Goal: Information Seeking & Learning: Learn about a topic

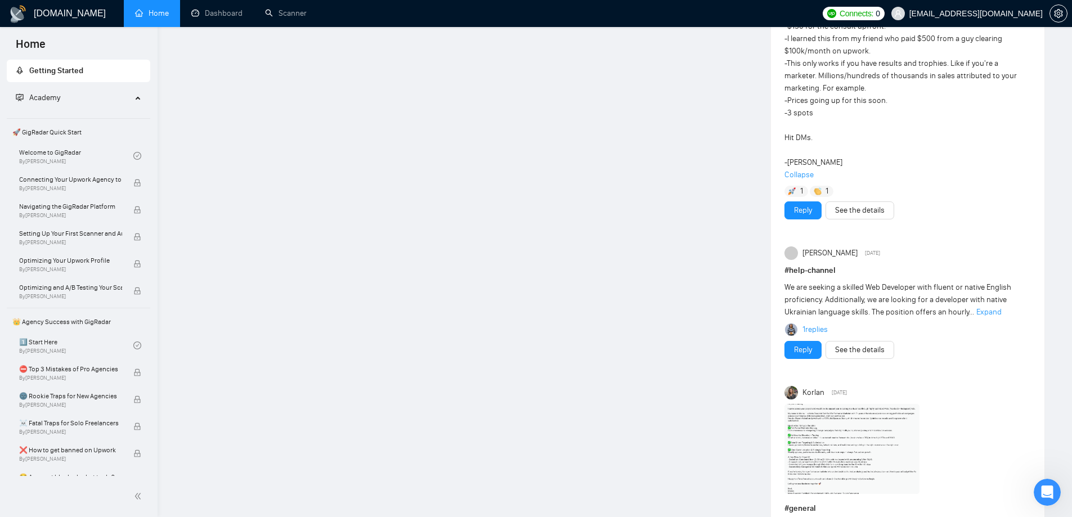
scroll to position [395, 0]
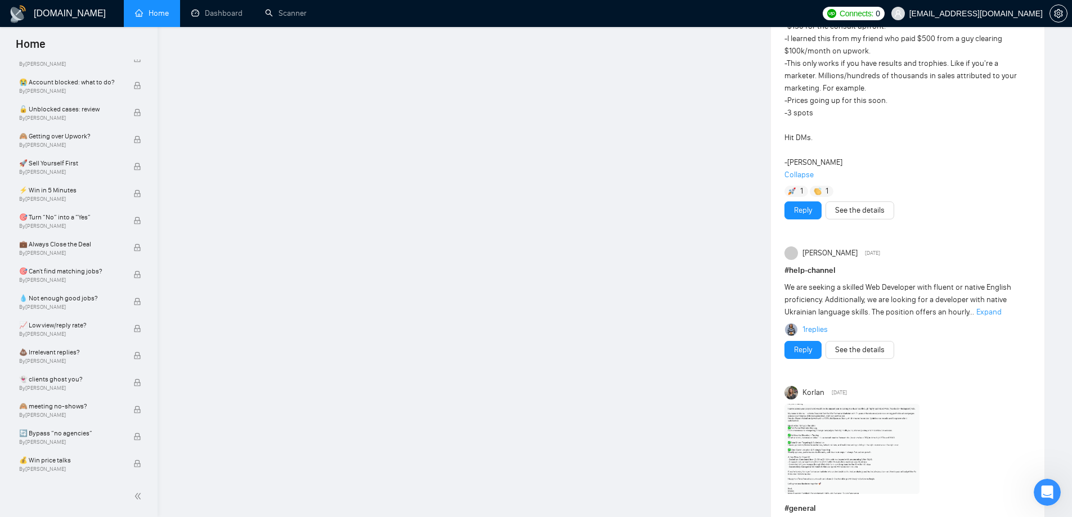
click at [145, 10] on link "Home" at bounding box center [152, 13] width 34 height 10
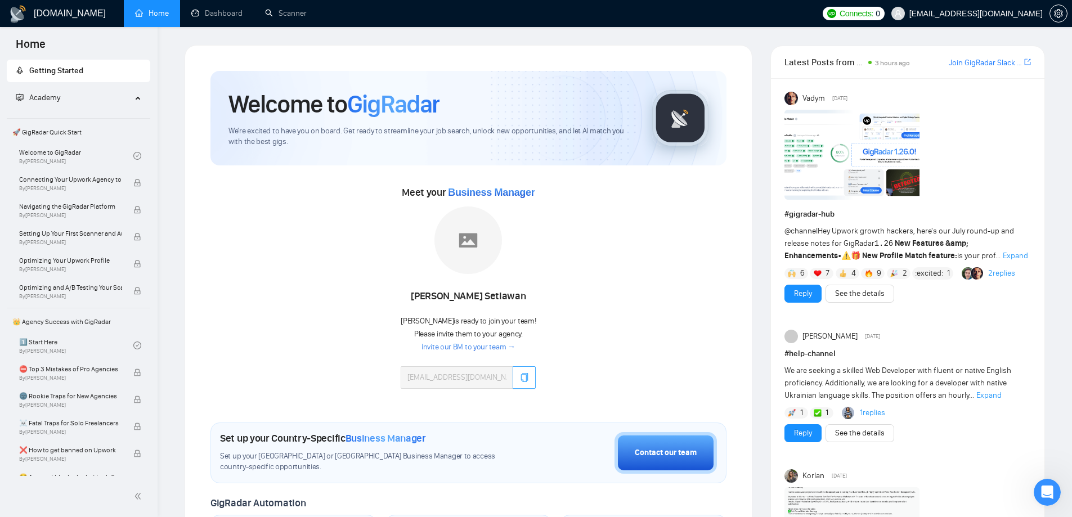
click at [521, 376] on icon "copy" at bounding box center [524, 377] width 9 height 9
click at [285, 8] on link "Scanner" at bounding box center [286, 13] width 42 height 10
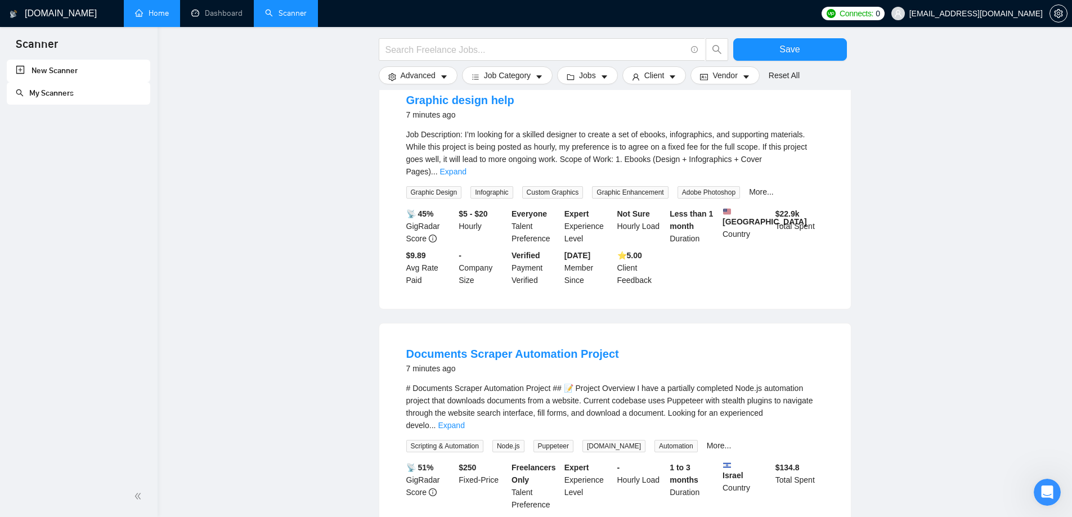
scroll to position [1031, 0]
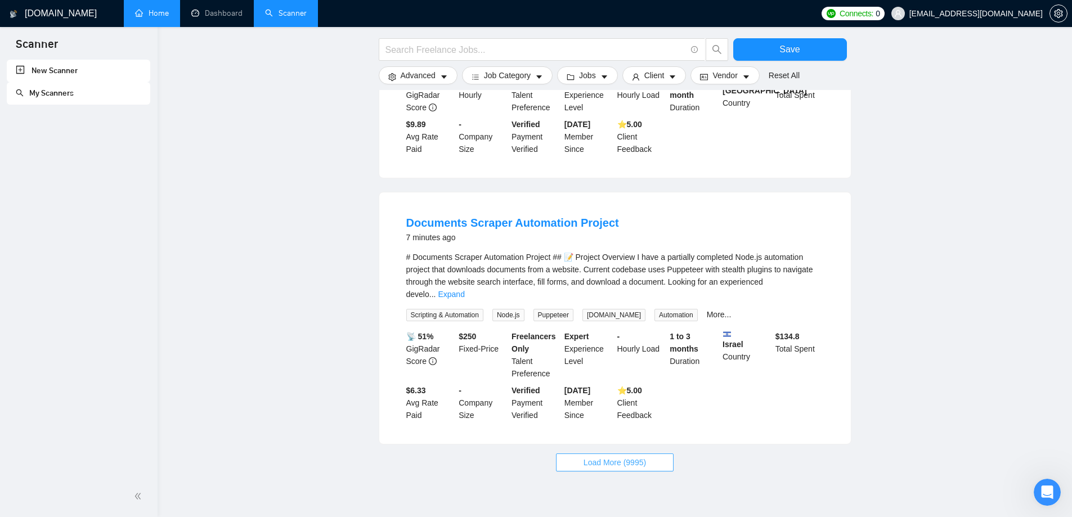
click at [624, 456] on span "Load More (9995)" at bounding box center [614, 462] width 62 height 12
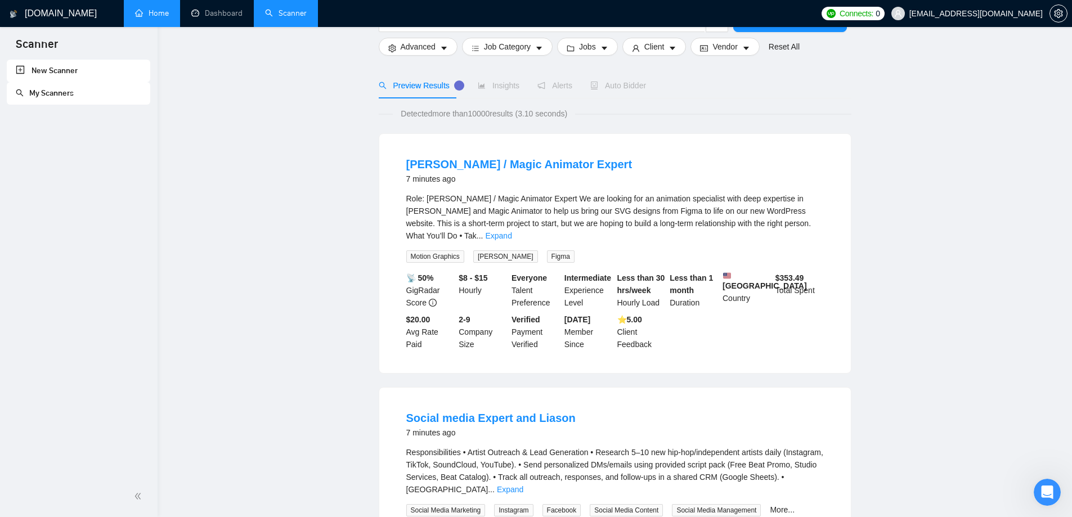
scroll to position [0, 0]
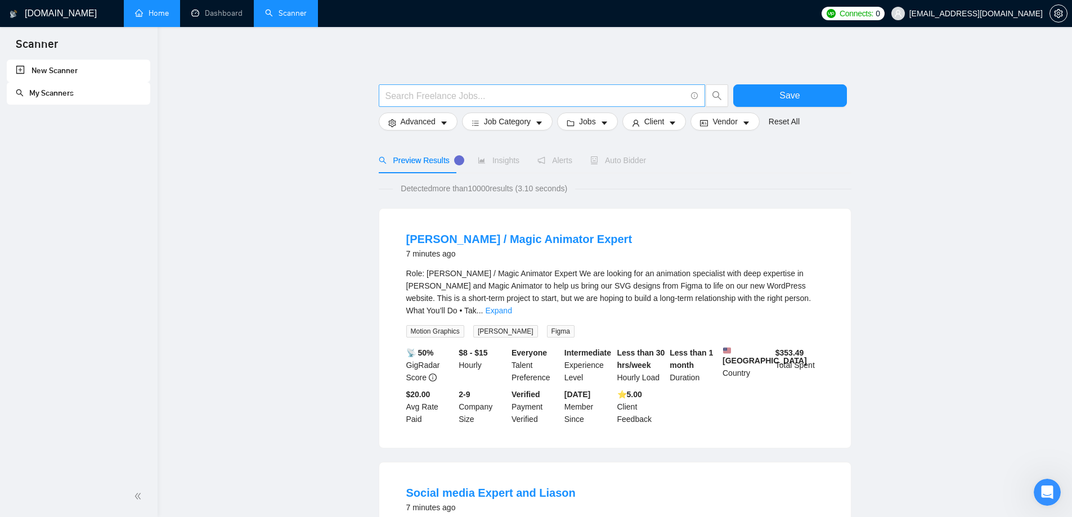
click at [422, 100] on input "text" at bounding box center [535, 96] width 300 height 14
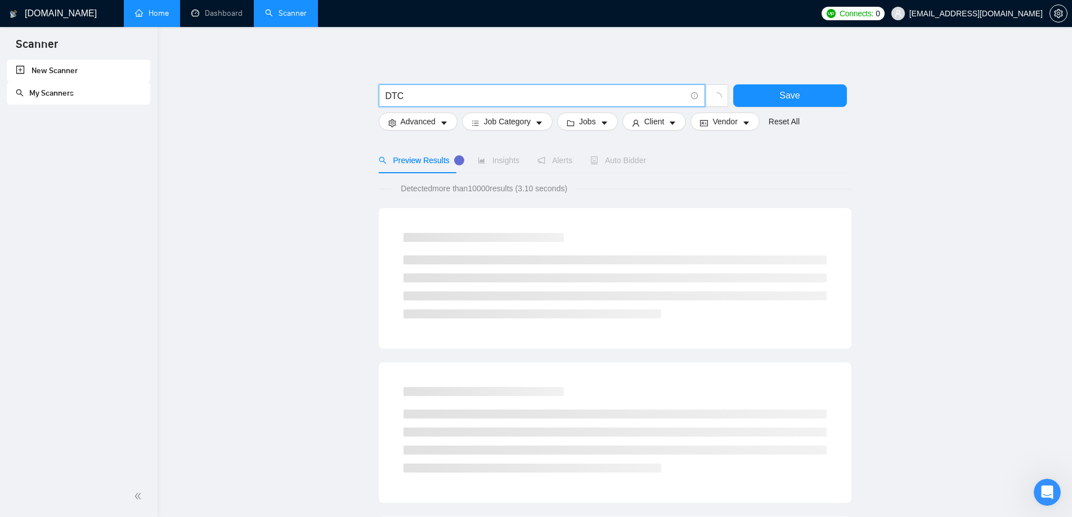
drag, startPoint x: 408, startPoint y: 94, endPoint x: 337, endPoint y: 96, distance: 70.9
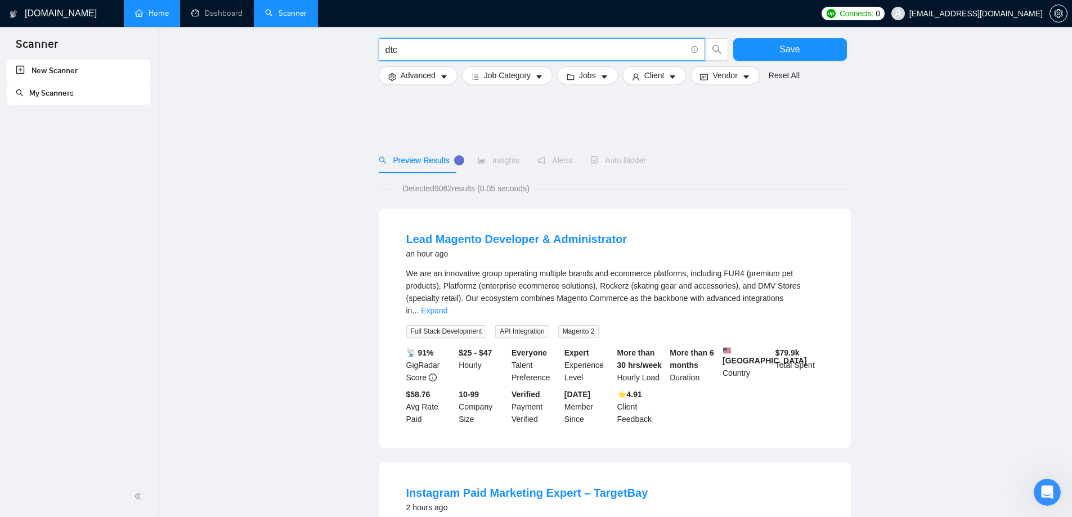
scroll to position [56, 0]
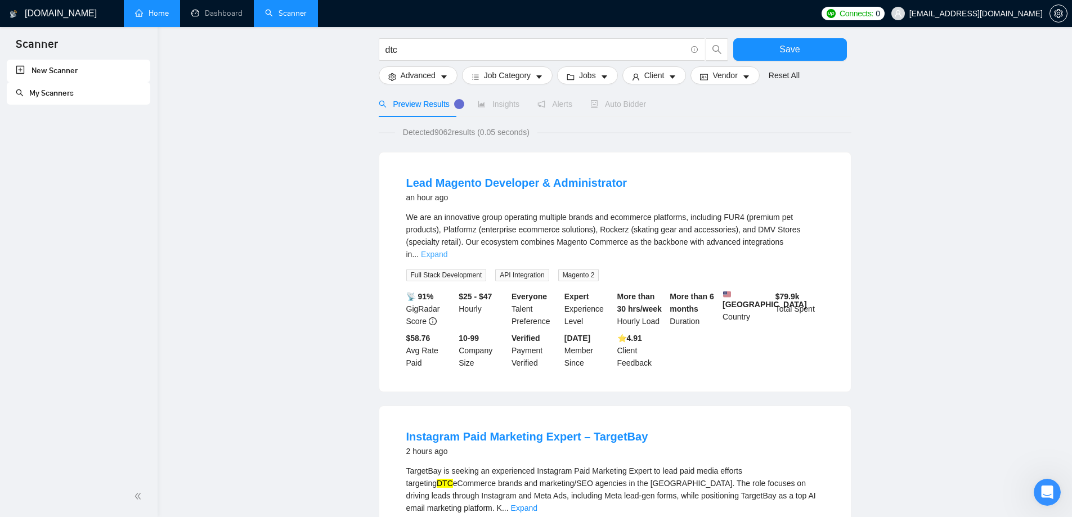
click at [447, 250] on link "Expand" at bounding box center [434, 254] width 26 height 9
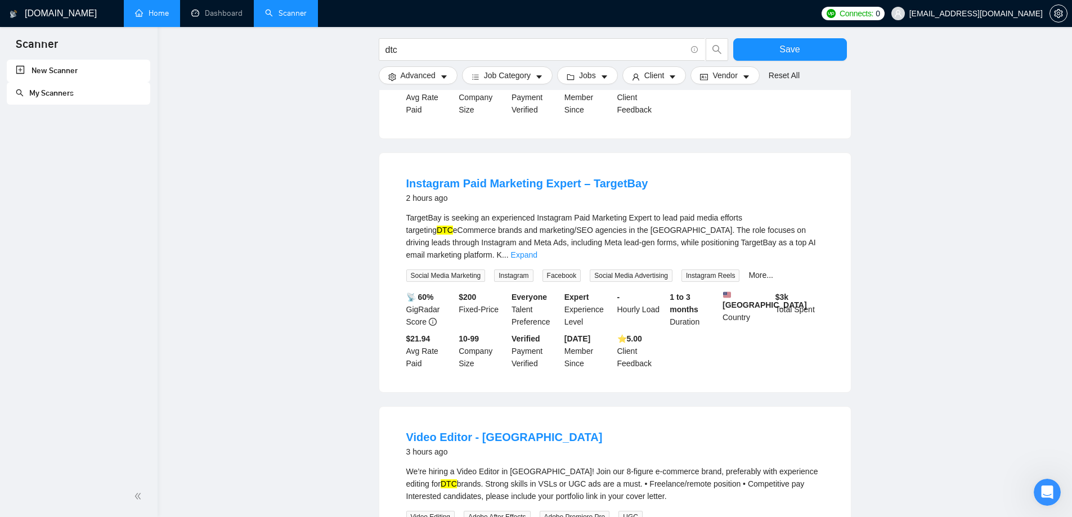
scroll to position [675, 0]
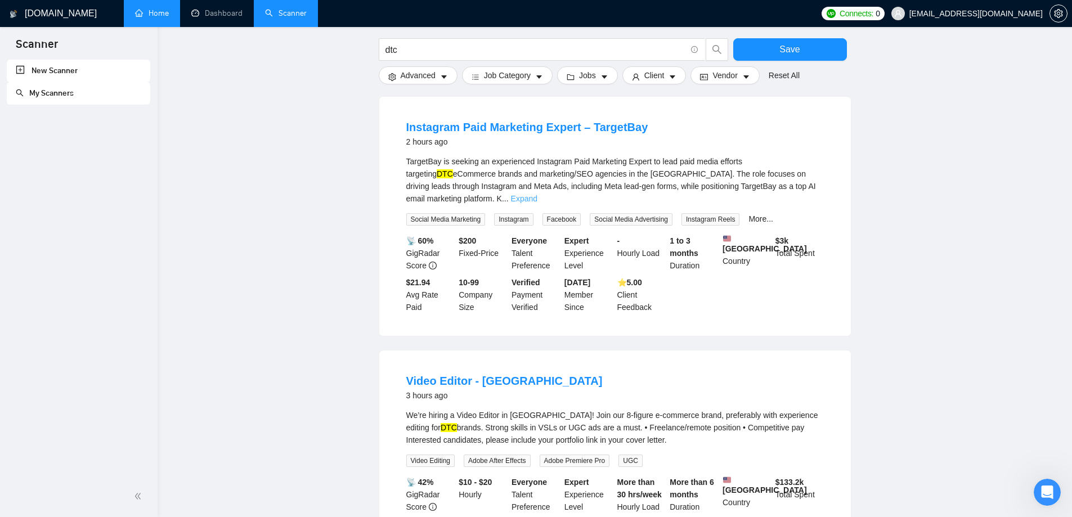
click at [537, 194] on link "Expand" at bounding box center [524, 198] width 26 height 9
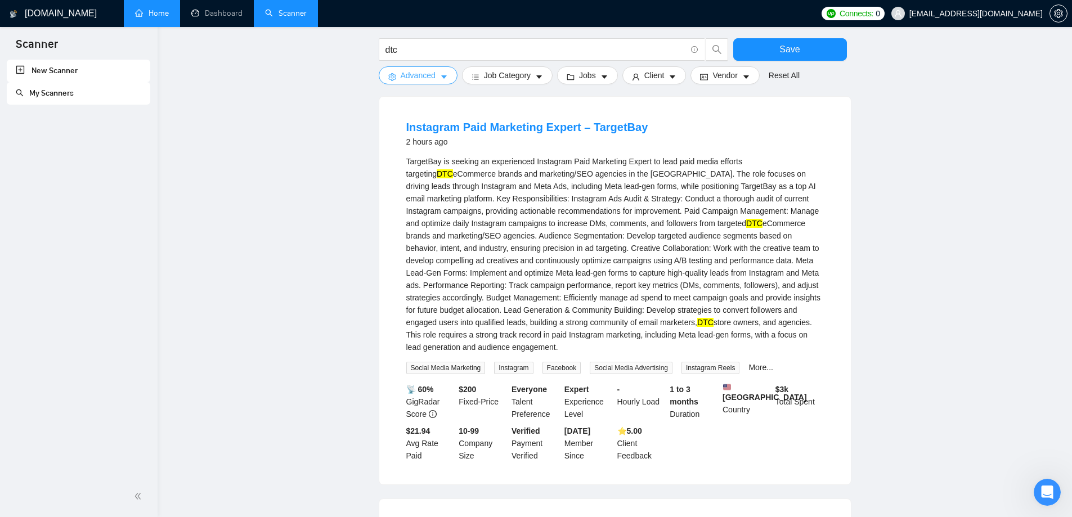
click at [435, 76] on button "Advanced" at bounding box center [418, 75] width 79 height 18
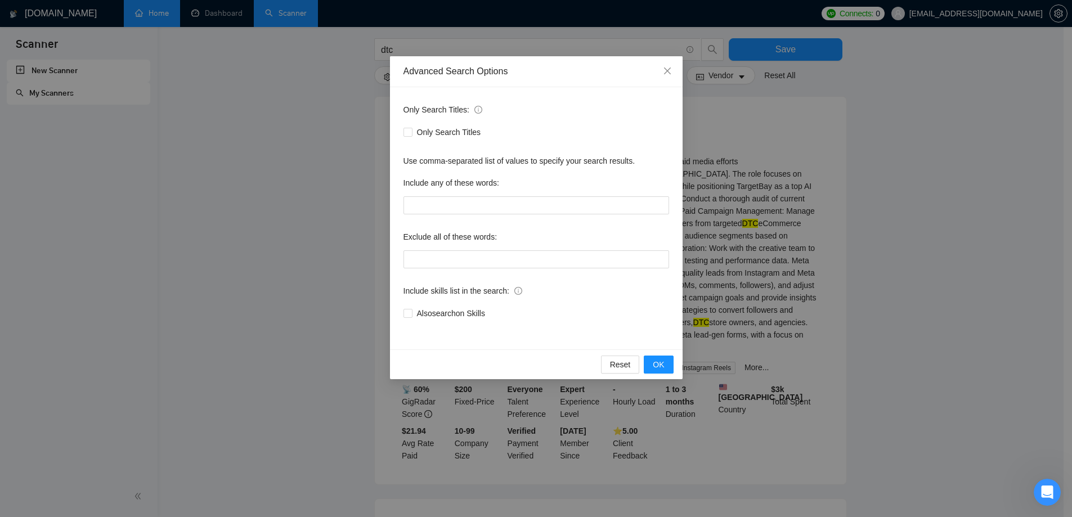
click at [898, 156] on div "Advanced Search Options Only Search Titles: Only Search Titles Use comma-separa…" at bounding box center [536, 258] width 1072 height 517
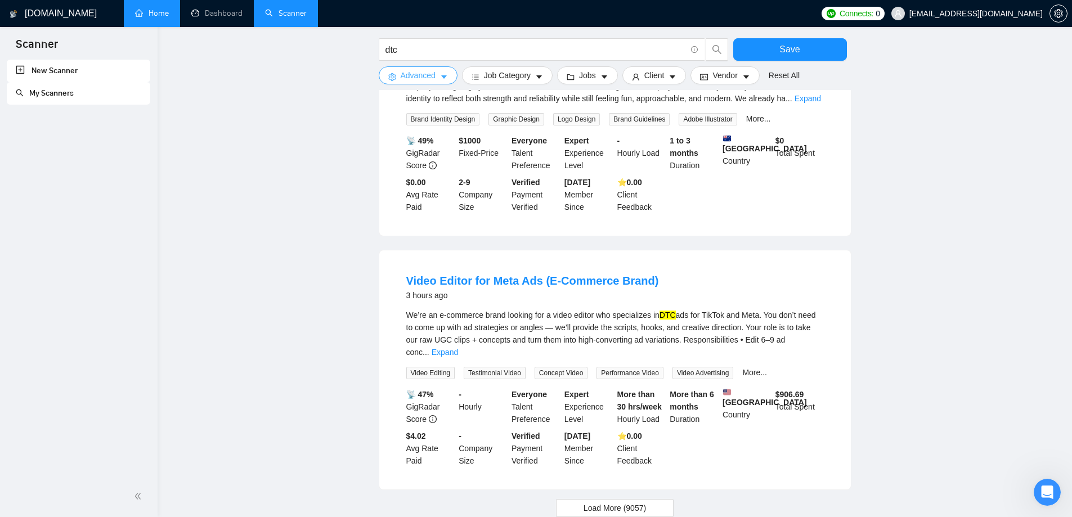
scroll to position [1501, 0]
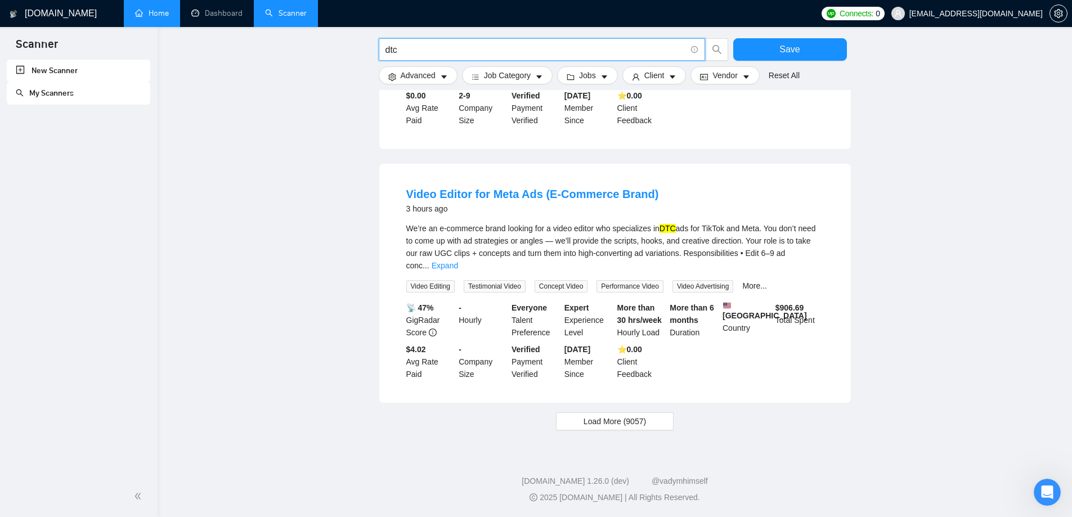
drag, startPoint x: 402, startPoint y: 55, endPoint x: 370, endPoint y: 56, distance: 32.1
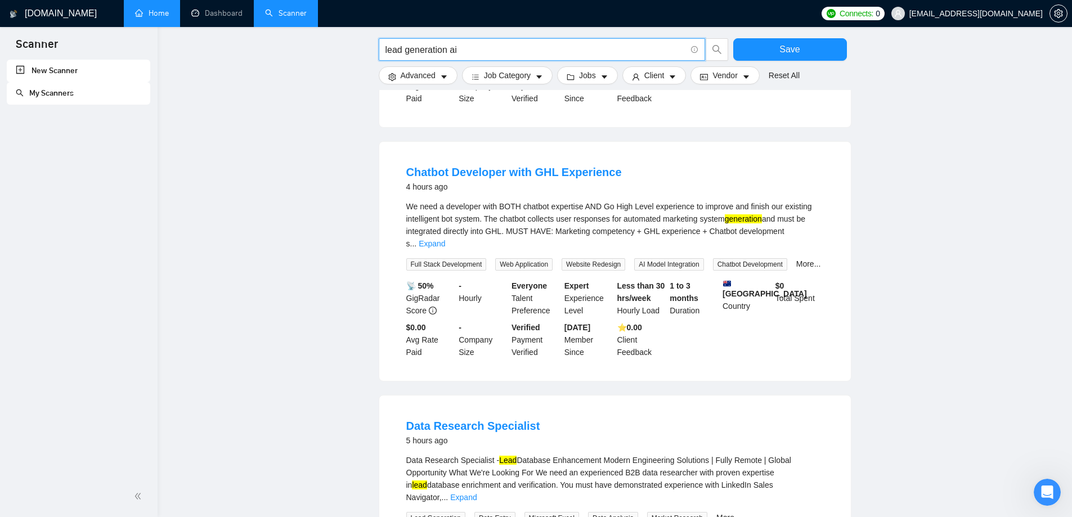
scroll to position [1011, 0]
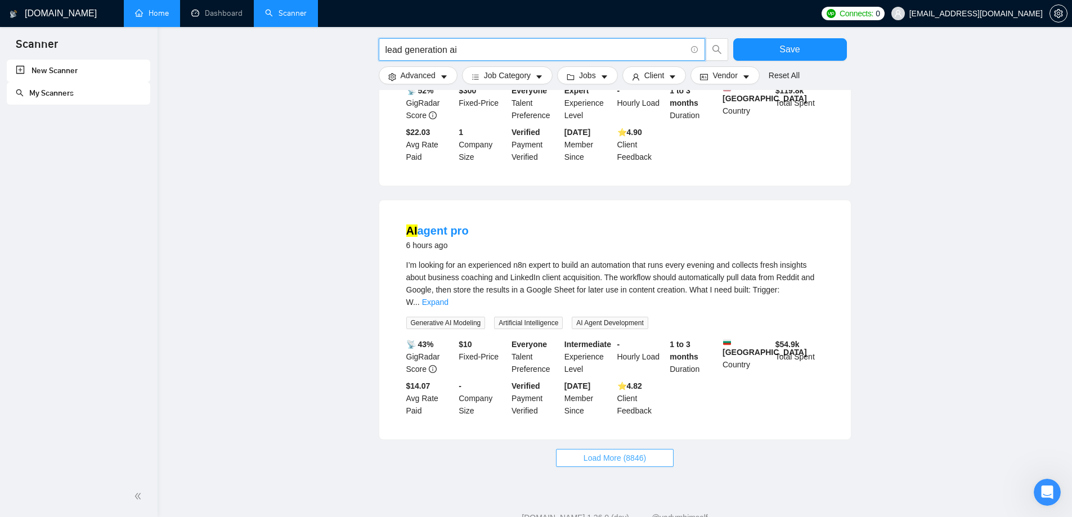
type input "lead generation ai"
click at [641, 452] on span "Load More (8846)" at bounding box center [614, 458] width 62 height 12
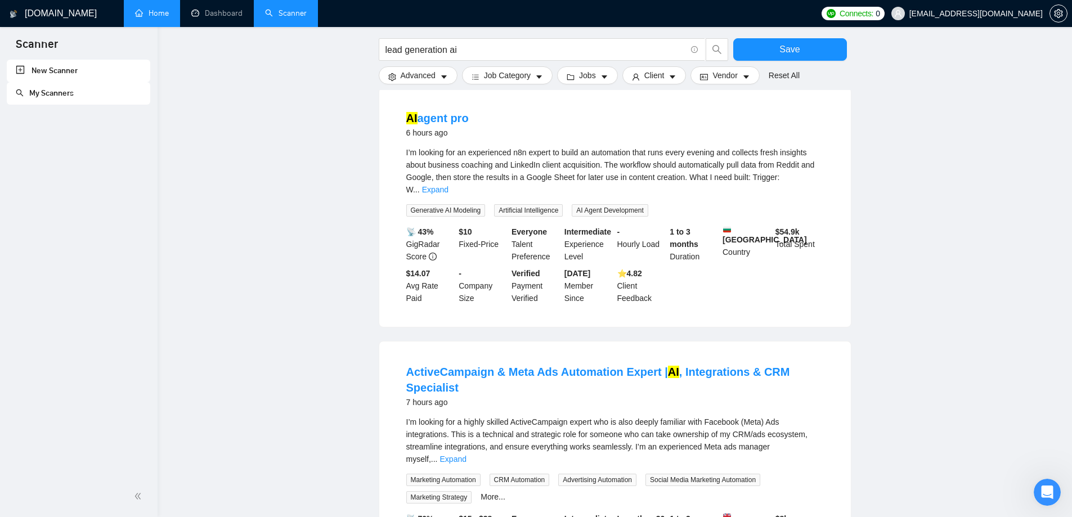
scroll to position [1180, 0]
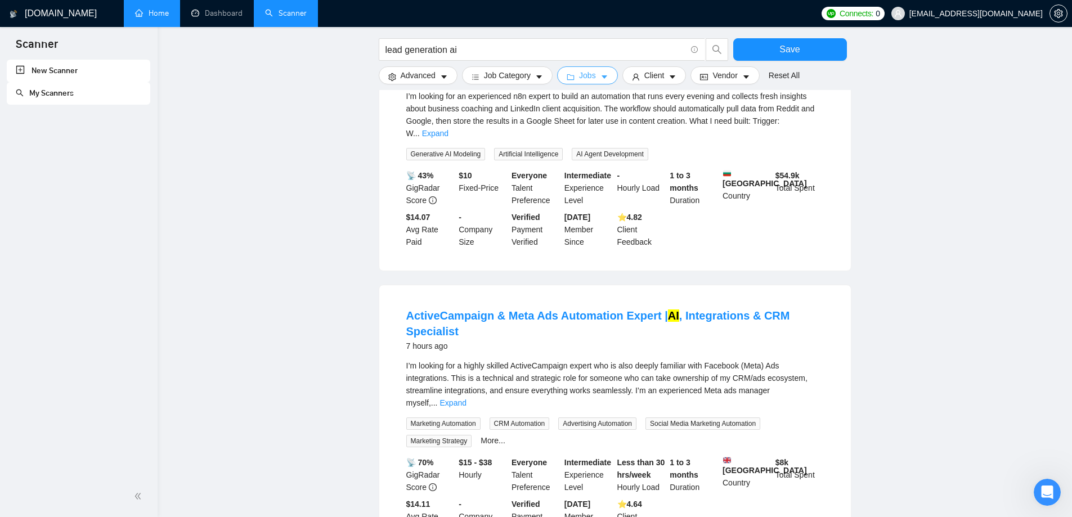
click at [596, 76] on button "Jobs" at bounding box center [587, 75] width 61 height 18
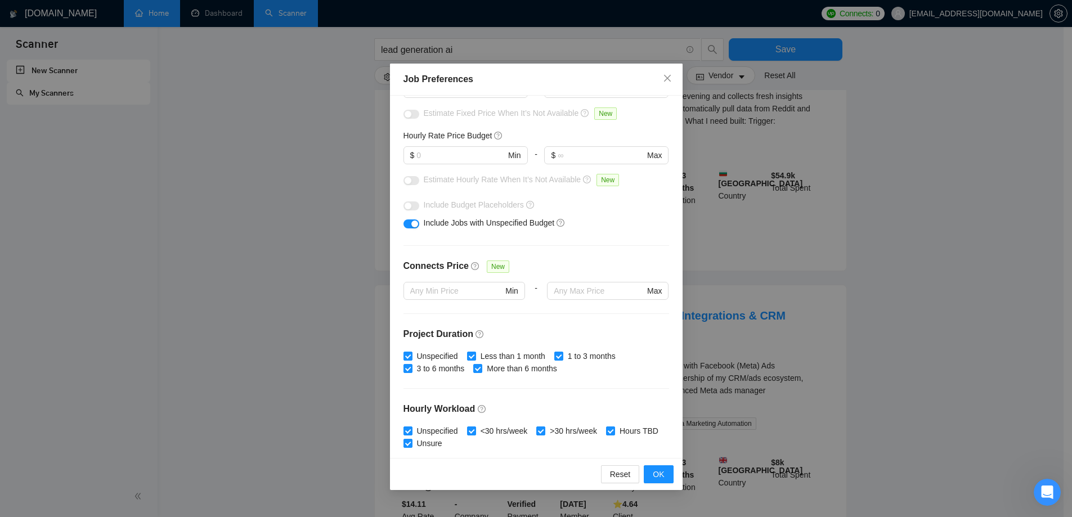
scroll to position [0, 0]
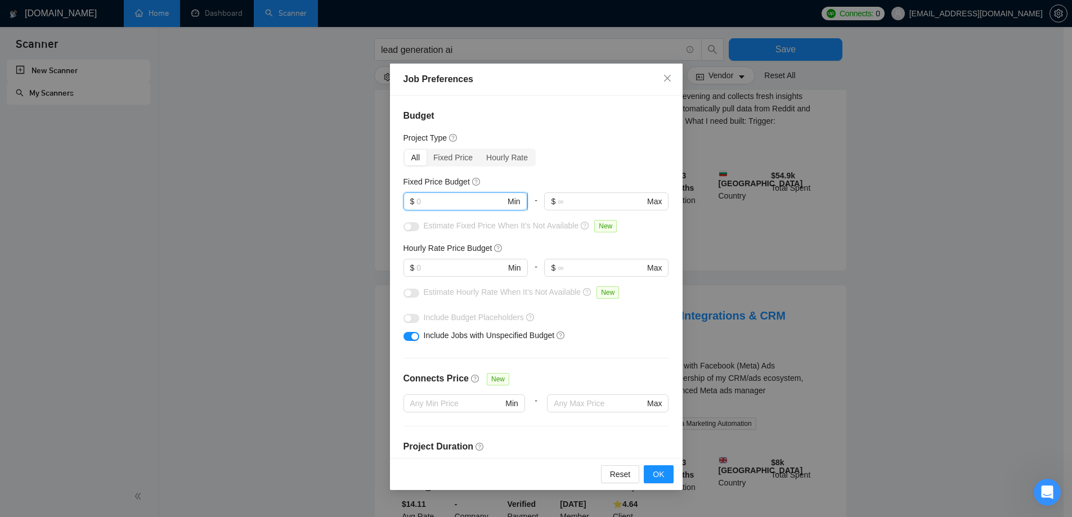
click at [442, 202] on input "text" at bounding box center [460, 201] width 89 height 12
click at [440, 266] on input "text" at bounding box center [460, 268] width 89 height 12
click at [442, 202] on input "text" at bounding box center [460, 201] width 89 height 12
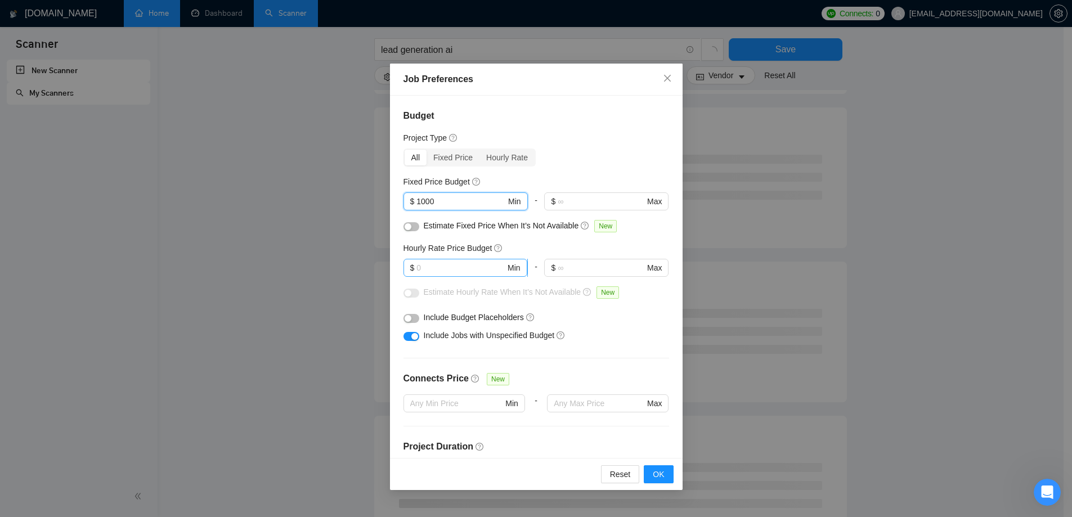
type input "1000"
click at [440, 269] on input "text" at bounding box center [460, 268] width 89 height 12
type input "100"
click at [578, 244] on div "Hourly Rate Price Budget" at bounding box center [535, 248] width 265 height 12
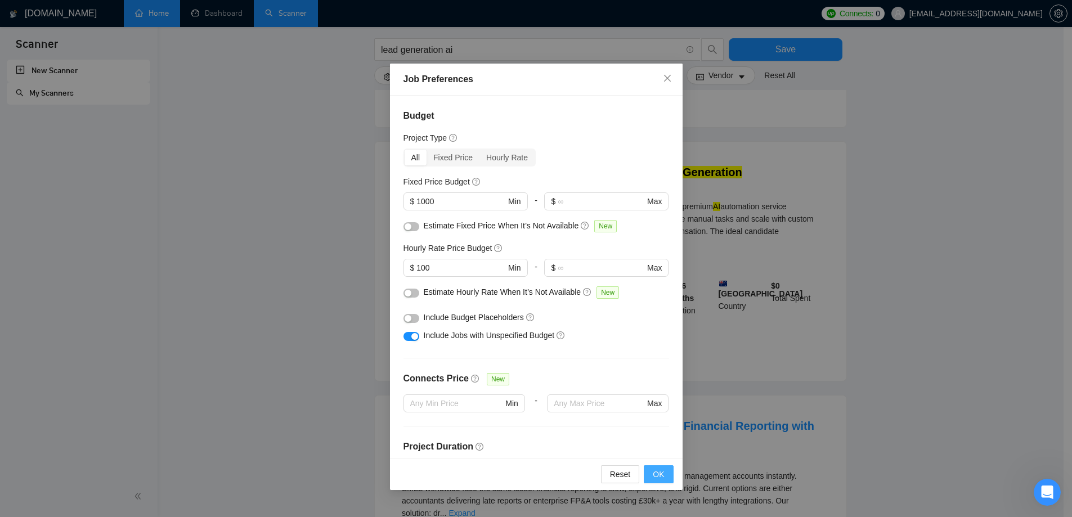
click at [659, 476] on span "OK" at bounding box center [657, 474] width 11 height 12
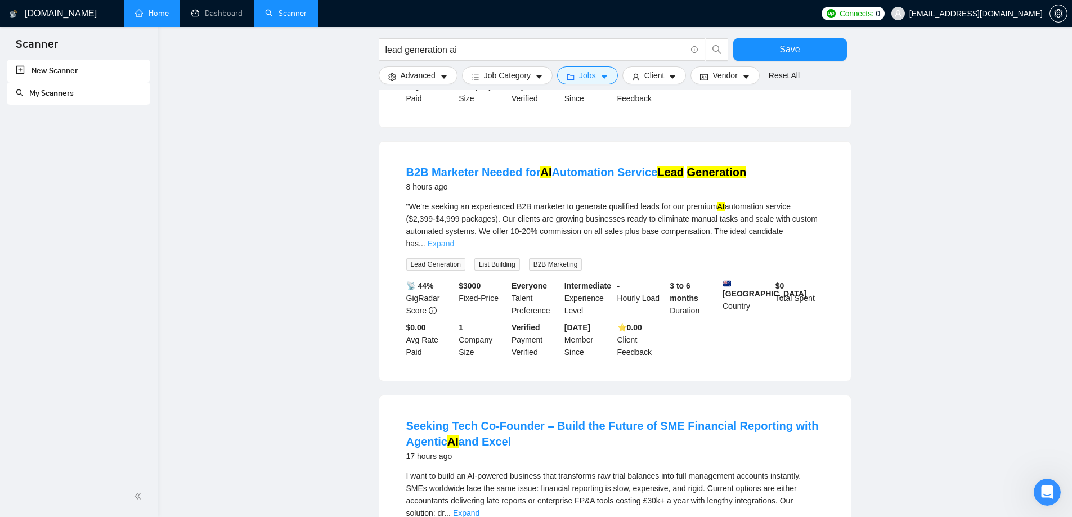
click at [454, 239] on link "Expand" at bounding box center [440, 243] width 26 height 9
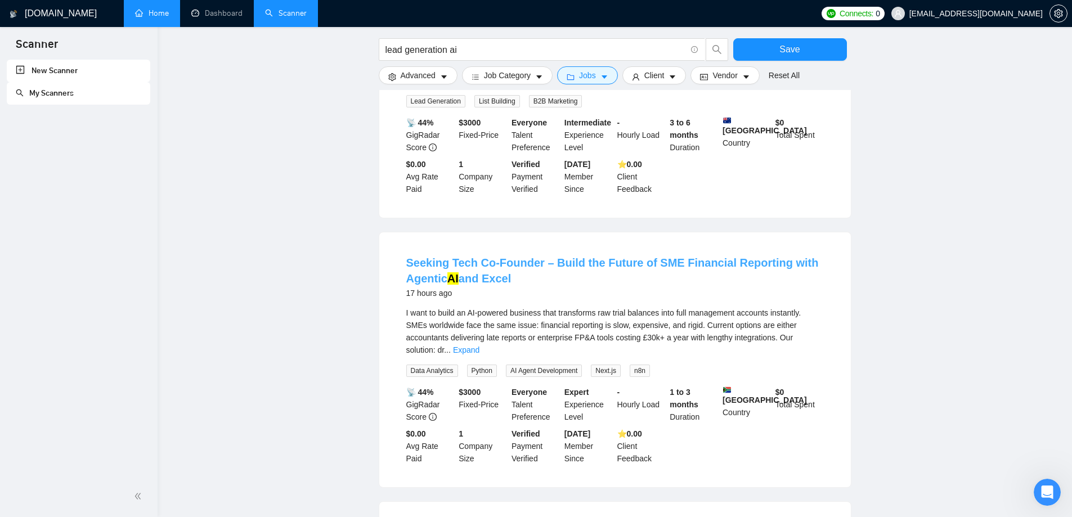
scroll to position [843, 0]
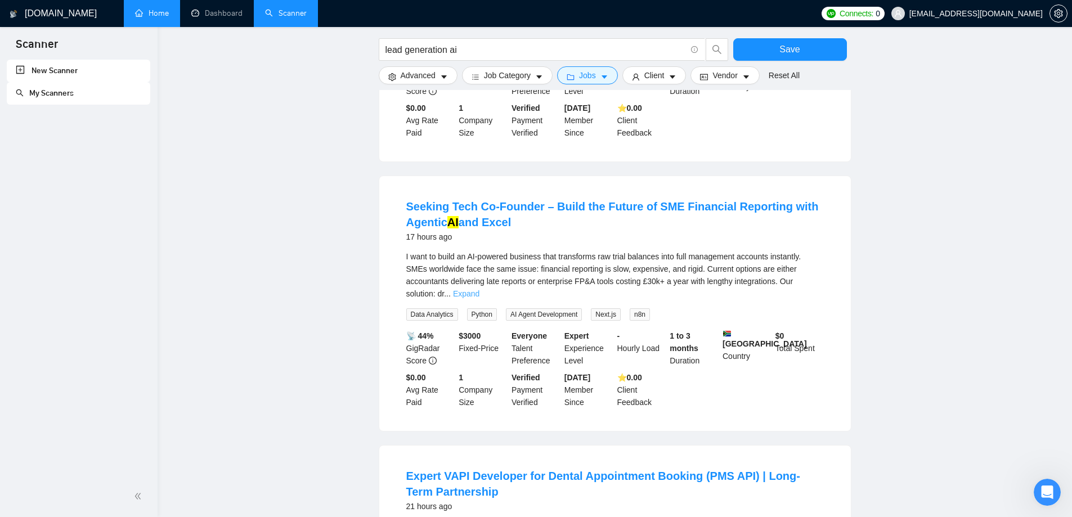
click at [479, 289] on link "Expand" at bounding box center [466, 293] width 26 height 9
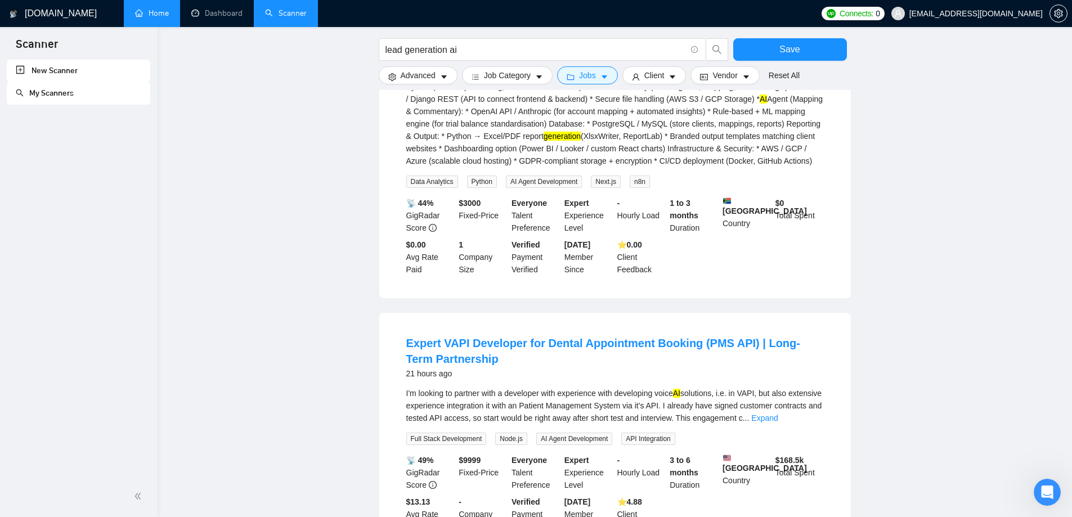
scroll to position [1270, 0]
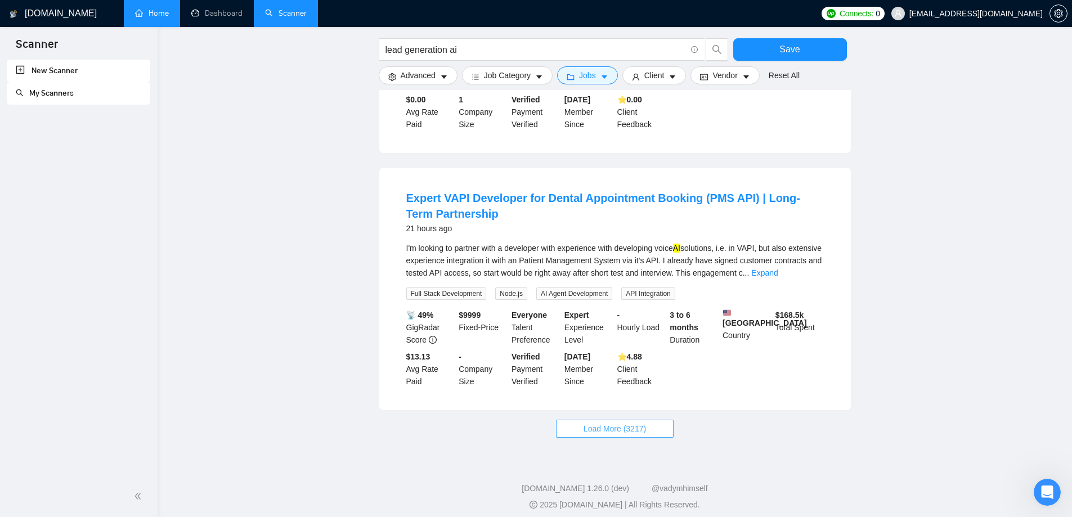
click at [628, 422] on span "Load More (3217)" at bounding box center [614, 428] width 62 height 12
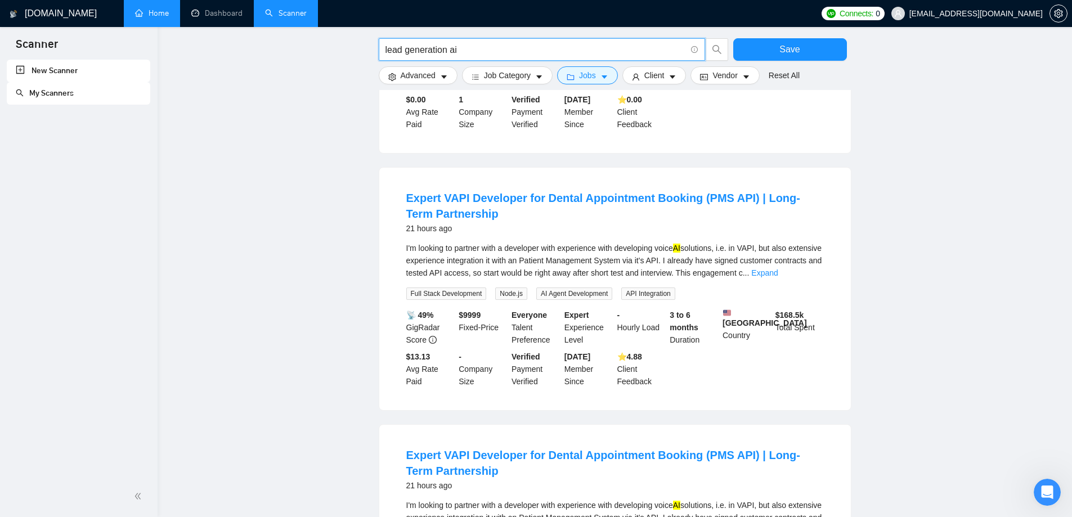
drag, startPoint x: 458, startPoint y: 47, endPoint x: 311, endPoint y: 48, distance: 147.4
click at [311, 48] on main "lead generation ai Save Advanced Job Category Jobs Client Vendor Reset All Prev…" at bounding box center [614, 229] width 878 height 2909
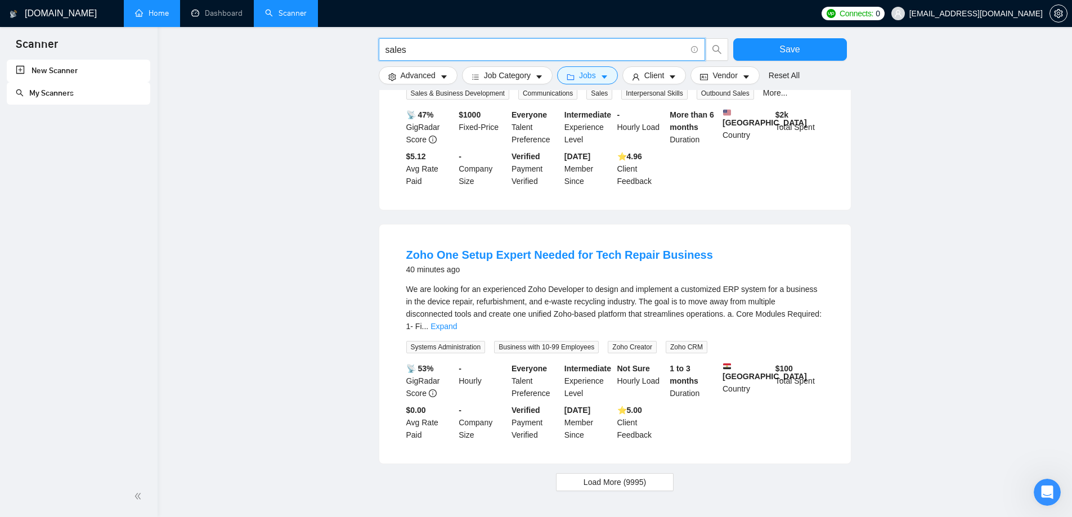
scroll to position [1048, 0]
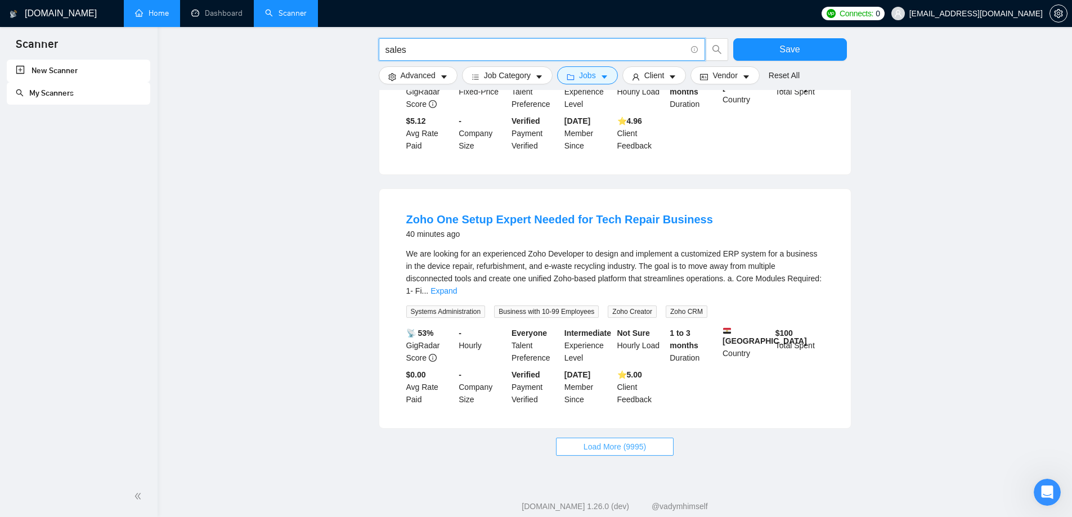
type input "sales"
click at [629, 440] on span "Load More (9995)" at bounding box center [614, 446] width 62 height 12
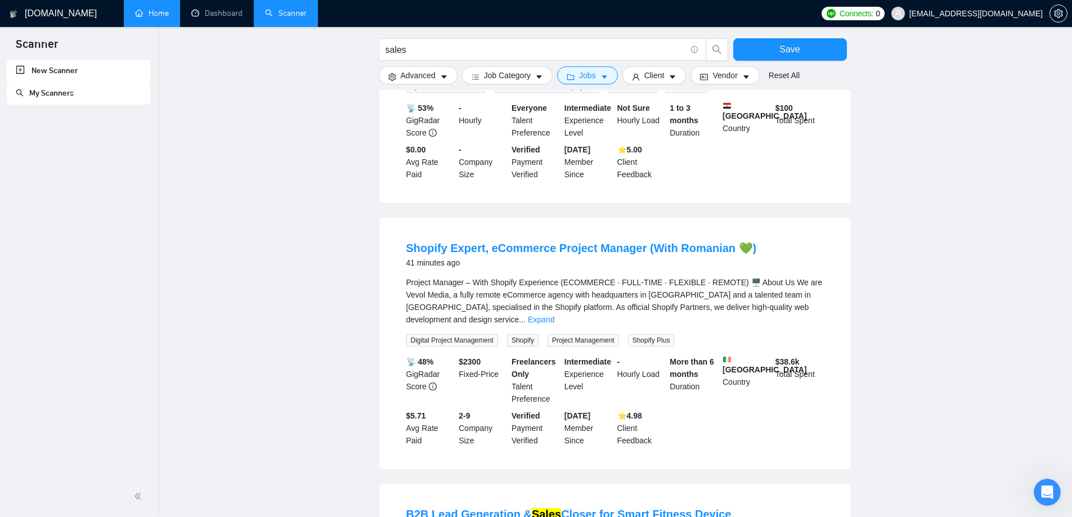
scroll to position [1329, 0]
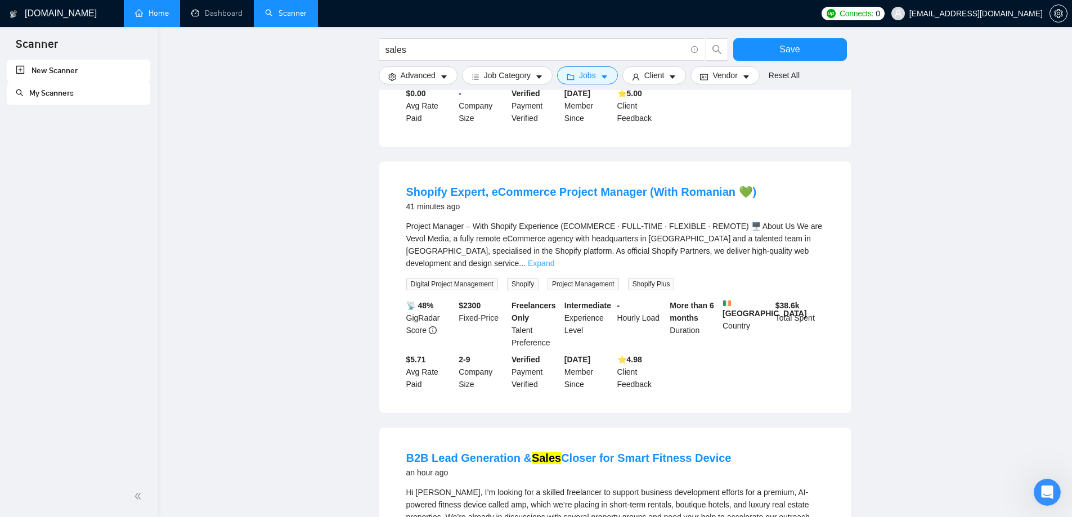
click at [554, 259] on link "Expand" at bounding box center [541, 263] width 26 height 9
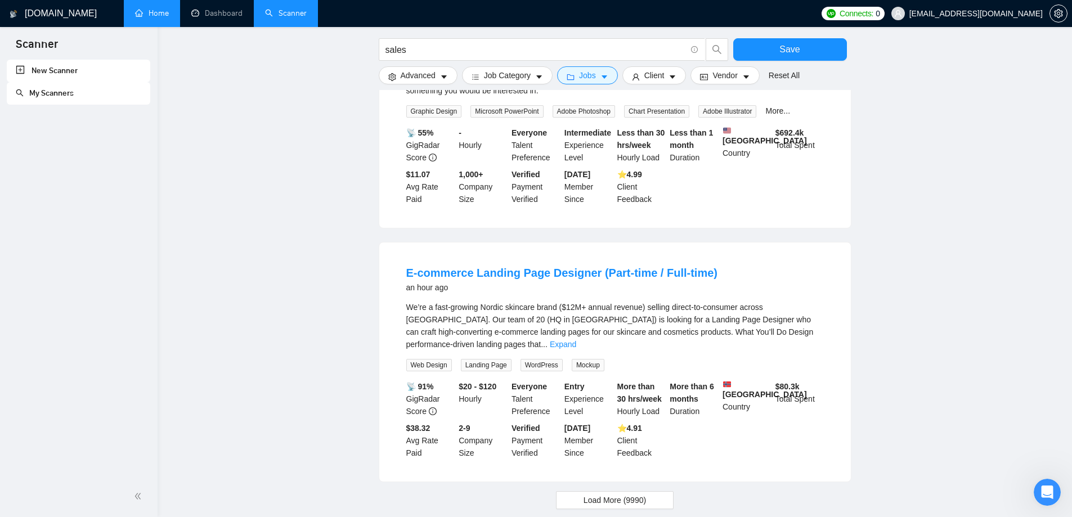
scroll to position [2540, 0]
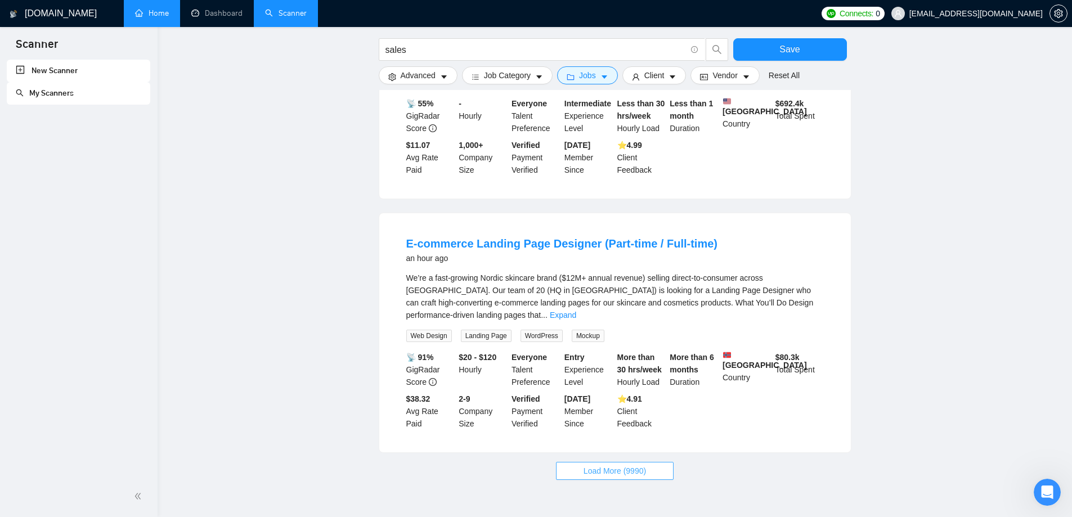
click at [613, 465] on span "Load More (9990)" at bounding box center [614, 471] width 62 height 12
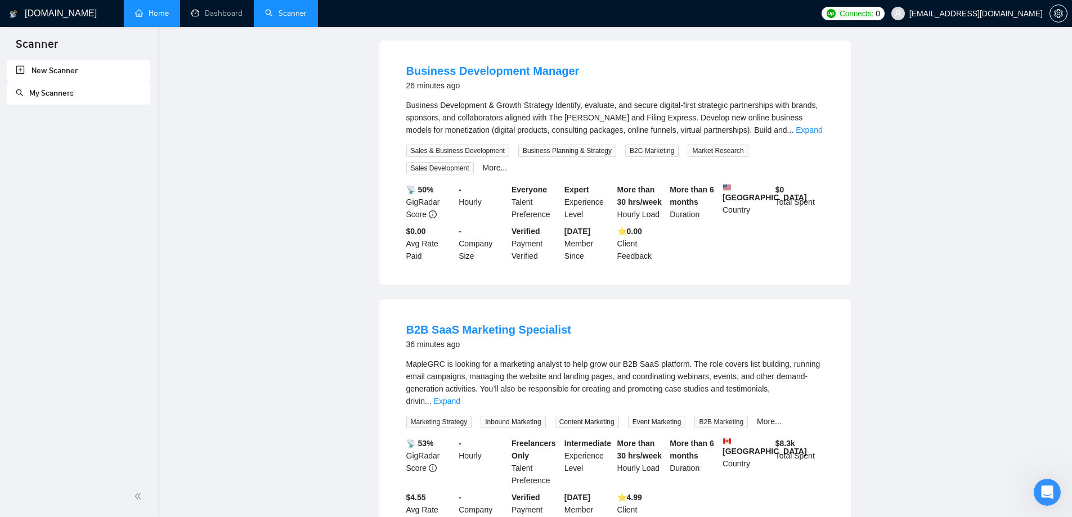
scroll to position [0, 0]
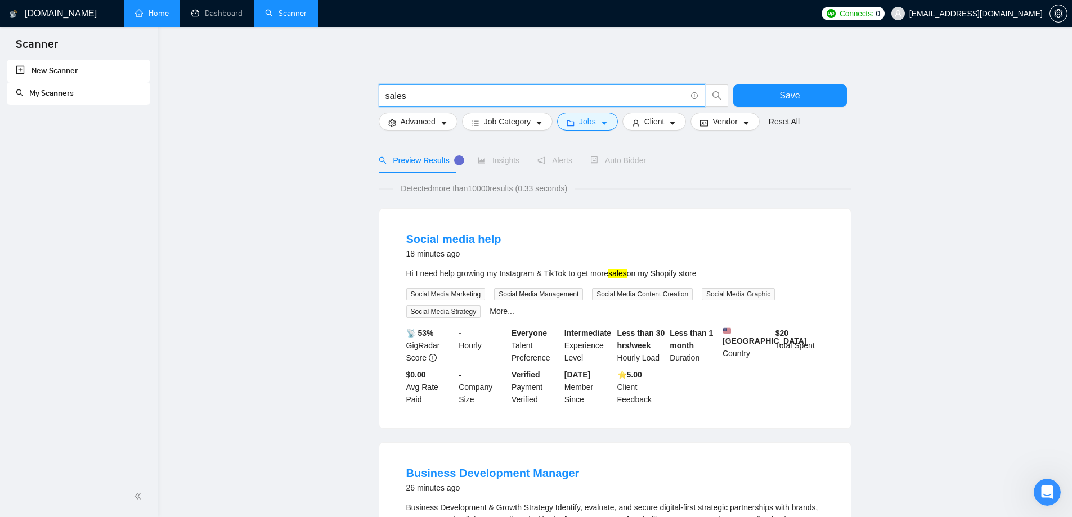
click at [479, 98] on input "sales" at bounding box center [535, 96] width 300 height 14
drag, startPoint x: 447, startPoint y: 97, endPoint x: 358, endPoint y: 95, distance: 88.3
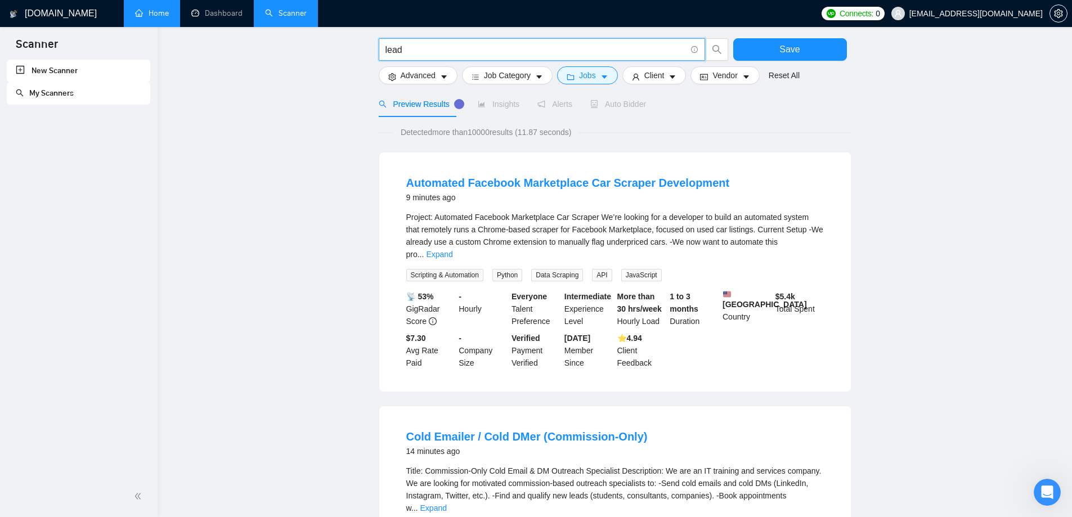
scroll to position [112, 0]
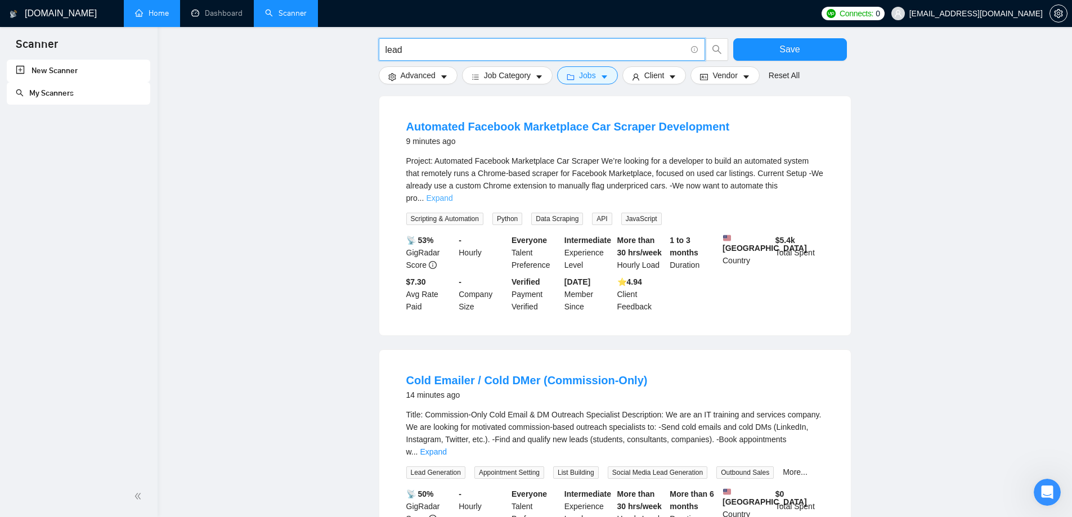
type input "lead"
click at [452, 193] on link "Expand" at bounding box center [439, 197] width 26 height 9
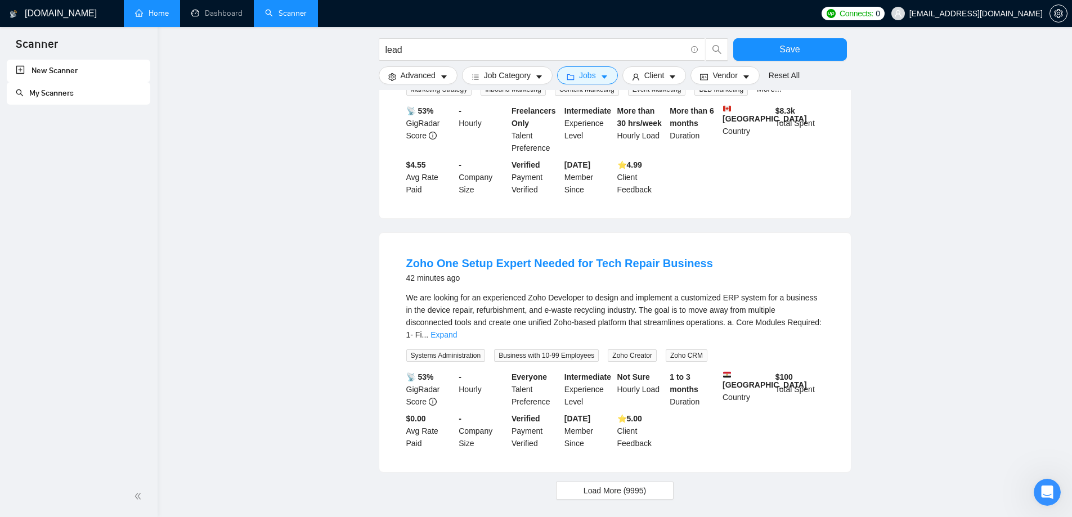
scroll to position [1234, 0]
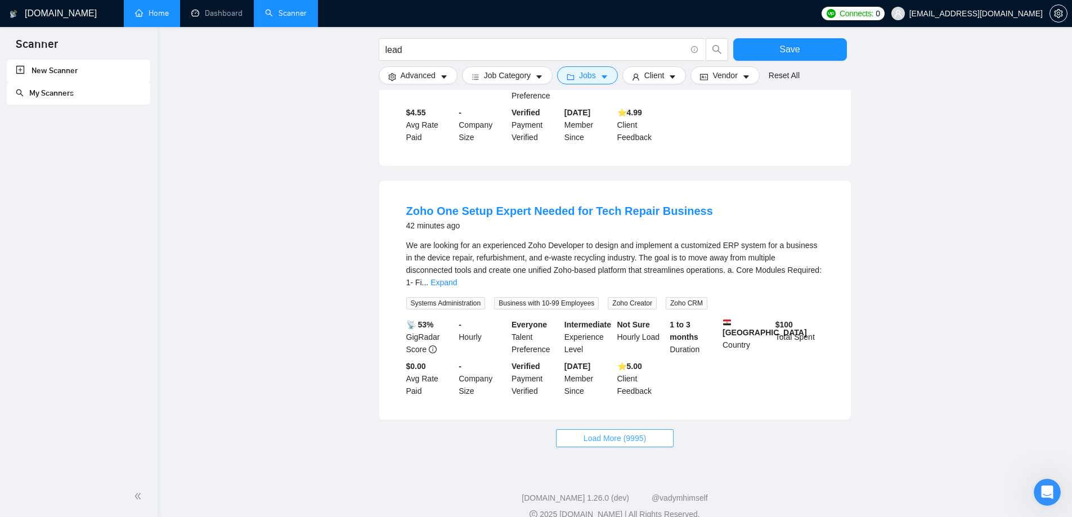
click at [631, 432] on span "Load More (9995)" at bounding box center [614, 438] width 62 height 12
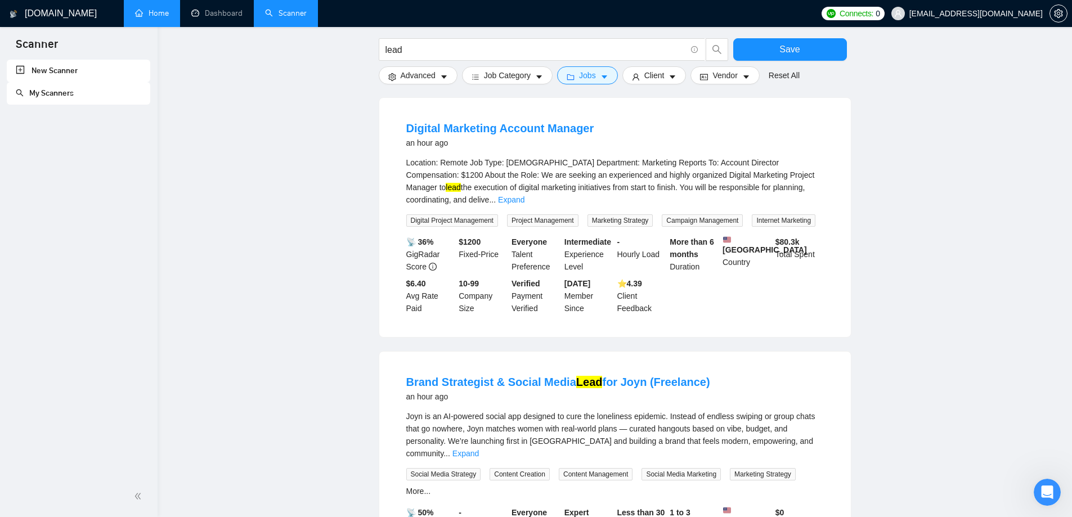
scroll to position [2021, 0]
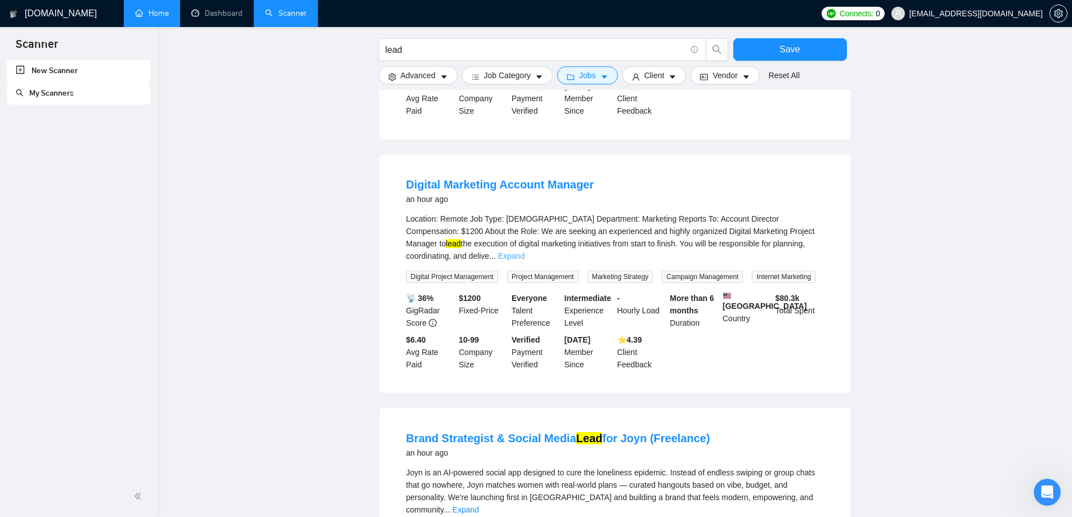
click at [524, 251] on link "Expand" at bounding box center [511, 255] width 26 height 9
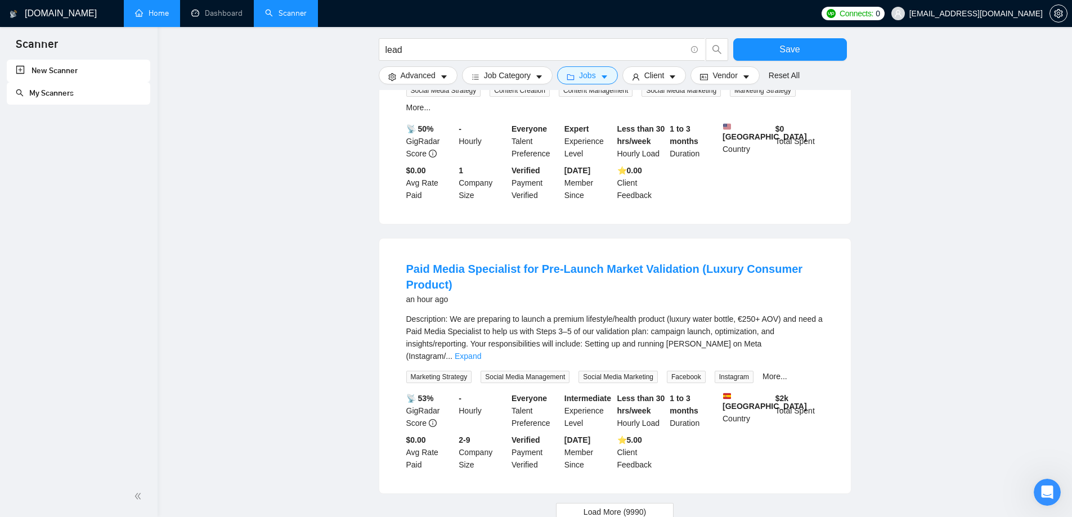
scroll to position [2736, 0]
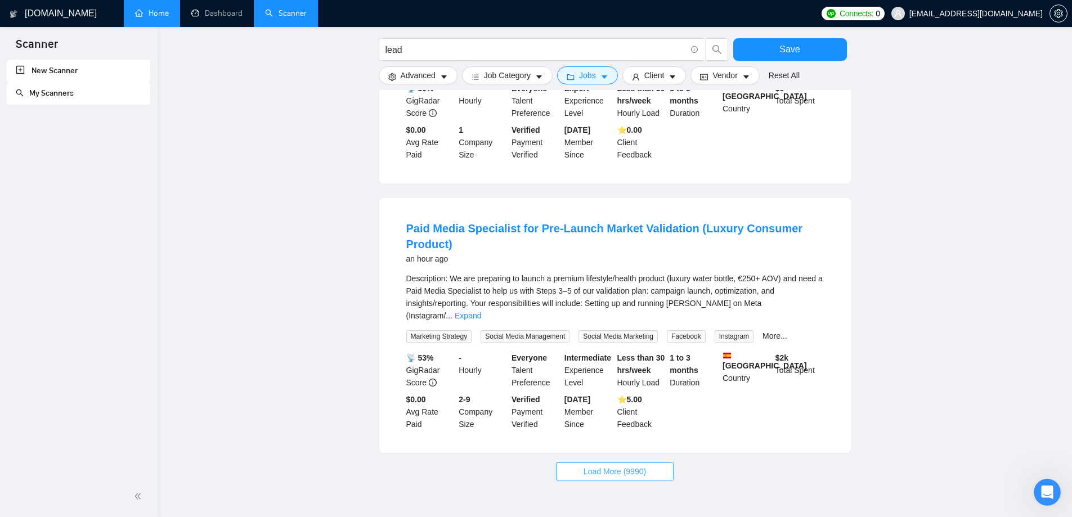
click at [614, 465] on span "Load More (9990)" at bounding box center [614, 471] width 62 height 12
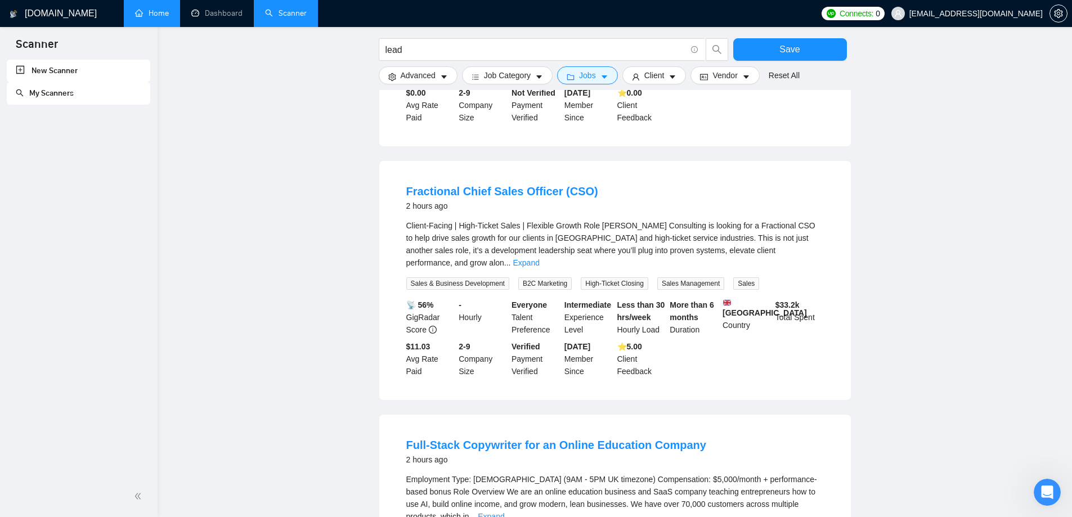
scroll to position [3693, 0]
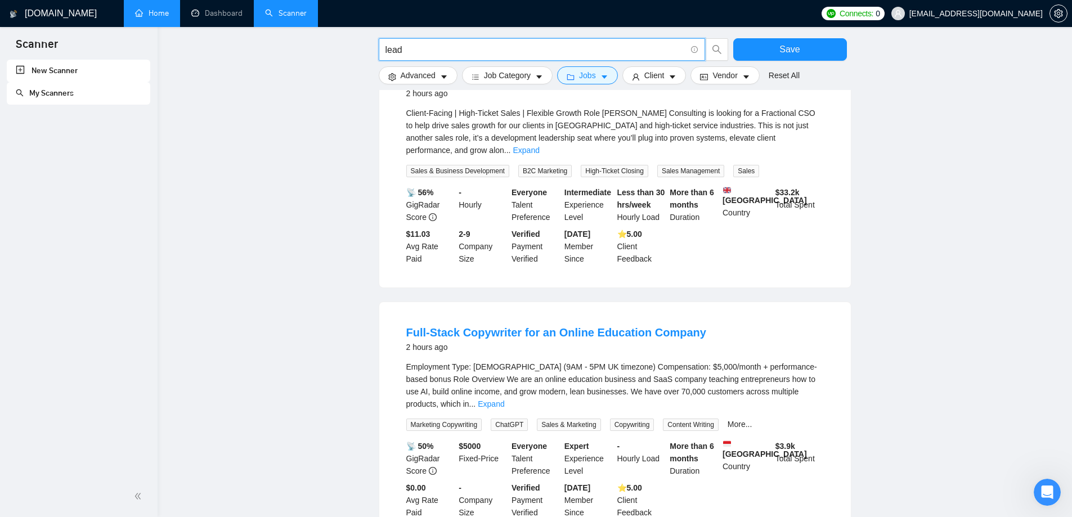
drag, startPoint x: 420, startPoint y: 48, endPoint x: 340, endPoint y: 52, distance: 80.0
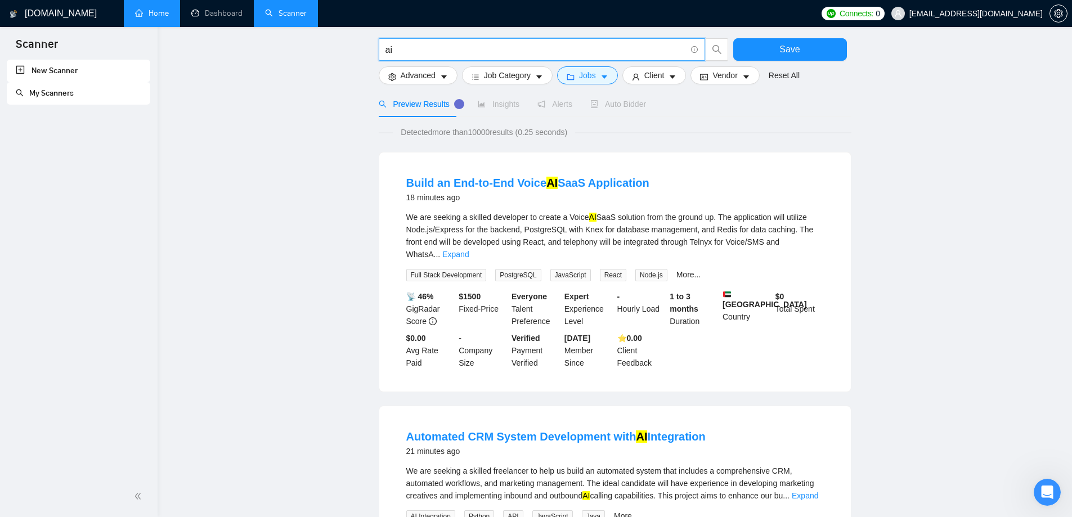
scroll to position [112, 0]
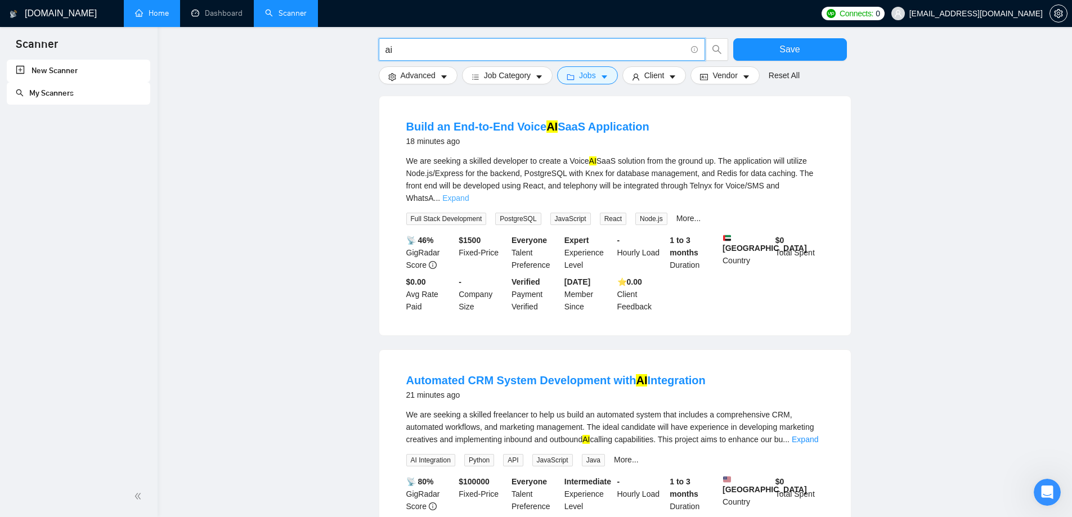
type input "ai"
click at [469, 193] on link "Expand" at bounding box center [455, 197] width 26 height 9
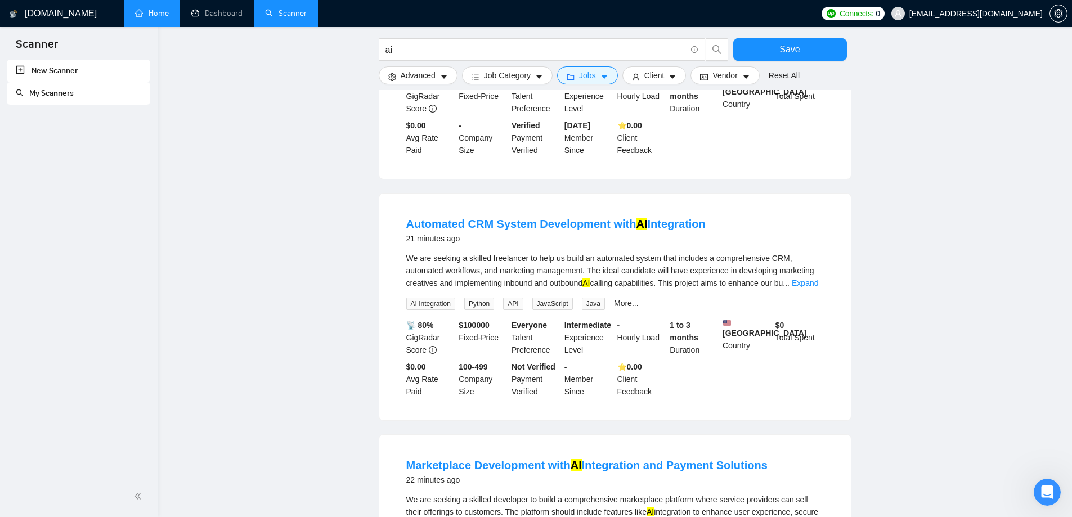
scroll to position [337, 0]
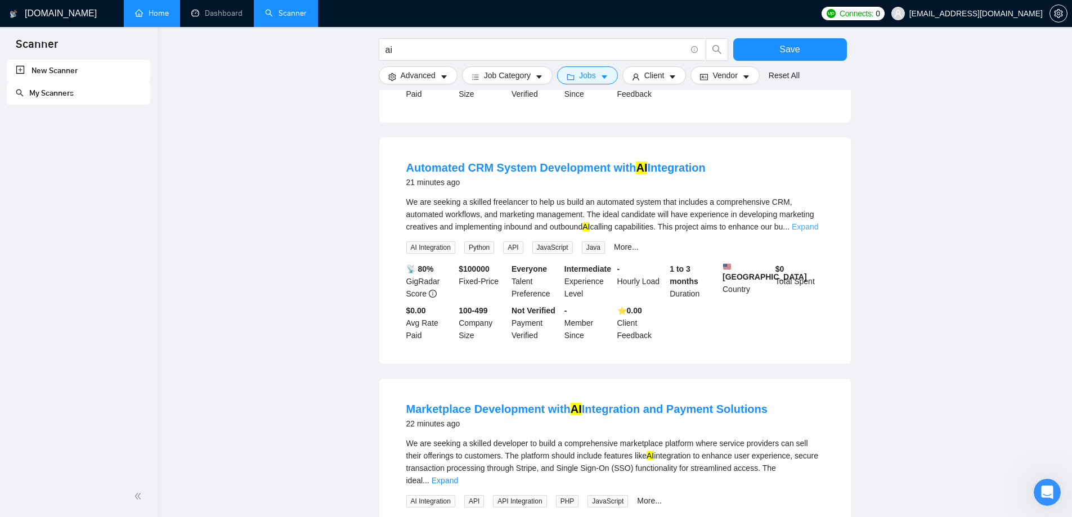
click at [811, 231] on link "Expand" at bounding box center [804, 226] width 26 height 9
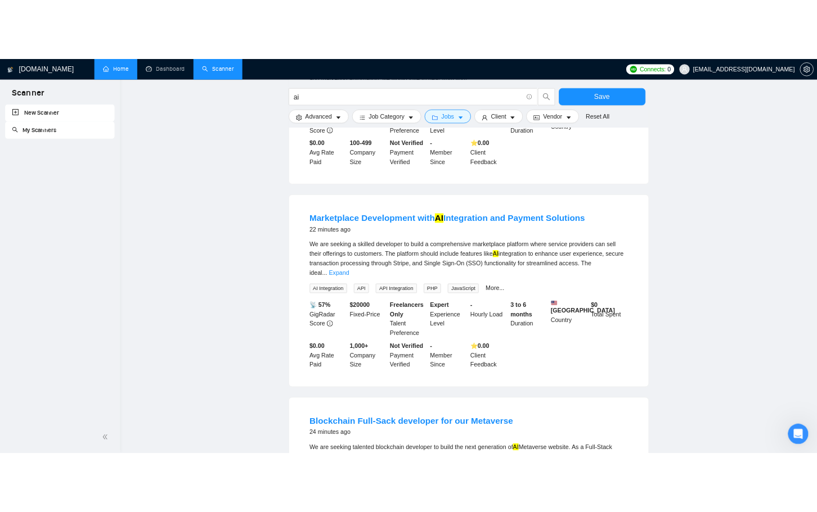
scroll to position [619, 0]
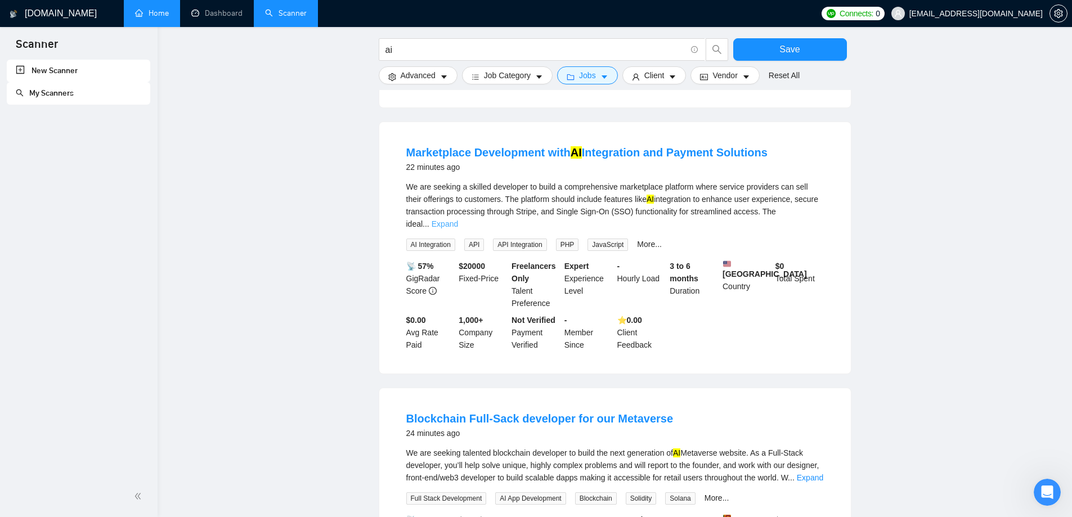
click at [458, 228] on link "Expand" at bounding box center [444, 223] width 26 height 9
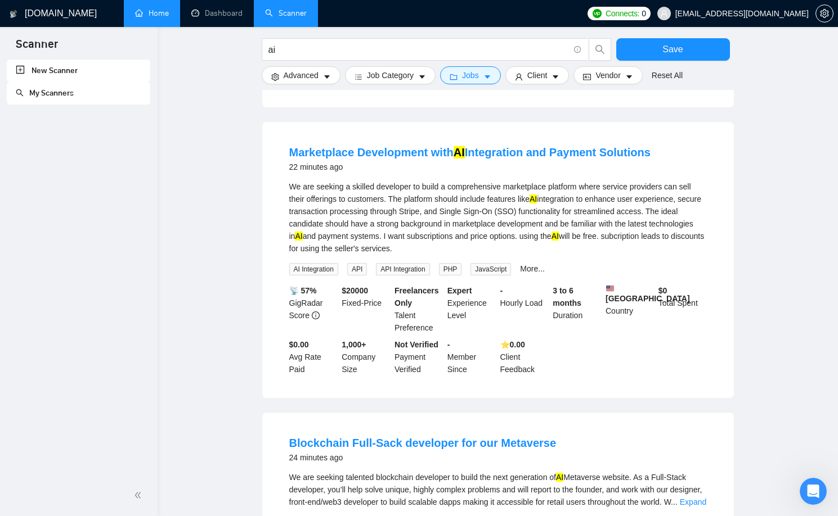
drag, startPoint x: 21, startPoint y: 256, endPoint x: 13, endPoint y: 251, distance: 9.2
click at [20, 256] on div "New Scanner My Scanners" at bounding box center [78, 268] width 157 height 416
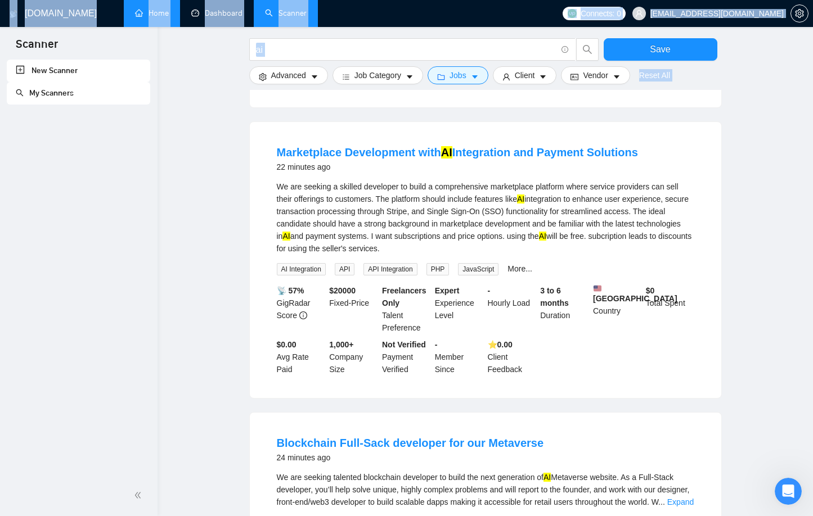
drag, startPoint x: 170, startPoint y: 137, endPoint x: 102, endPoint y: 174, distance: 77.8
click at [102, 174] on section "Scanner New Scanner My Scanners [DOMAIN_NAME] Home Dashboard Scanner Connects: …" at bounding box center [406, 194] width 813 height 1626
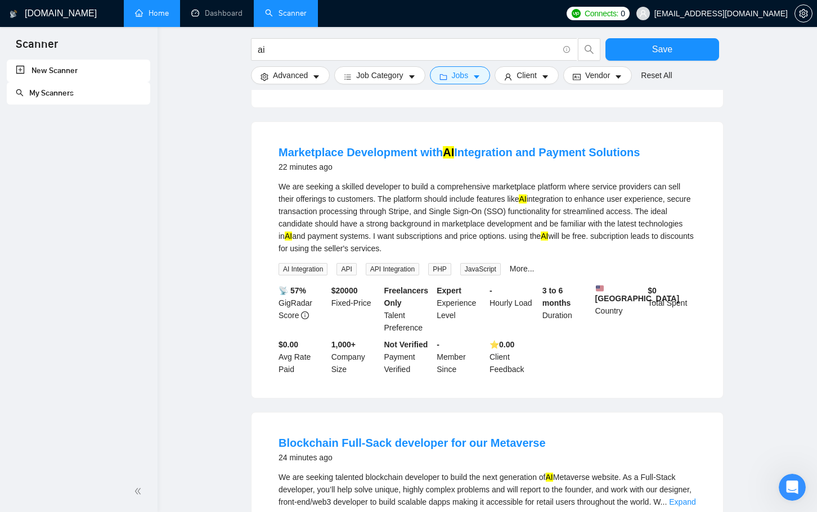
click at [766, 160] on main "ai Save Advanced Job Category Jobs Client Vendor Reset All Preview Results Insi…" at bounding box center [486, 173] width 623 height 1495
click at [776, 169] on main "ai Save Advanced Job Category Jobs Client Vendor Reset All Preview Results Insi…" at bounding box center [486, 173] width 623 height 1495
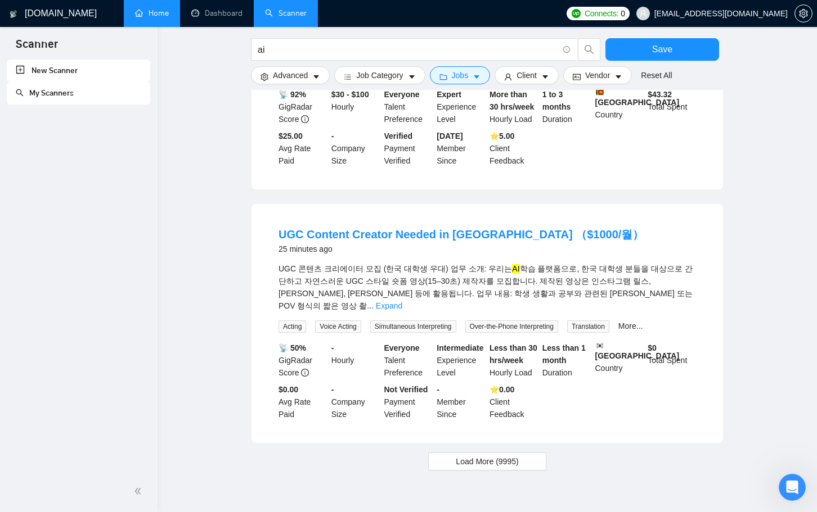
scroll to position [1114, 0]
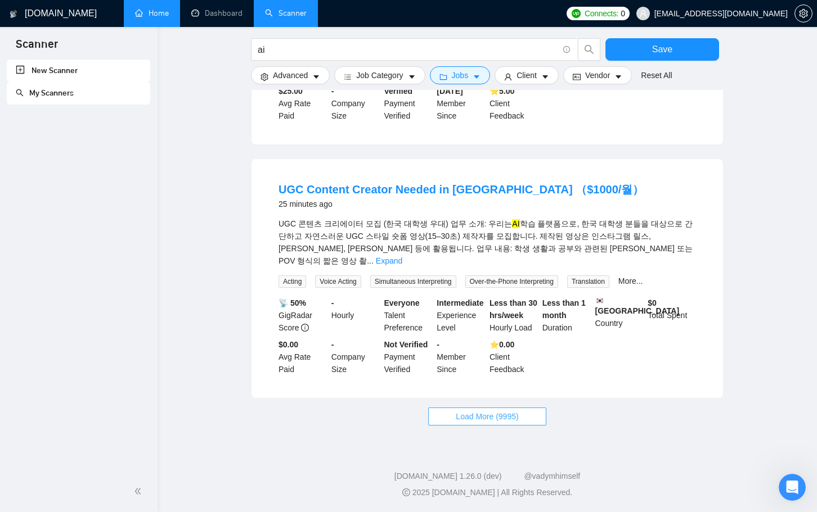
click at [496, 420] on span "Load More (9995)" at bounding box center [487, 417] width 62 height 12
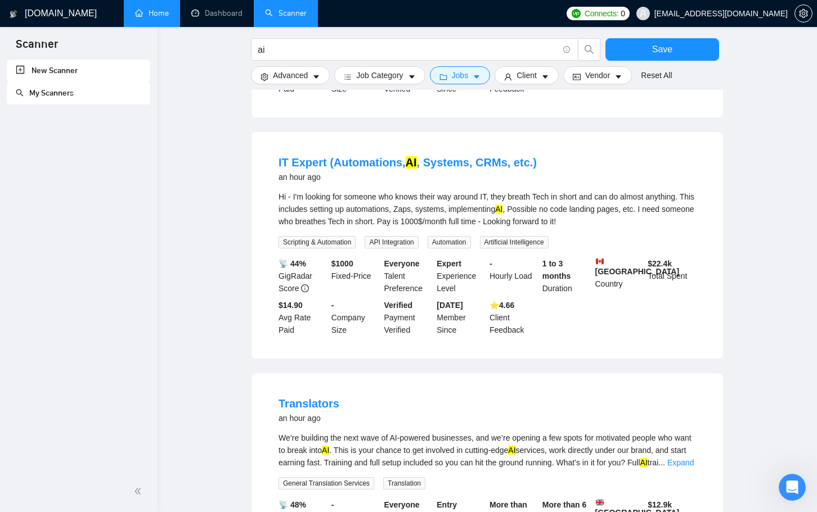
scroll to position [2014, 0]
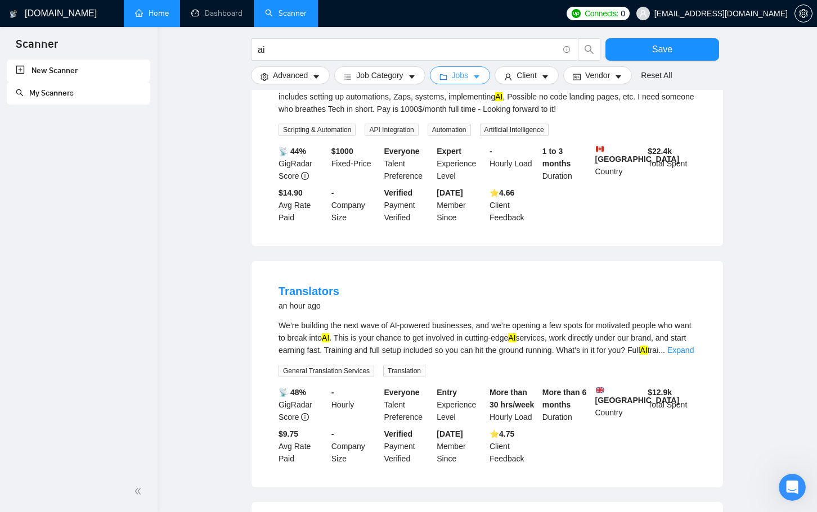
click at [460, 76] on span "Jobs" at bounding box center [460, 75] width 17 height 12
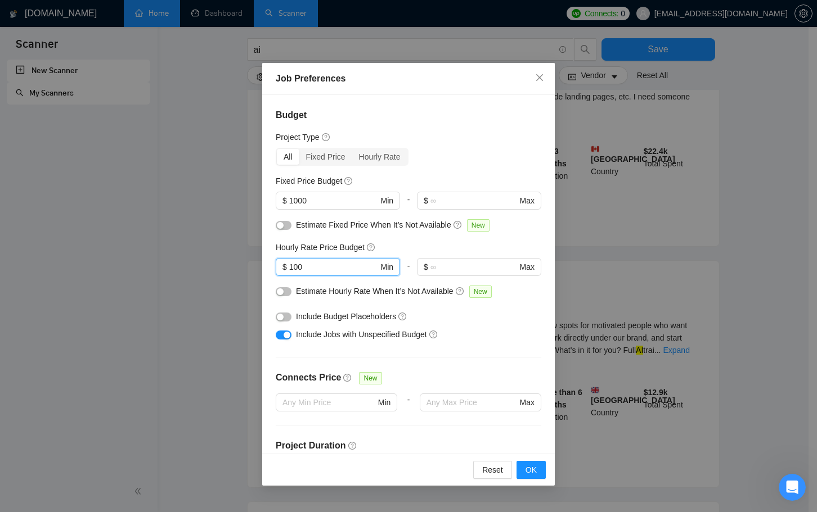
drag, startPoint x: 325, startPoint y: 268, endPoint x: 249, endPoint y: 273, distance: 76.1
click at [249, 273] on div "Job Preferences Budget Project Type All Fixed Price Hourly Rate Fixed Price Bud…" at bounding box center [408, 256] width 817 height 512
click at [519, 308] on div "Include Budget Placeholders" at bounding box center [408, 317] width 265 height 18
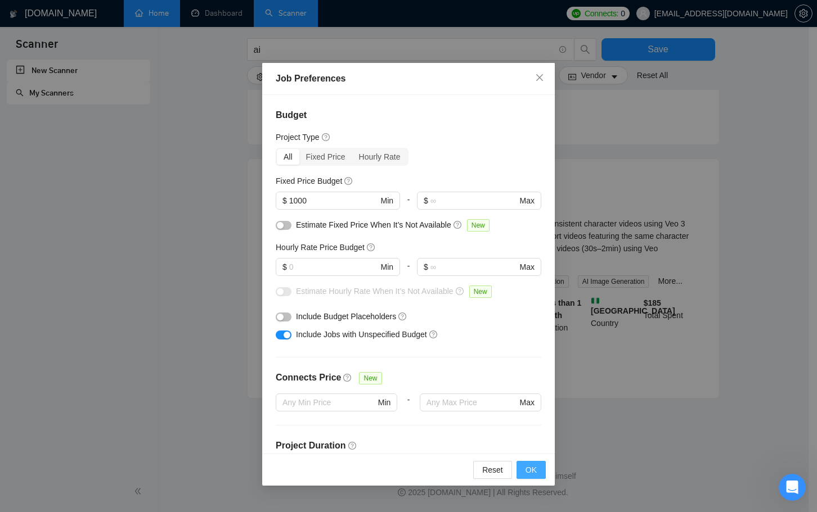
scroll to position [1028, 0]
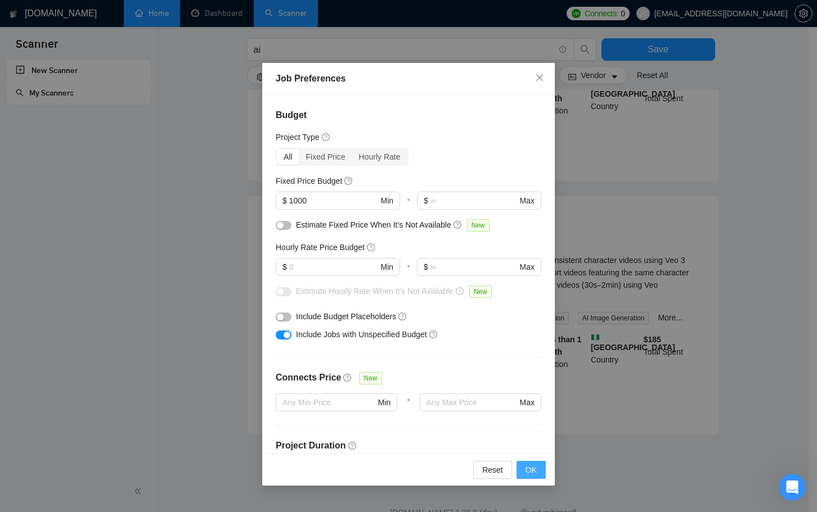
click at [529, 474] on span "OK" at bounding box center [530, 470] width 11 height 12
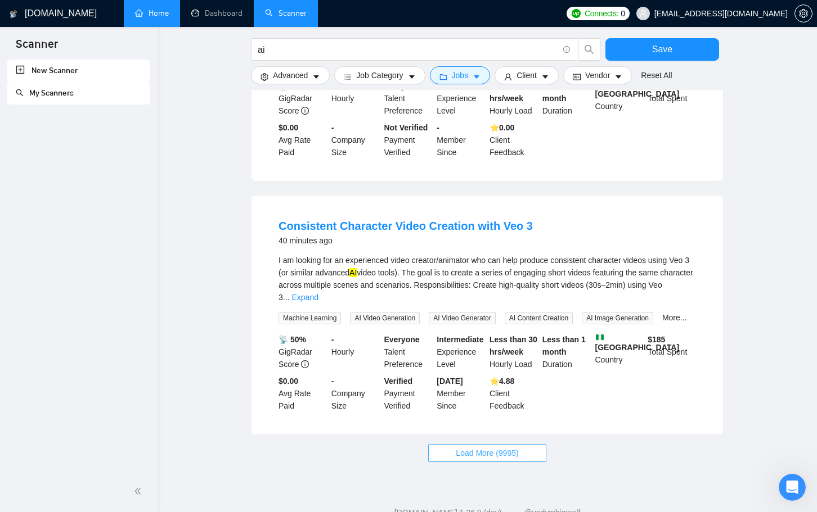
click at [499, 447] on span "Load More (9995)" at bounding box center [487, 453] width 62 height 12
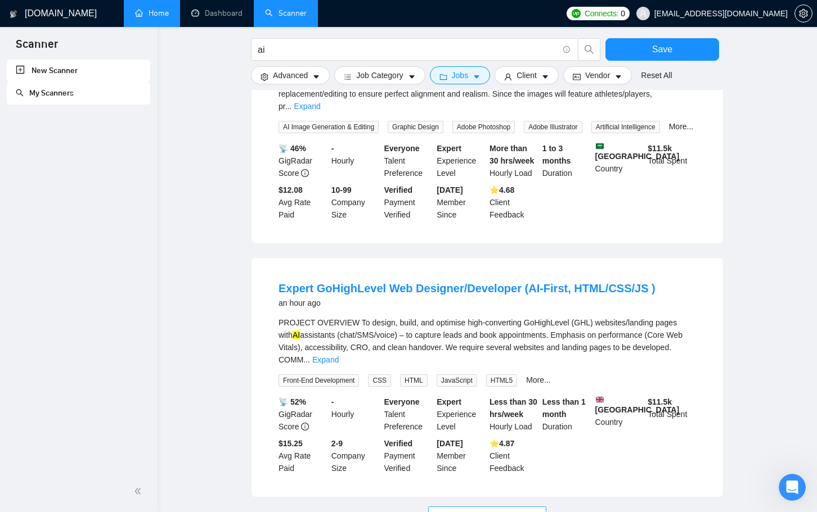
scroll to position [2247, 0]
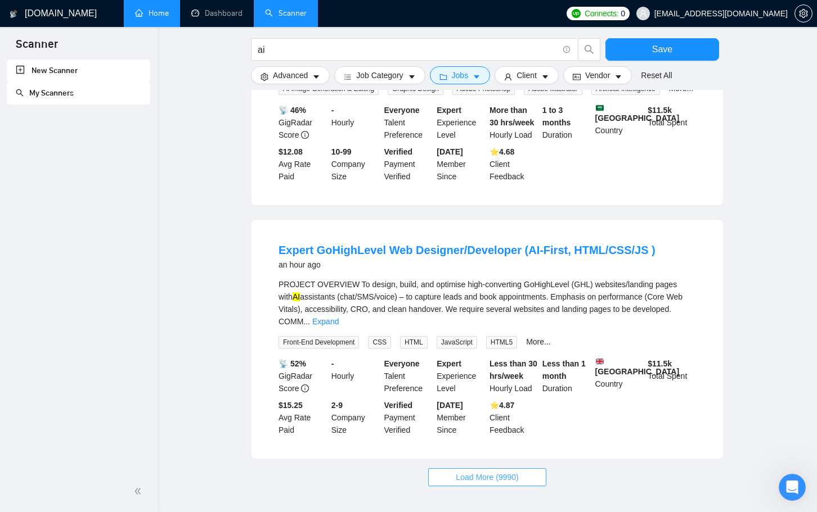
click at [517, 471] on span "Load More (9990)" at bounding box center [487, 477] width 62 height 12
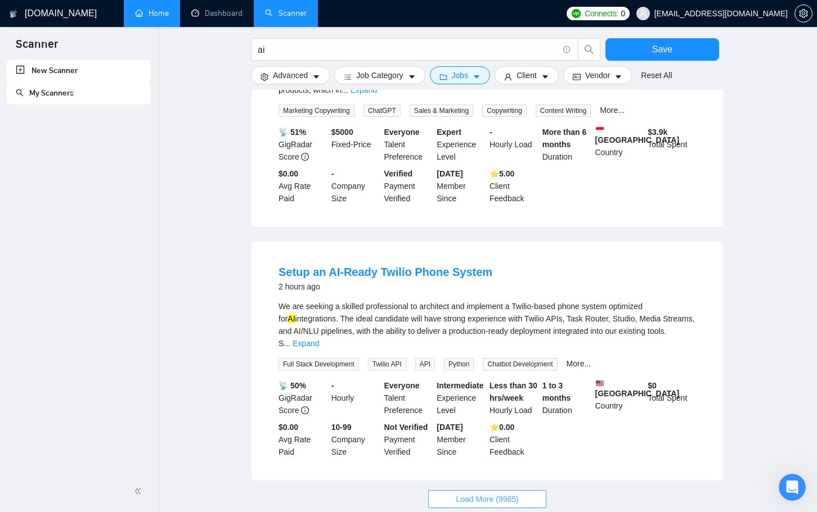
scroll to position [3490, 0]
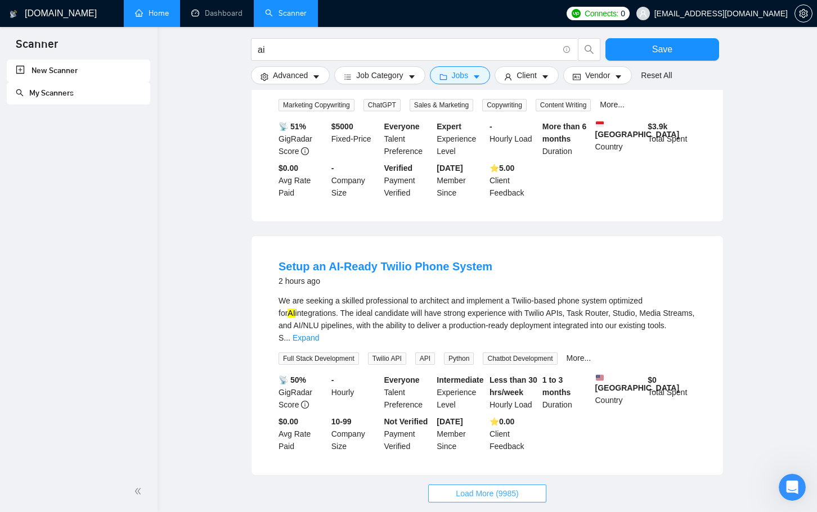
click at [474, 488] on span "Load More (9985)" at bounding box center [487, 494] width 62 height 12
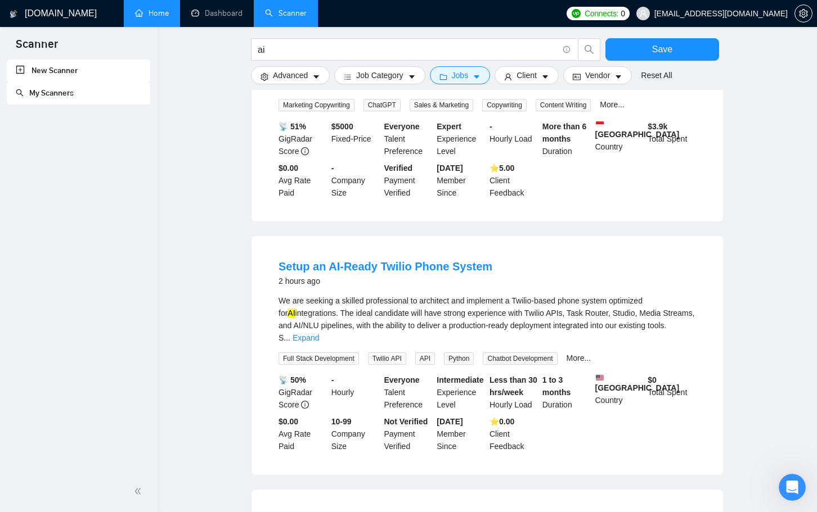
drag, startPoint x: 293, startPoint y: 57, endPoint x: 211, endPoint y: 46, distance: 82.4
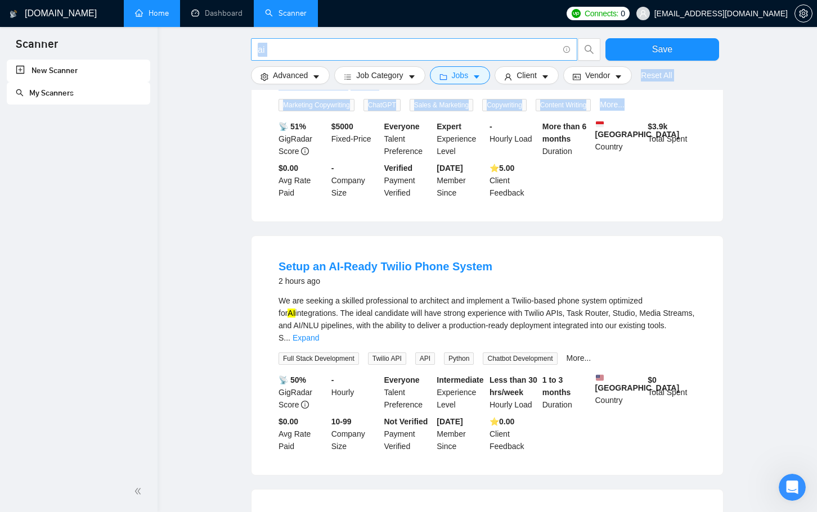
click at [293, 39] on span "ai" at bounding box center [414, 49] width 326 height 22
drag, startPoint x: 277, startPoint y: 51, endPoint x: 219, endPoint y: 51, distance: 57.9
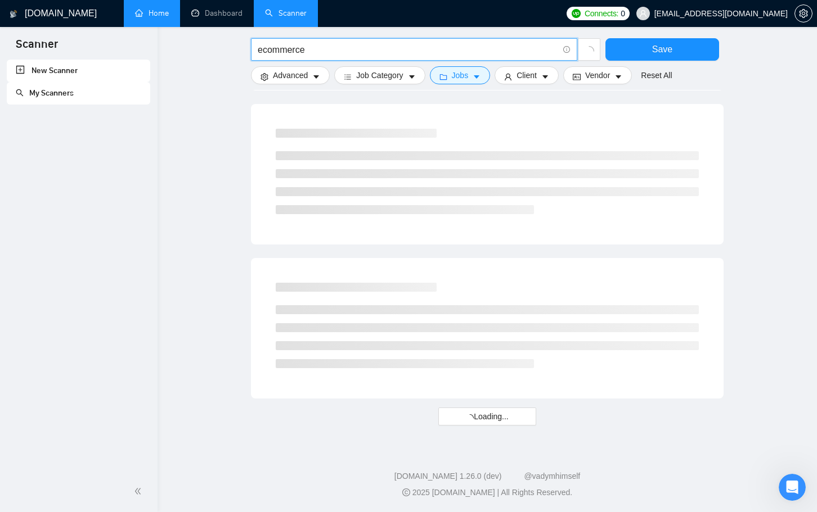
scroll to position [2878, 0]
drag, startPoint x: 313, startPoint y: 48, endPoint x: 247, endPoint y: 49, distance: 66.4
type input "dtc"
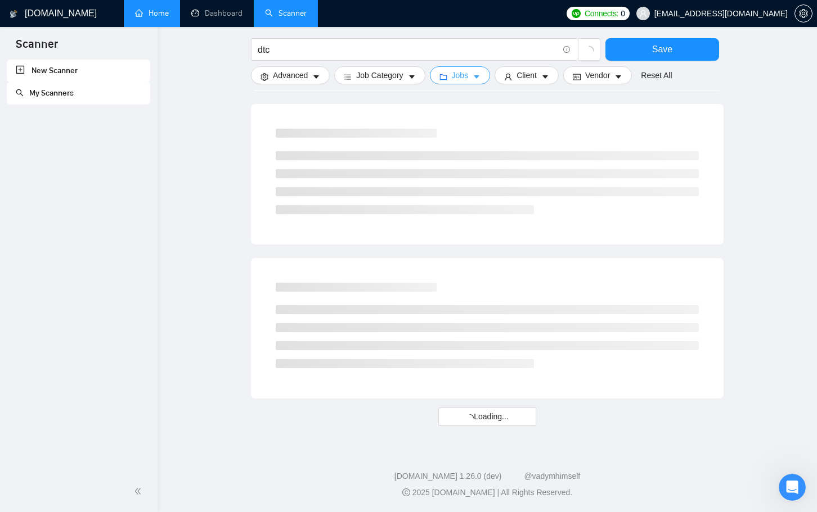
click at [458, 76] on span "Jobs" at bounding box center [460, 75] width 17 height 12
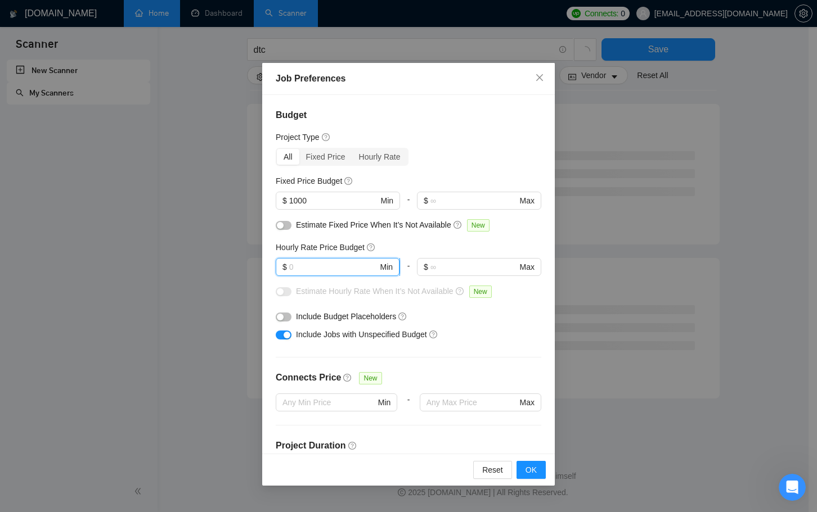
click at [323, 270] on input "text" at bounding box center [333, 267] width 89 height 12
type input "5"
type input "100"
click at [512, 241] on div "Budget Project Type All Fixed Price Hourly Rate Fixed Price Budget $ 1000 Min -…" at bounding box center [408, 274] width 292 height 359
click at [529, 471] on span "OK" at bounding box center [530, 470] width 11 height 12
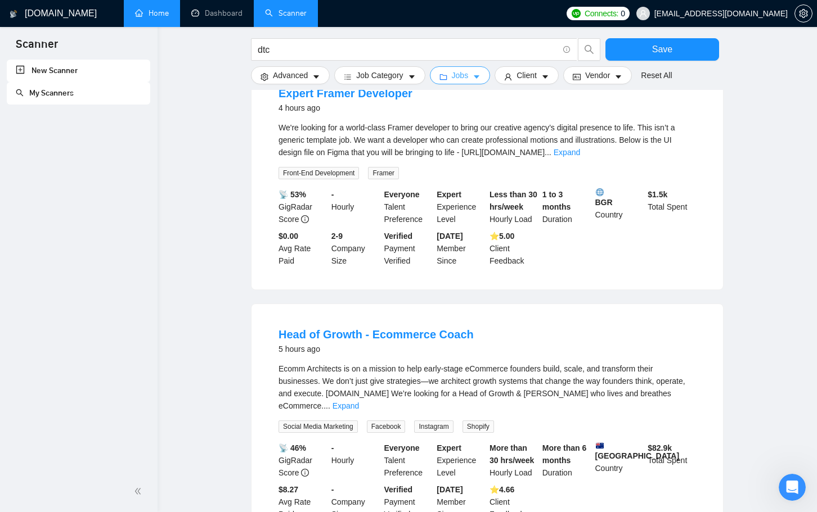
scroll to position [1000, 0]
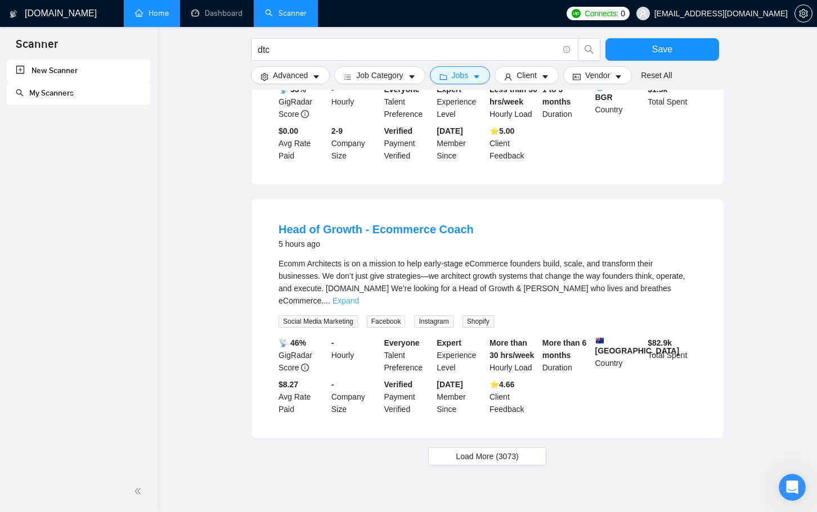
click at [359, 296] on link "Expand" at bounding box center [345, 300] width 26 height 9
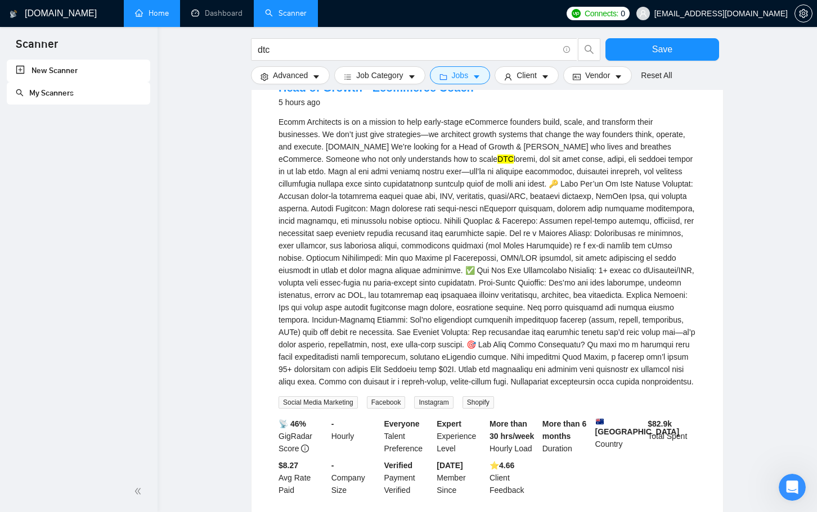
scroll to position [1235, 0]
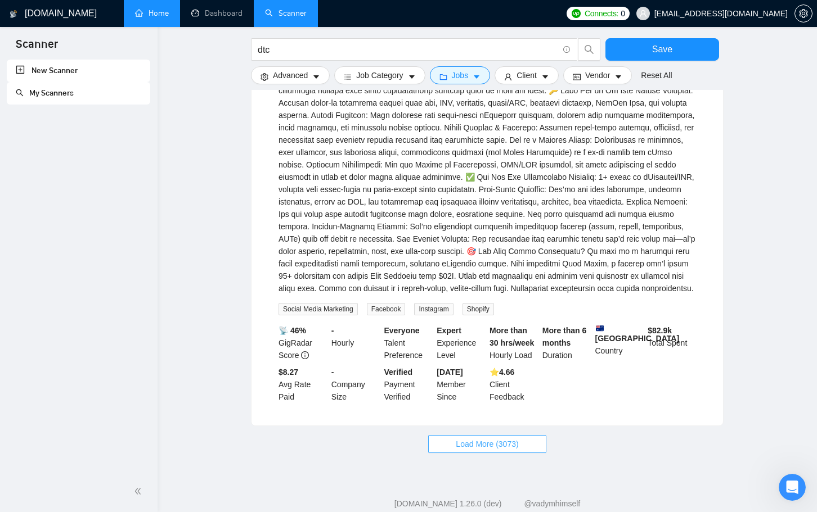
click at [485, 438] on span "Load More (3073)" at bounding box center [487, 444] width 62 height 12
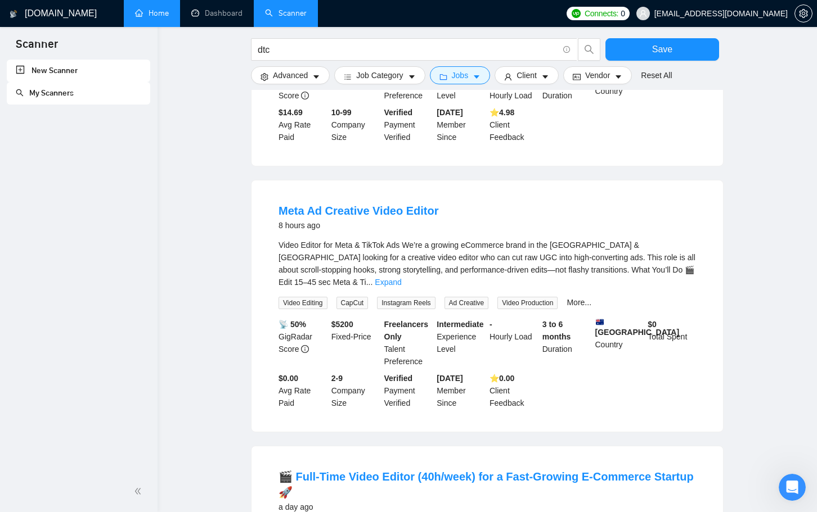
scroll to position [2021, 0]
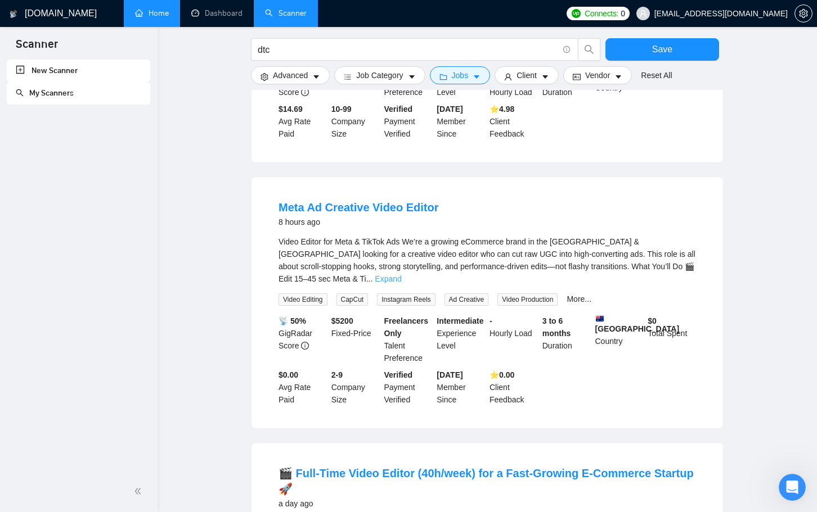
click at [401, 274] on link "Expand" at bounding box center [388, 278] width 26 height 9
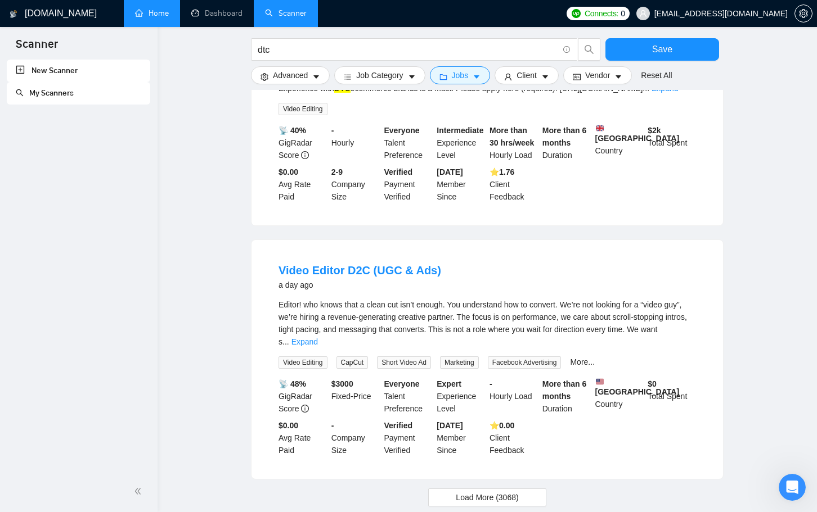
scroll to position [2577, 0]
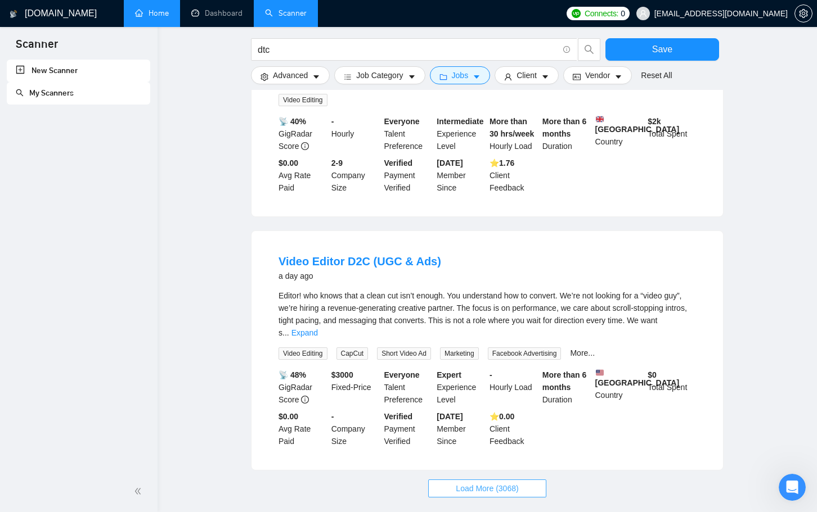
click at [521, 480] on button "Load More (3068)" at bounding box center [487, 489] width 118 height 18
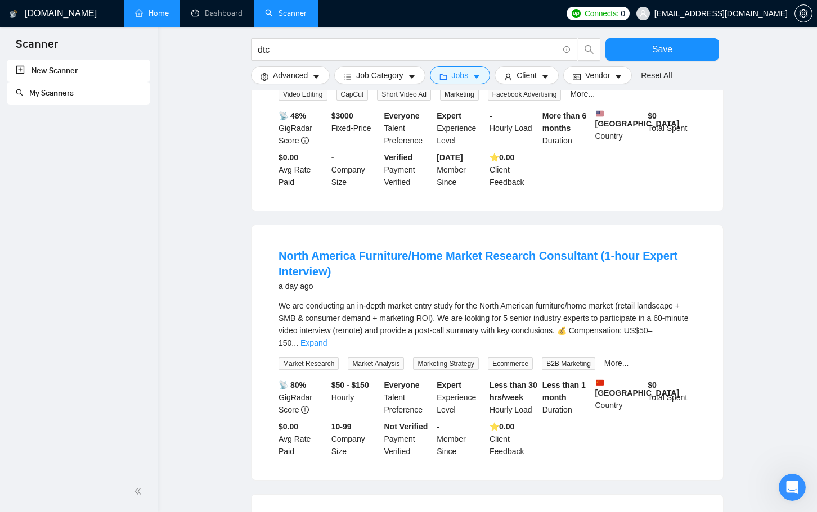
scroll to position [2837, 0]
click at [327, 338] on link "Expand" at bounding box center [313, 342] width 26 height 9
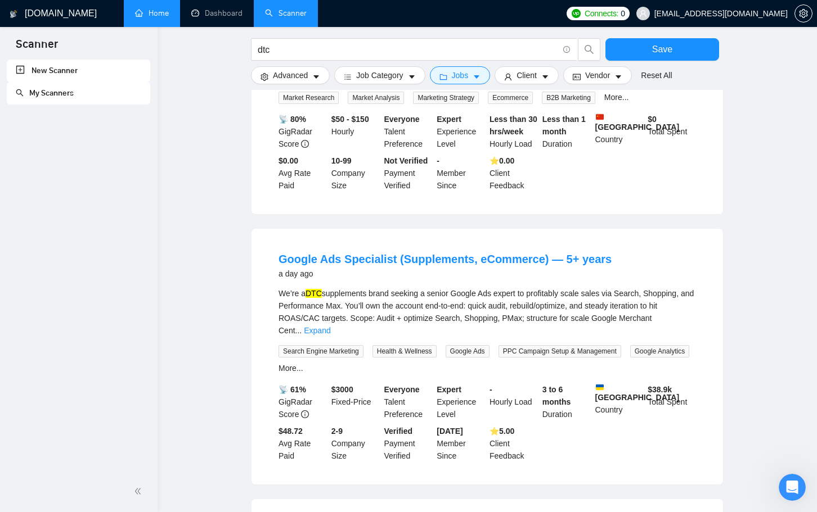
scroll to position [3324, 0]
click at [330, 327] on link "Expand" at bounding box center [317, 331] width 26 height 9
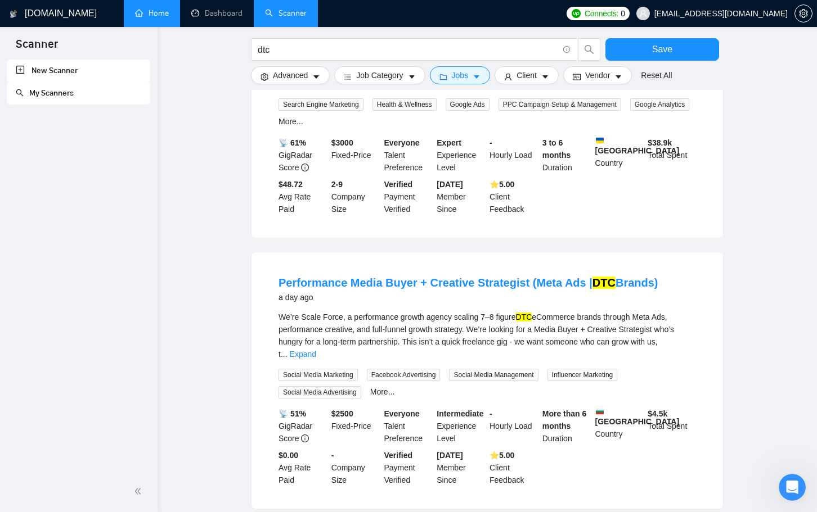
scroll to position [3609, 0]
click at [316, 349] on link "Expand" at bounding box center [303, 353] width 26 height 9
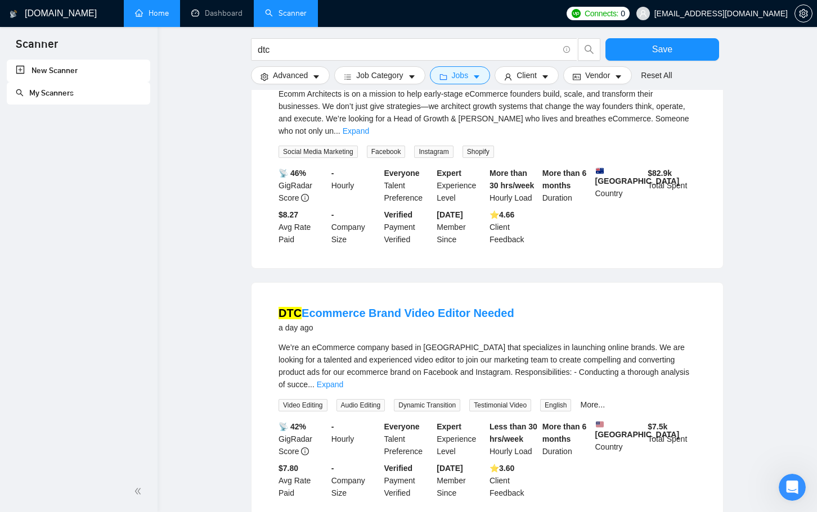
scroll to position [4228, 0]
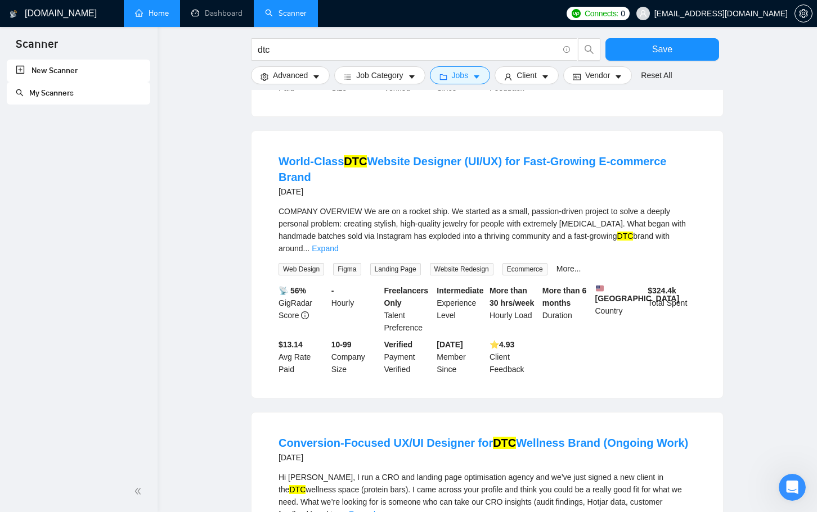
scroll to position [5503, 0]
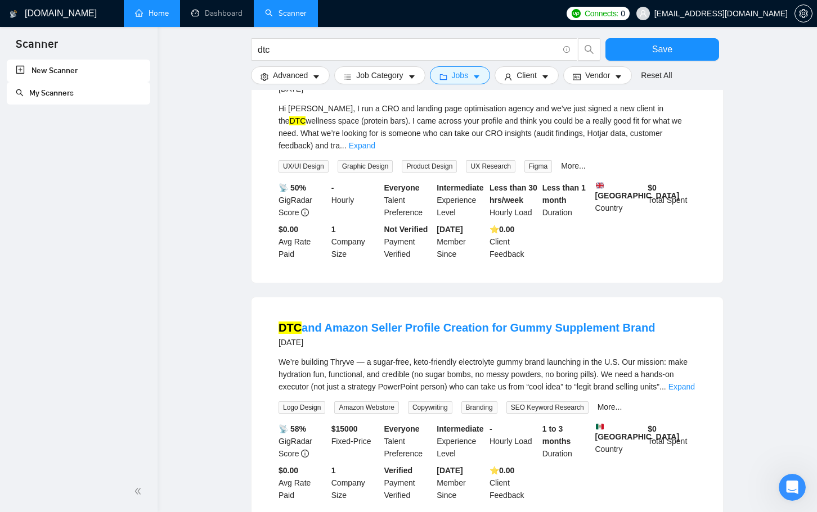
scroll to position [5776, 0]
click at [674, 381] on link "Expand" at bounding box center [681, 385] width 26 height 9
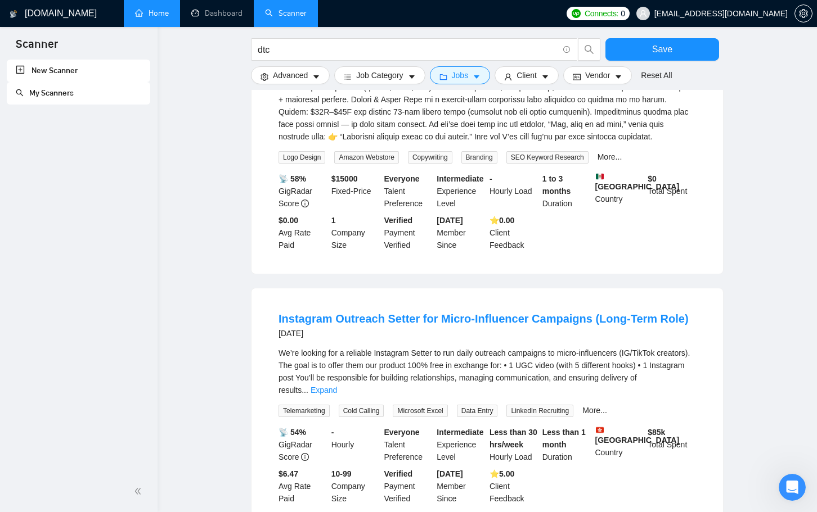
scroll to position [6319, 0]
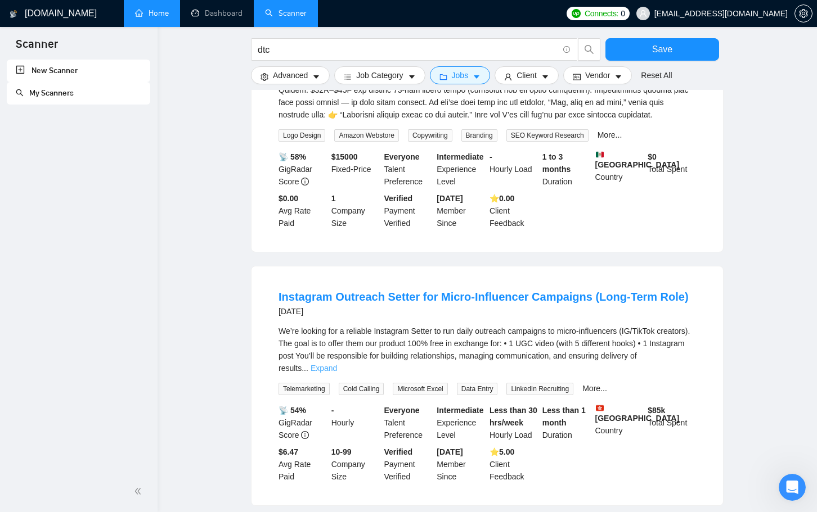
click at [337, 364] on link "Expand" at bounding box center [323, 368] width 26 height 9
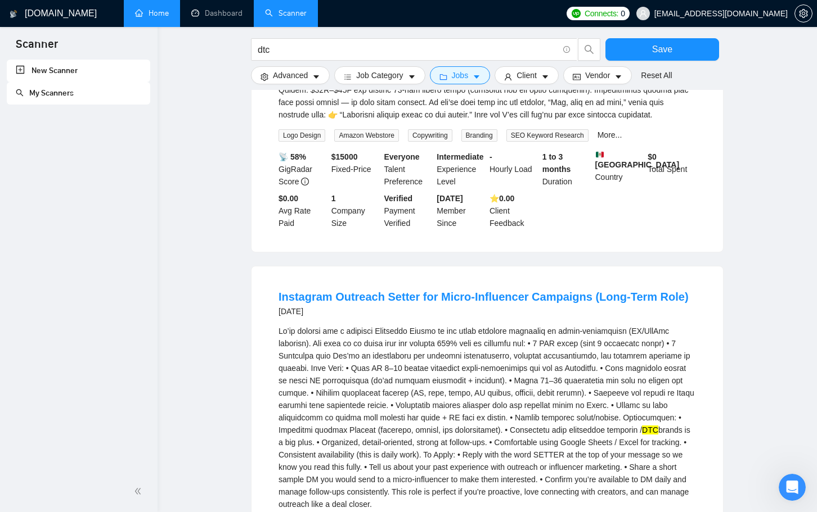
click at [716, 267] on div "Instagram Outreach Setter for Micro-Influencer Campaigns (Long-Term Role) [DATE…" at bounding box center [486, 454] width 471 height 375
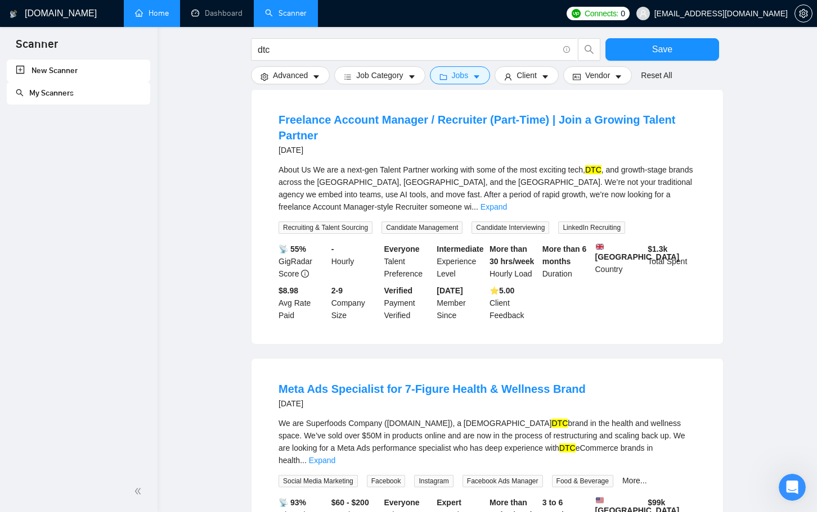
scroll to position [7170, 0]
click at [335, 456] on link "Expand" at bounding box center [322, 460] width 26 height 9
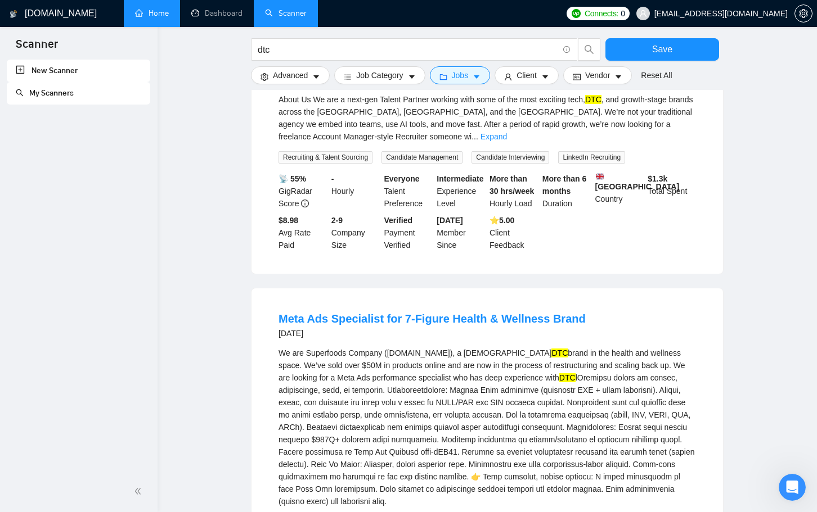
scroll to position [7241, 0]
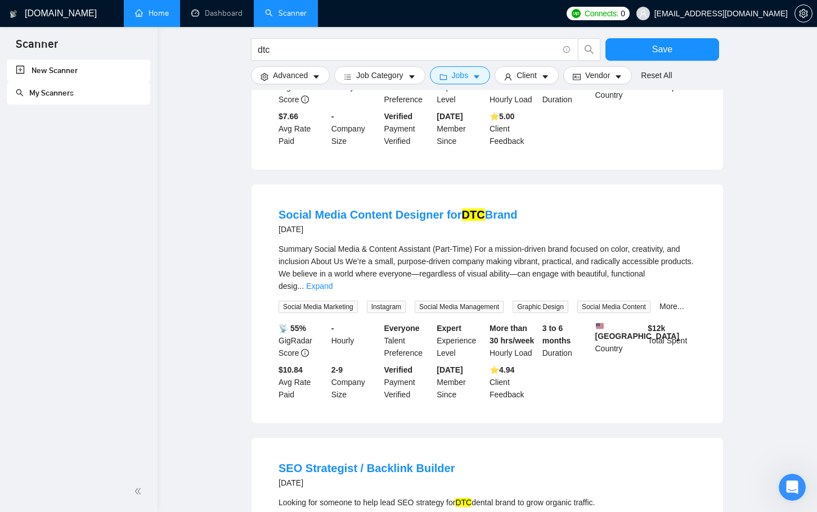
scroll to position [8519, 0]
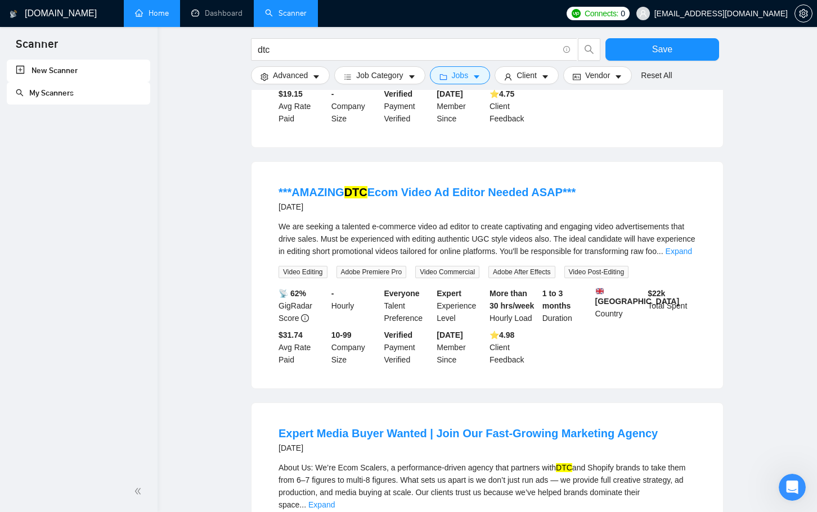
scroll to position [9090, 0]
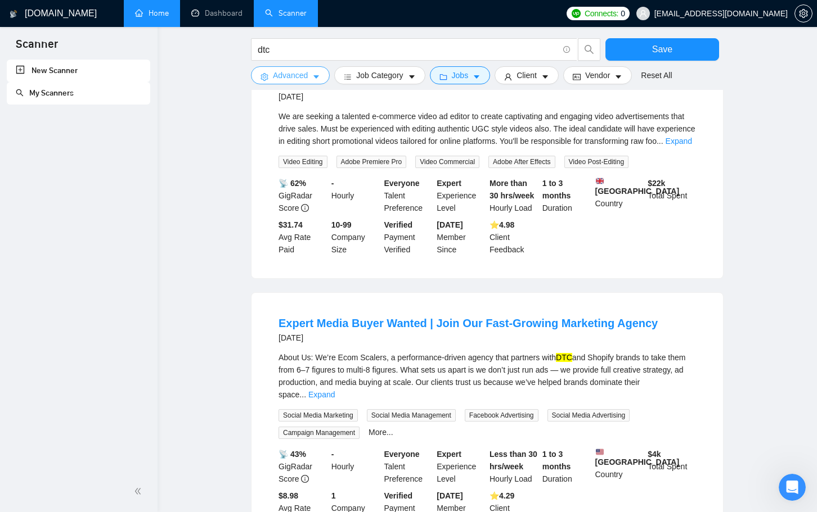
click at [312, 71] on button "Advanced" at bounding box center [290, 75] width 79 height 18
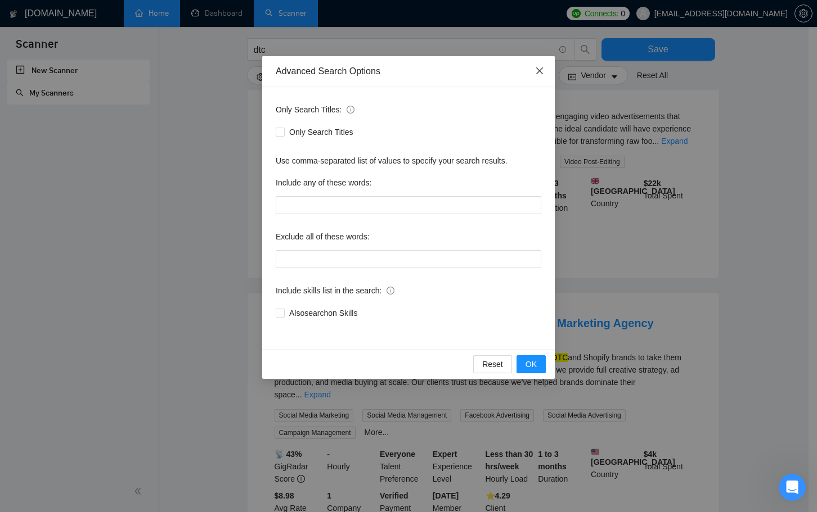
click at [535, 68] on icon "close" at bounding box center [539, 70] width 9 height 9
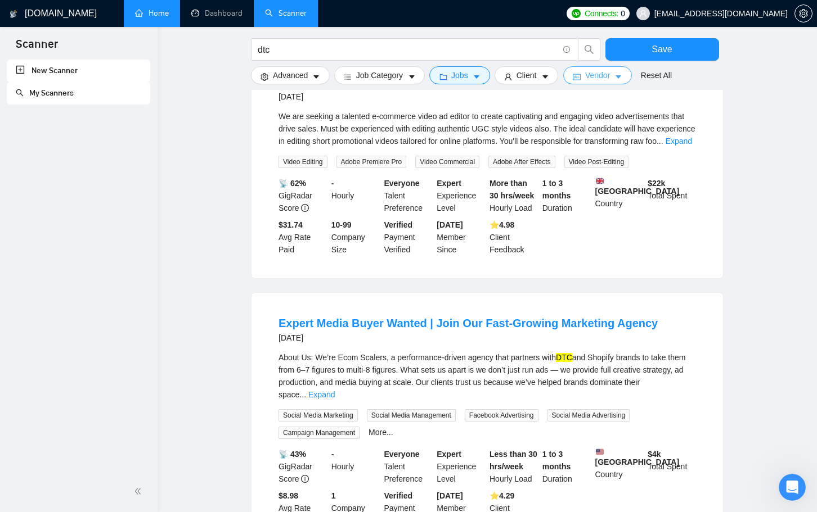
click at [592, 78] on span "Vendor" at bounding box center [597, 75] width 25 height 12
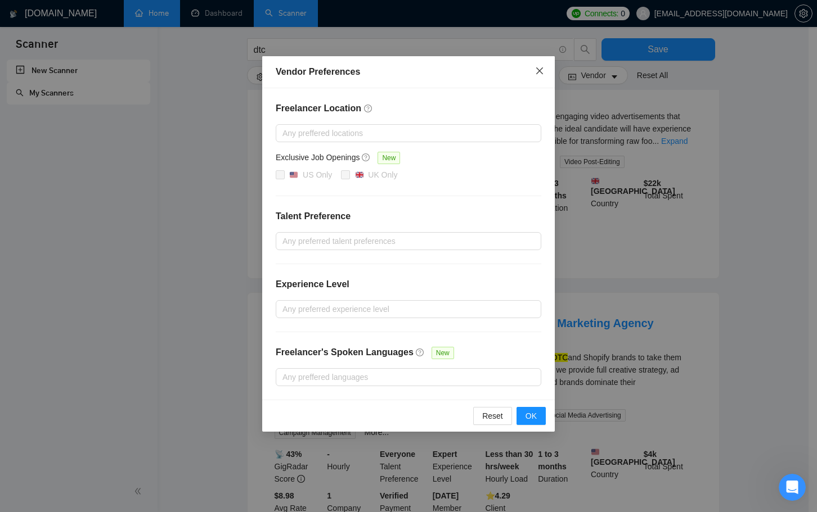
click at [542, 71] on icon "close" at bounding box center [539, 70] width 9 height 9
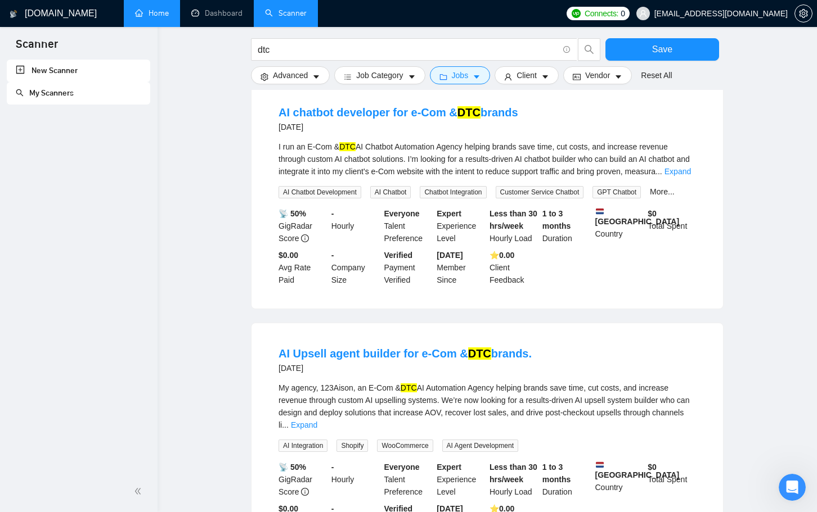
scroll to position [9573, 0]
click at [317, 420] on link "Expand" at bounding box center [304, 424] width 26 height 9
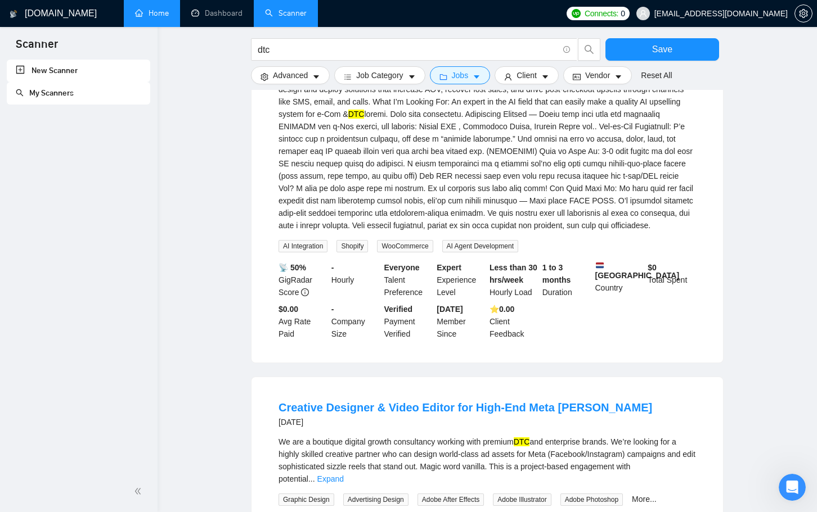
scroll to position [9899, 0]
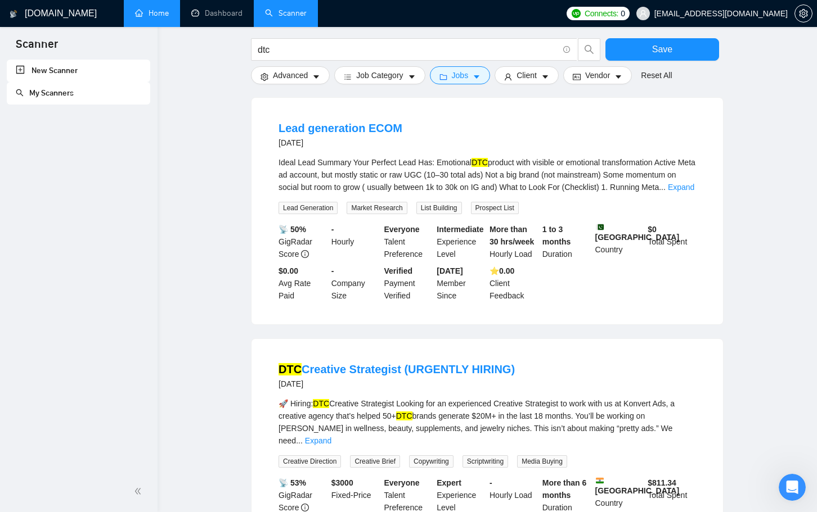
scroll to position [10671, 0]
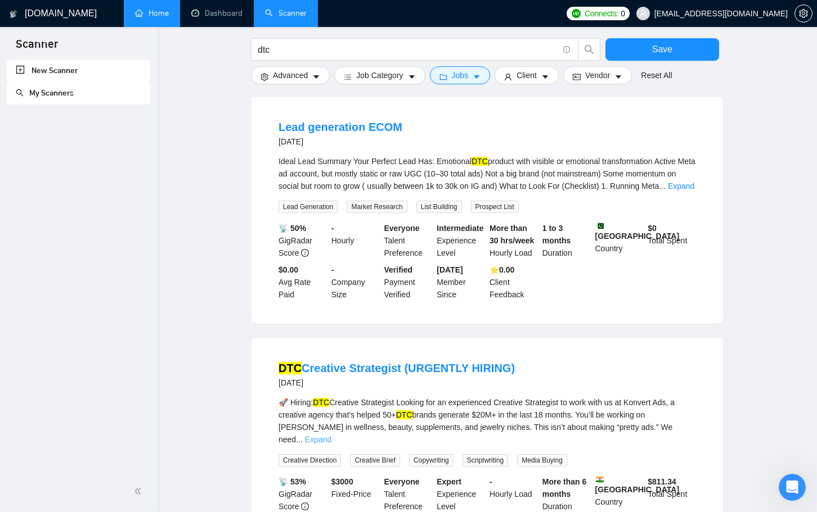
click at [331, 435] on link "Expand" at bounding box center [318, 439] width 26 height 9
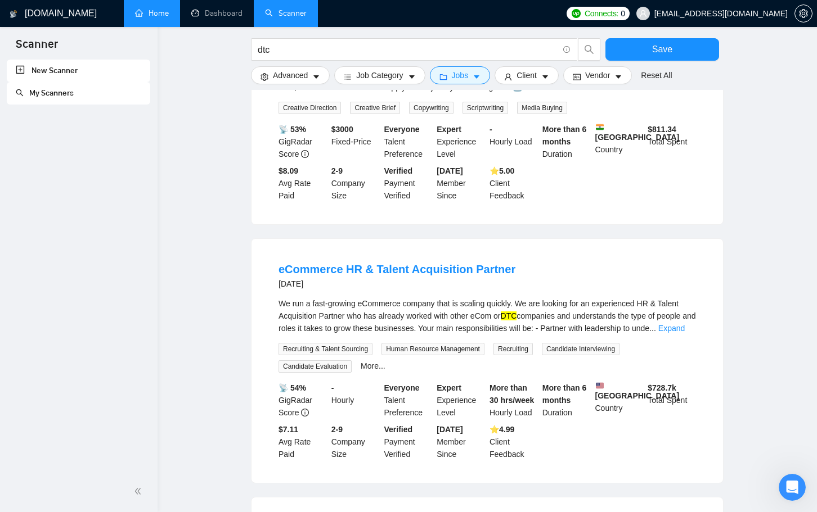
scroll to position [11219, 0]
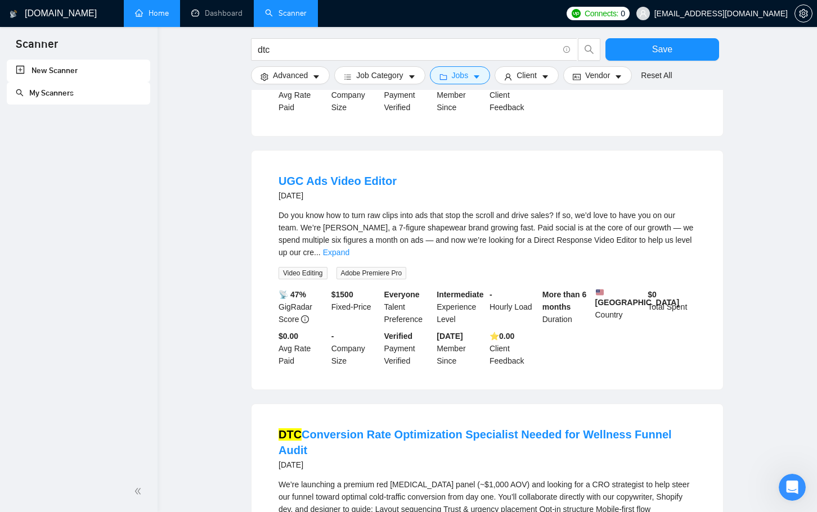
scroll to position [12227, 0]
drag, startPoint x: 379, startPoint y: 170, endPoint x: 298, endPoint y: 50, distance: 144.3
click at [298, 50] on input "dtc" at bounding box center [408, 50] width 300 height 14
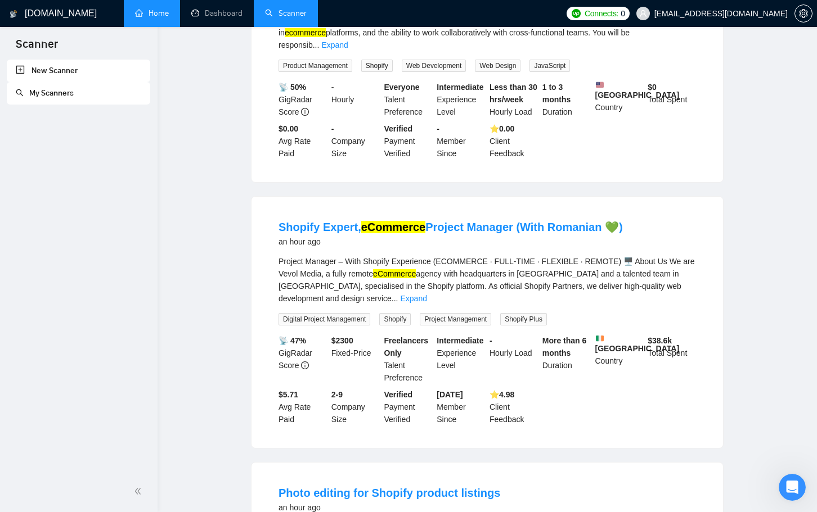
scroll to position [0, 0]
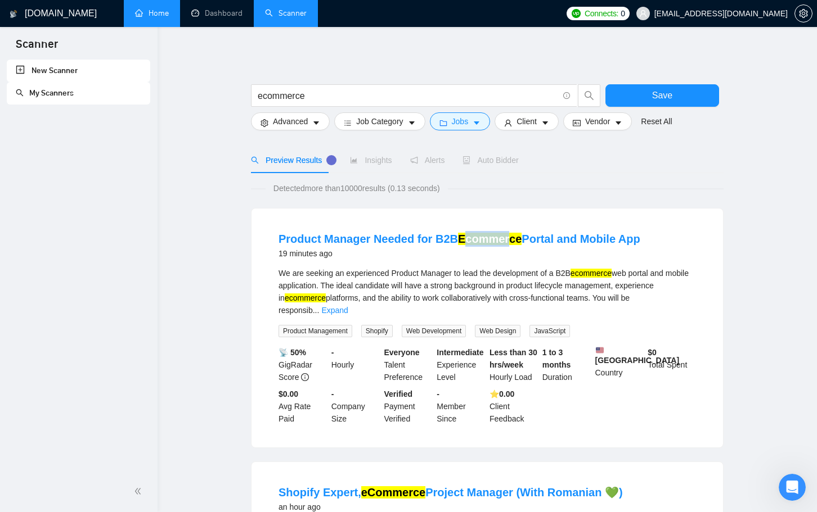
drag, startPoint x: 462, startPoint y: 196, endPoint x: 503, endPoint y: 199, distance: 40.6
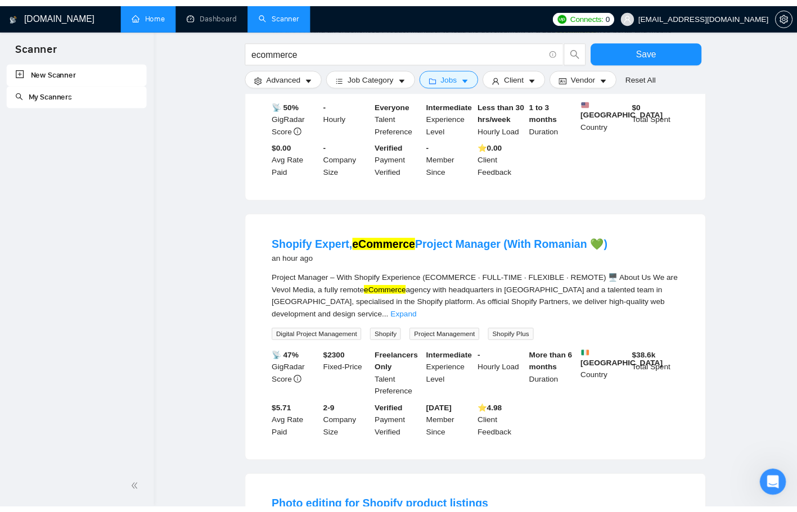
scroll to position [286, 0]
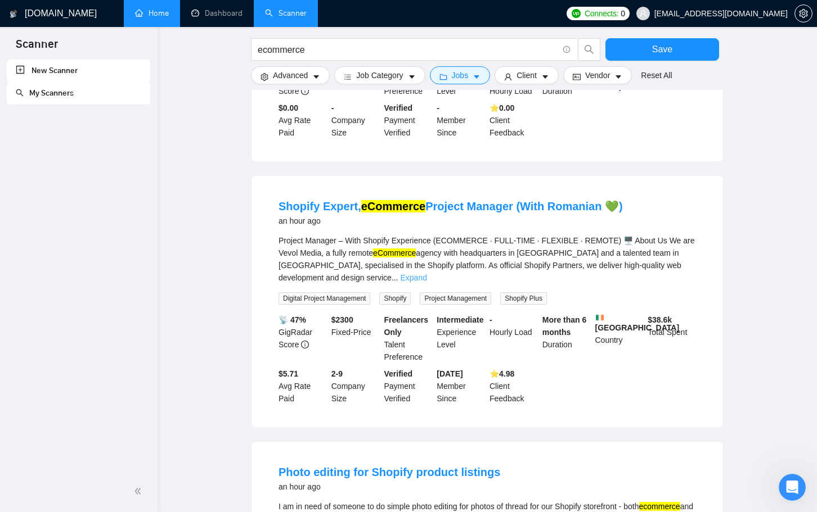
click at [426, 273] on link "Expand" at bounding box center [413, 277] width 26 height 9
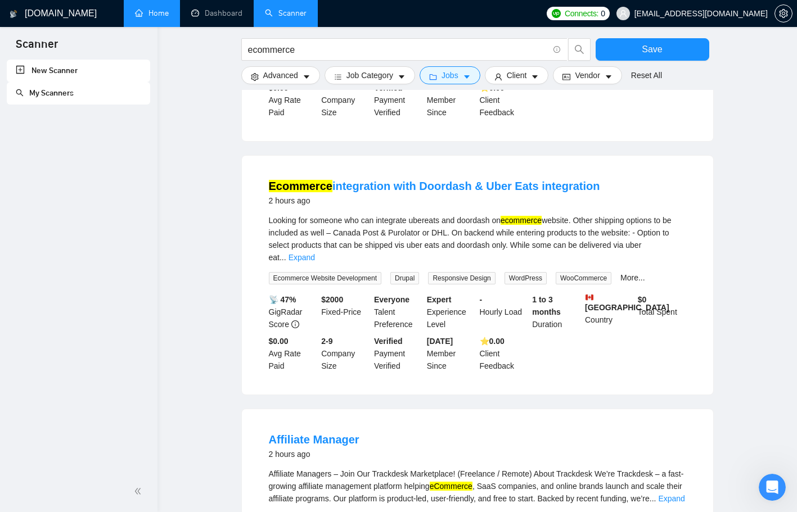
scroll to position [1130, 0]
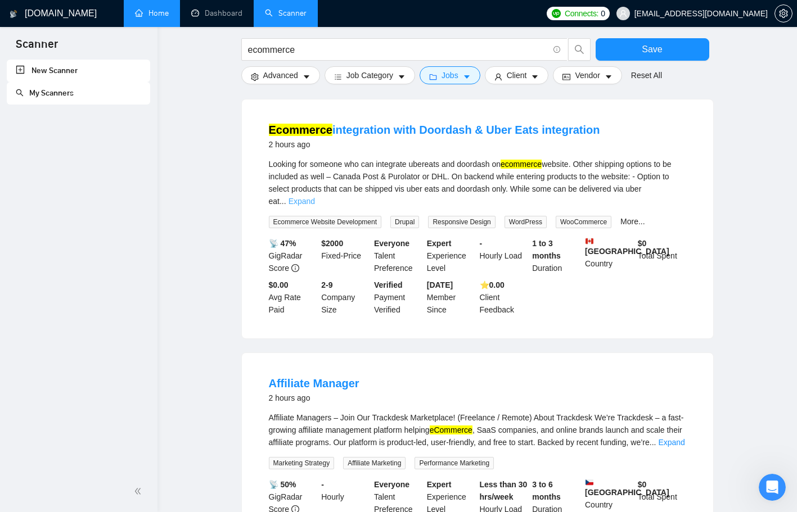
click at [315, 197] on link "Expand" at bounding box center [302, 201] width 26 height 9
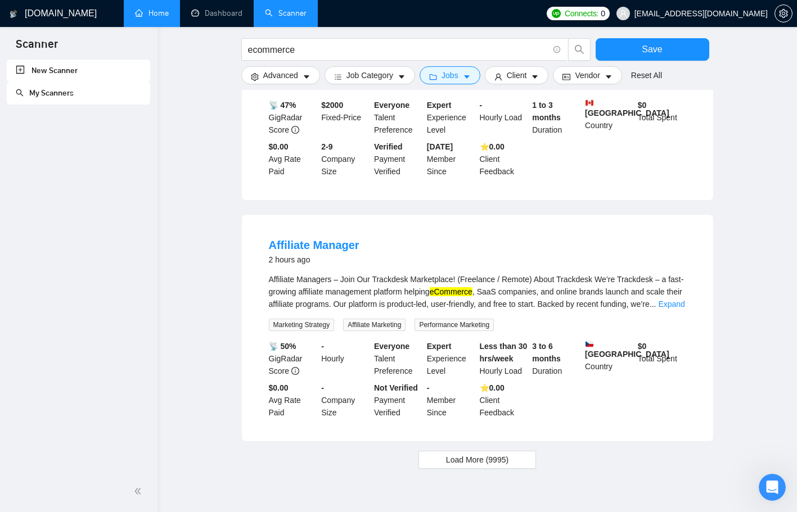
scroll to position [1407, 0]
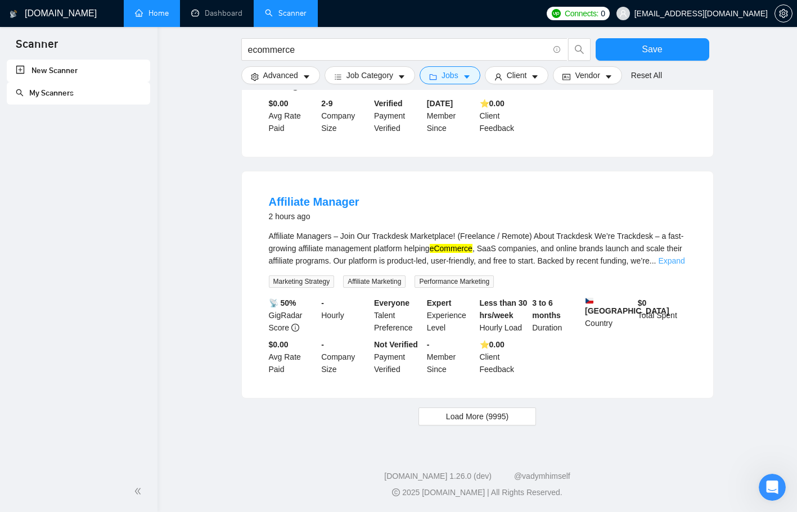
click at [665, 256] on link "Expand" at bounding box center [671, 260] width 26 height 9
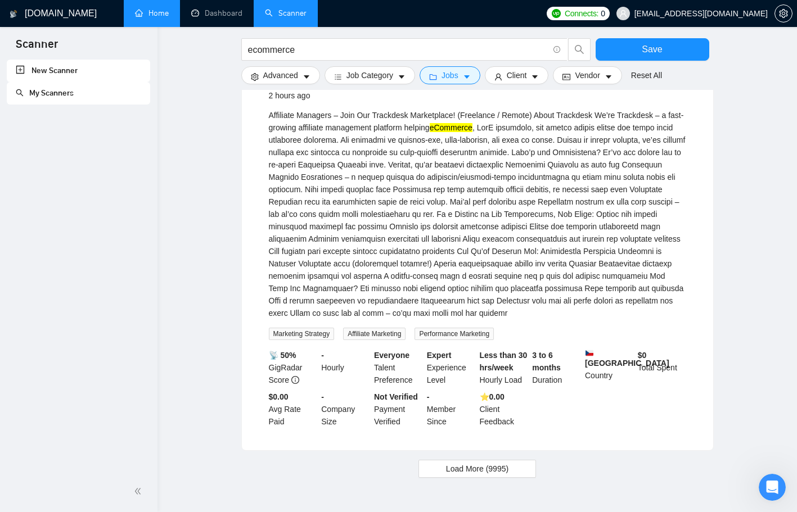
scroll to position [1580, 0]
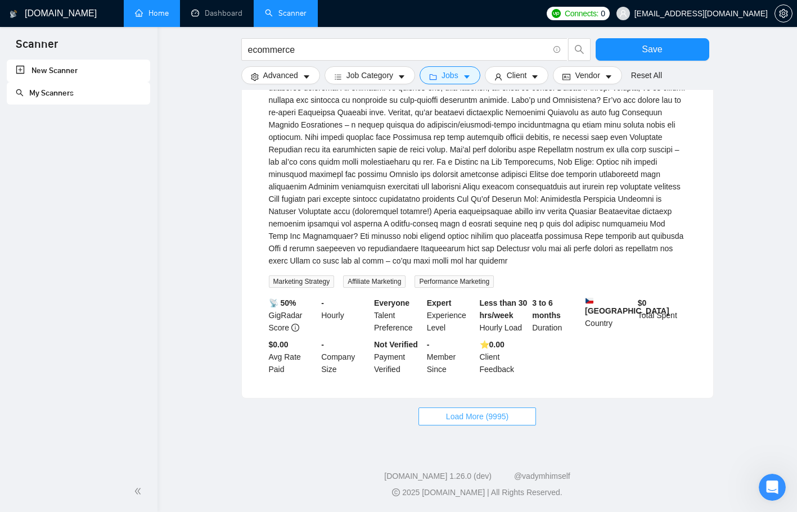
click at [508, 413] on span "Load More (9995)" at bounding box center [477, 417] width 62 height 12
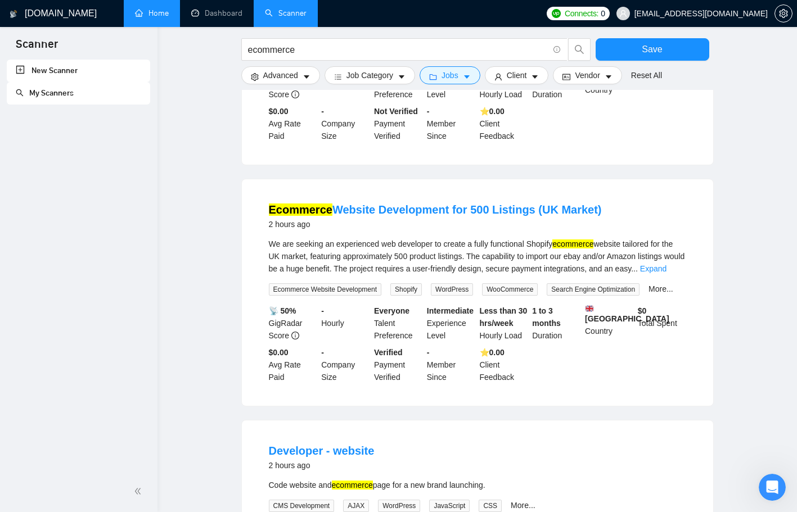
scroll to position [1861, 0]
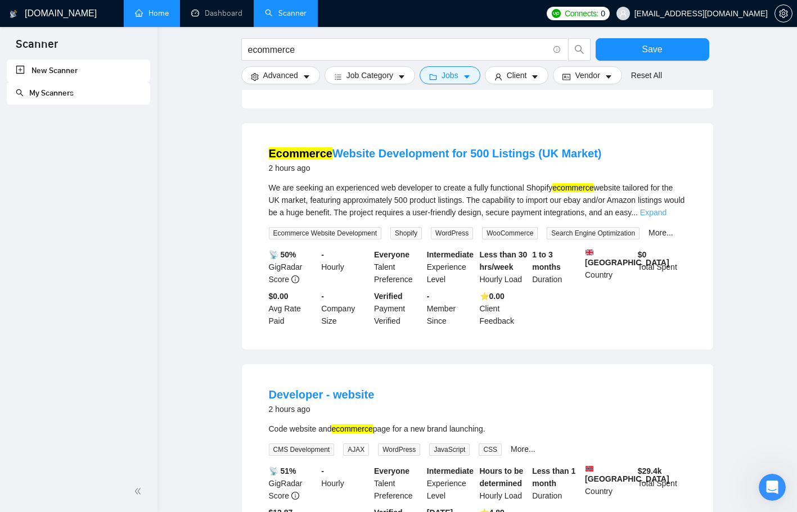
click at [667, 217] on link "Expand" at bounding box center [653, 212] width 26 height 9
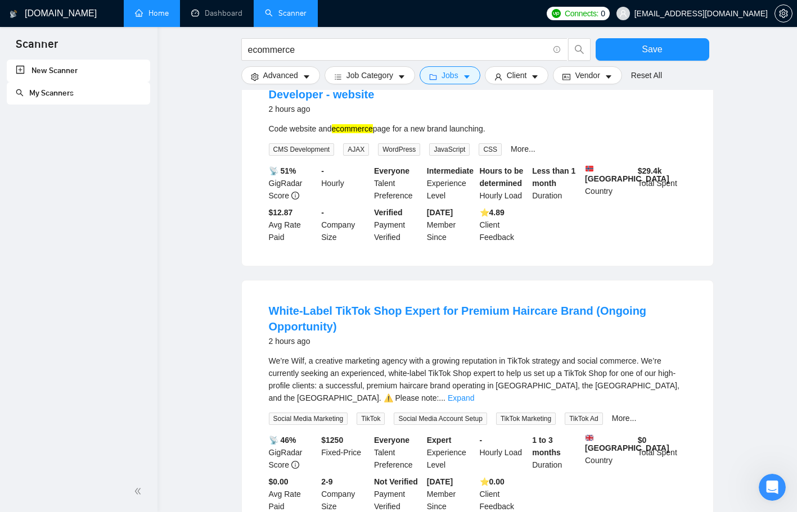
scroll to position [2311, 0]
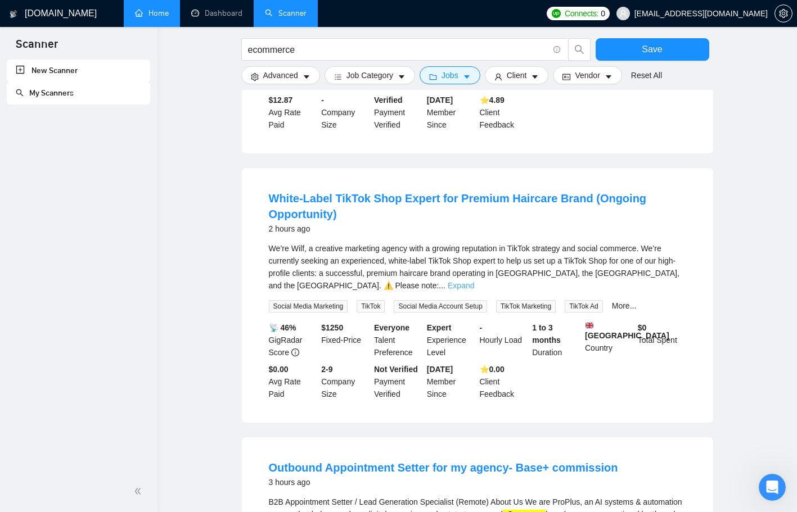
click at [474, 287] on link "Expand" at bounding box center [461, 285] width 26 height 9
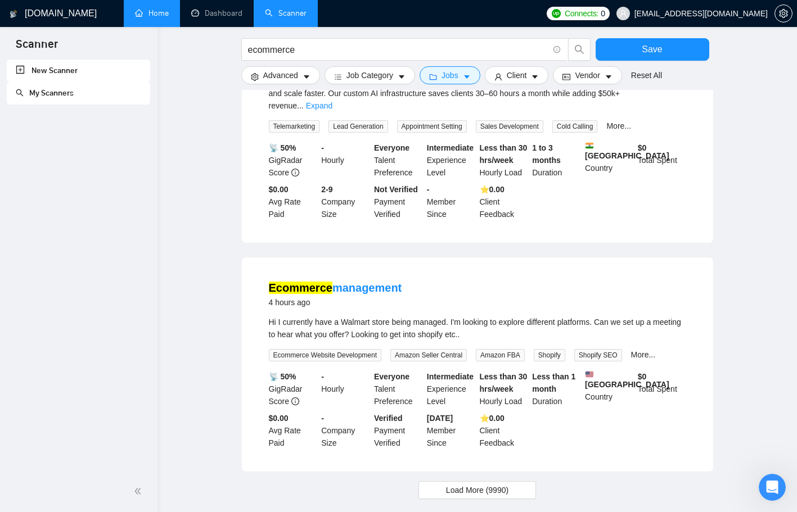
scroll to position [3013, 0]
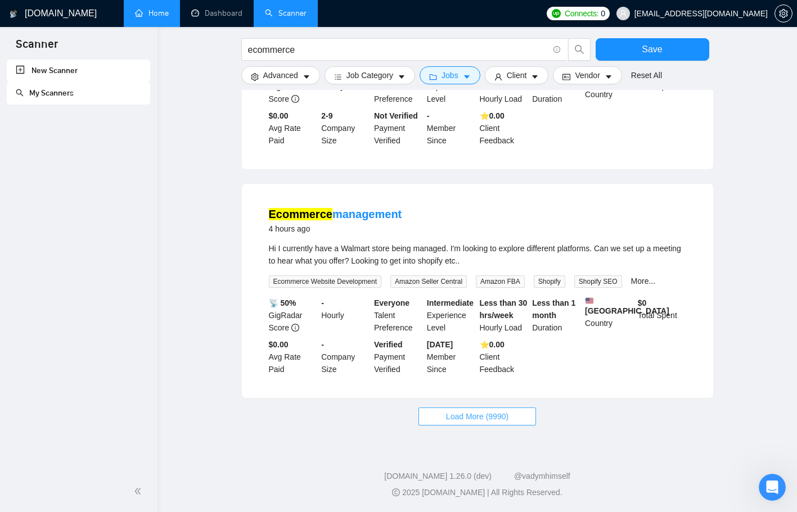
click at [511, 416] on button "Load More (9990)" at bounding box center [477, 417] width 118 height 18
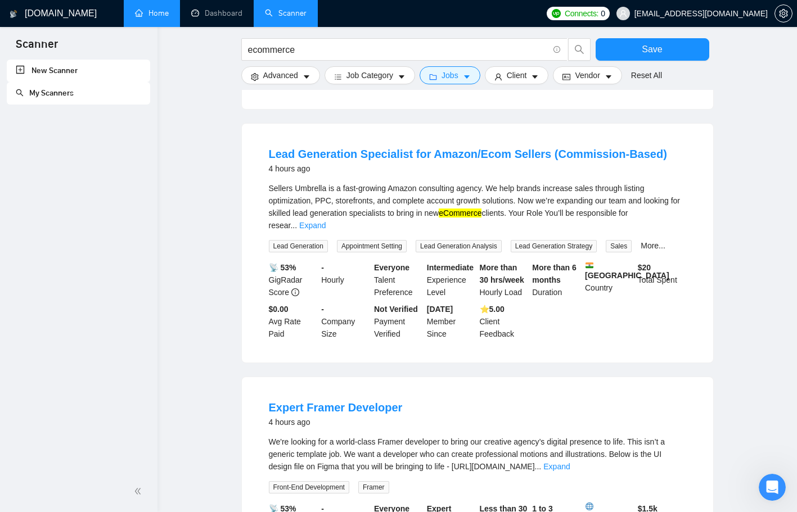
scroll to position [3294, 0]
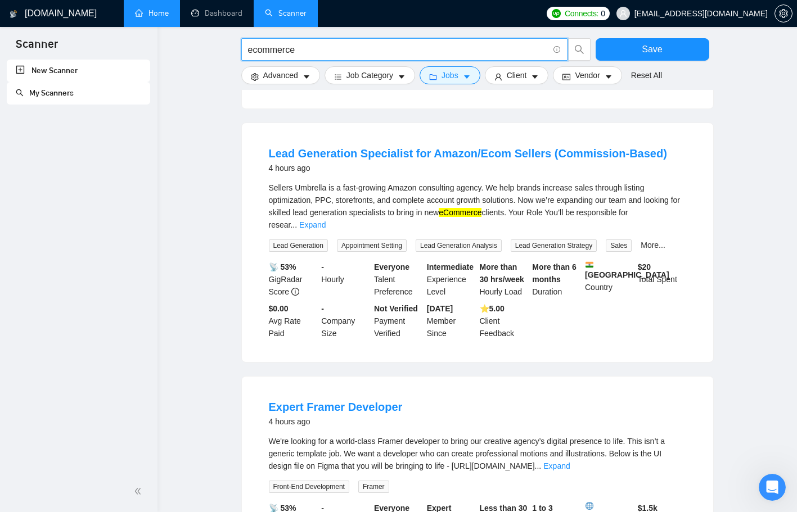
drag, startPoint x: 258, startPoint y: 56, endPoint x: 219, endPoint y: 57, distance: 39.4
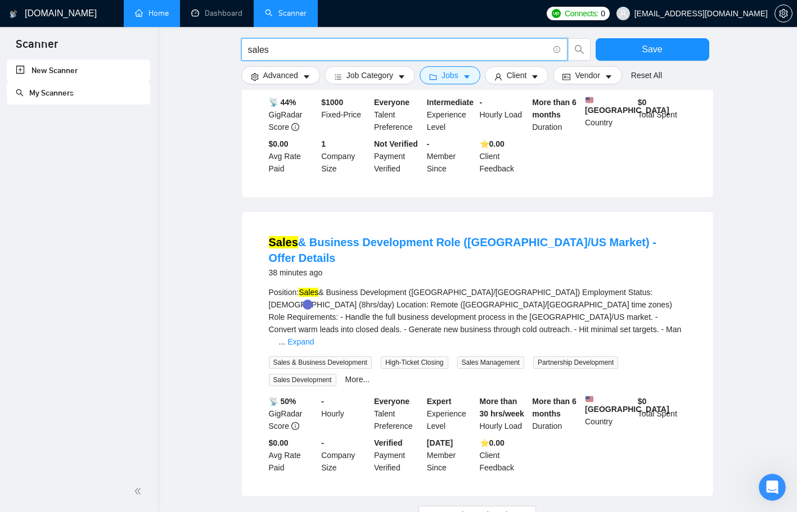
scroll to position [1019, 0]
drag, startPoint x: 279, startPoint y: 49, endPoint x: 178, endPoint y: 48, distance: 100.7
type input "leads"
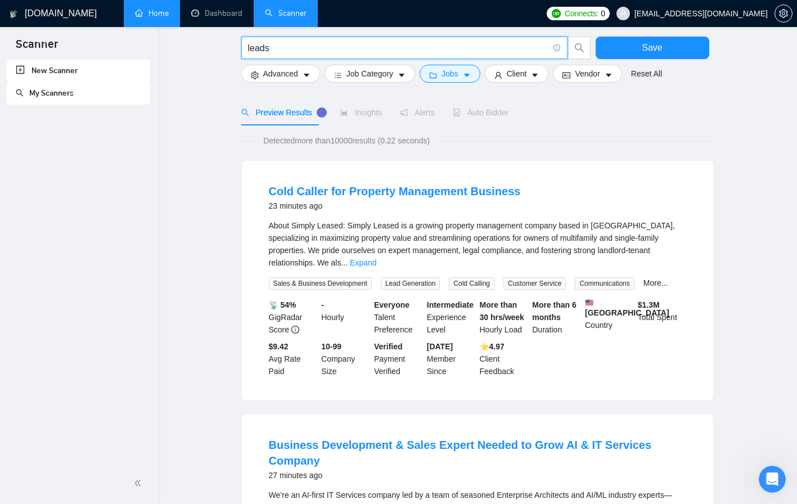
scroll to position [0, 0]
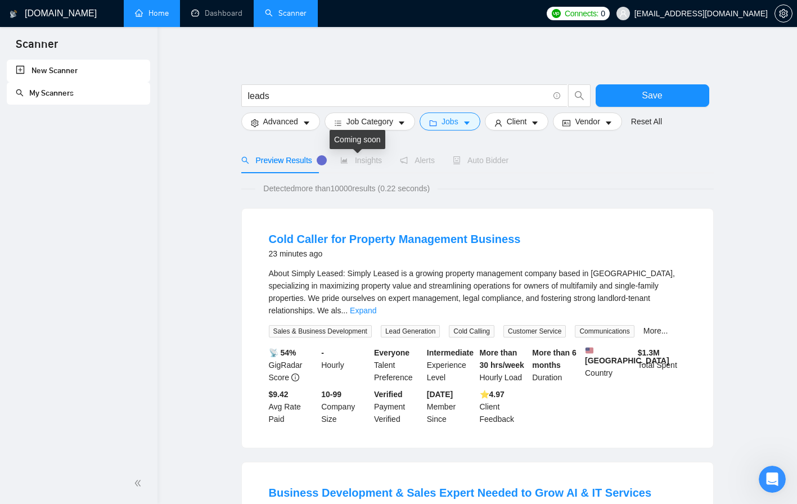
click at [357, 160] on span "Insights" at bounding box center [361, 160] width 42 height 9
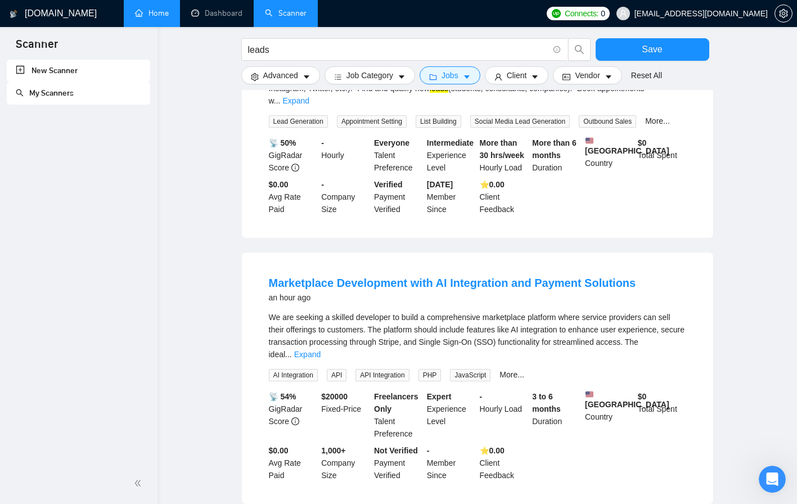
scroll to position [1055, 0]
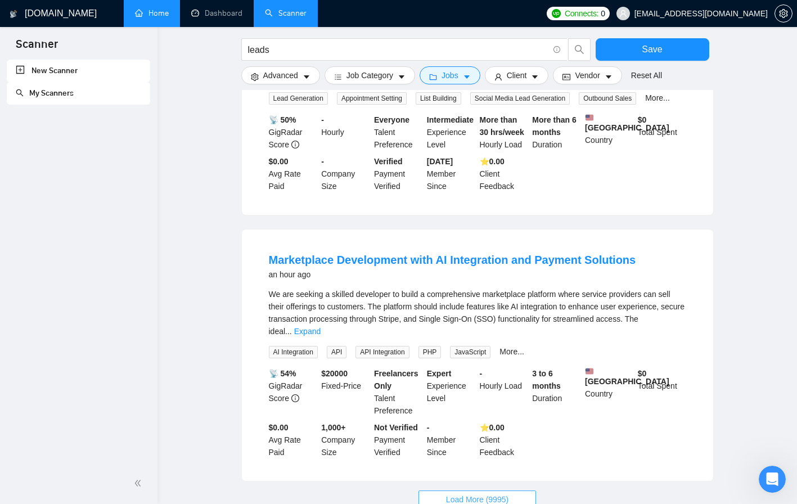
click at [470, 493] on span "Load More (9995)" at bounding box center [477, 499] width 62 height 12
click at [321, 327] on link "Expand" at bounding box center [307, 331] width 26 height 9
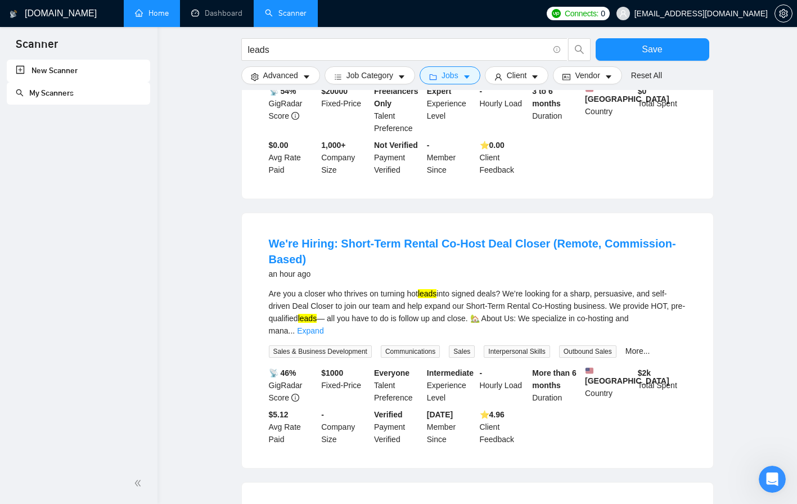
scroll to position [1405, 0]
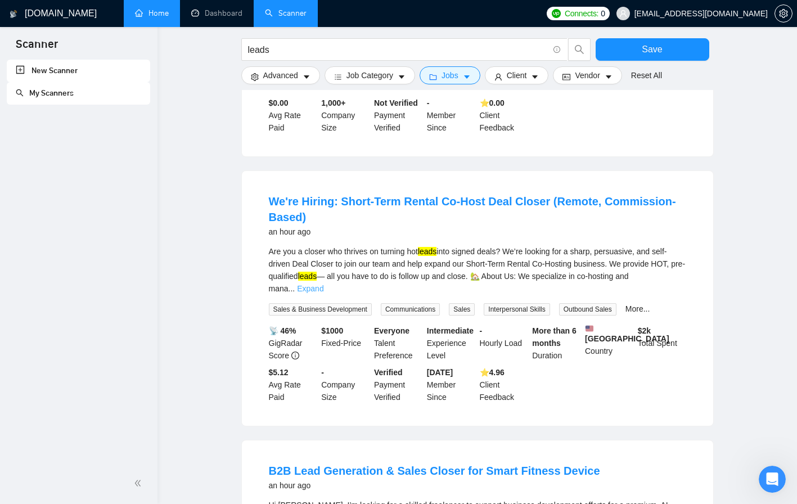
click at [323, 284] on link "Expand" at bounding box center [310, 288] width 26 height 9
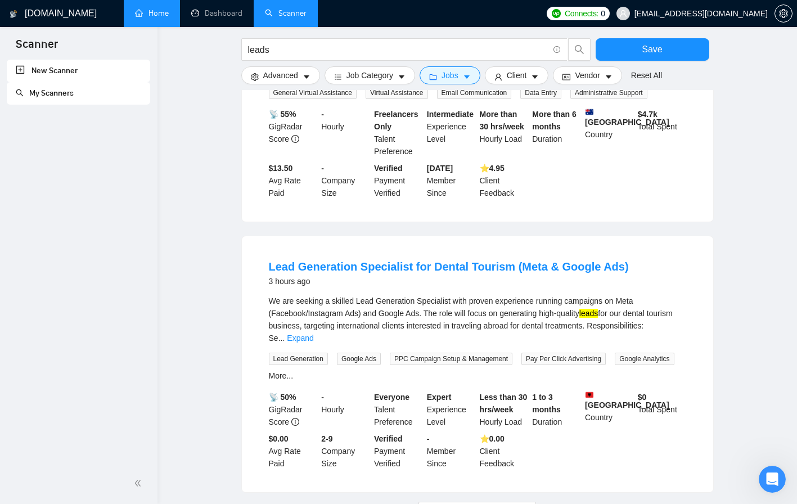
scroll to position [2519, 0]
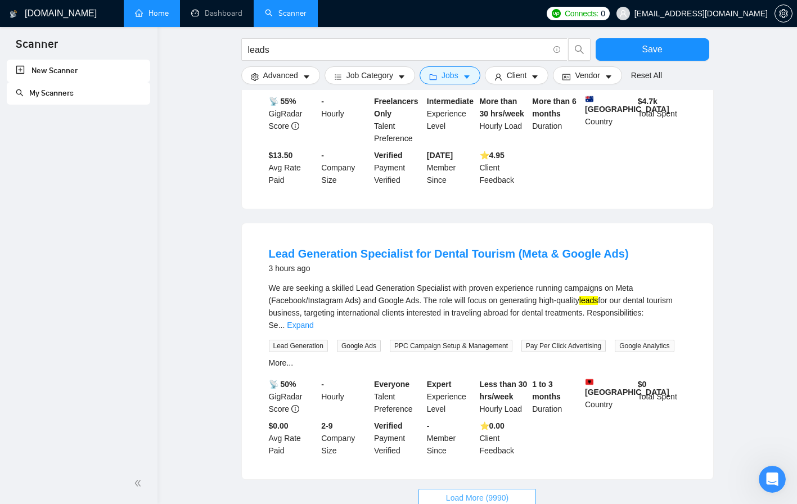
click at [501, 492] on span "Load More (9990)" at bounding box center [477, 498] width 62 height 12
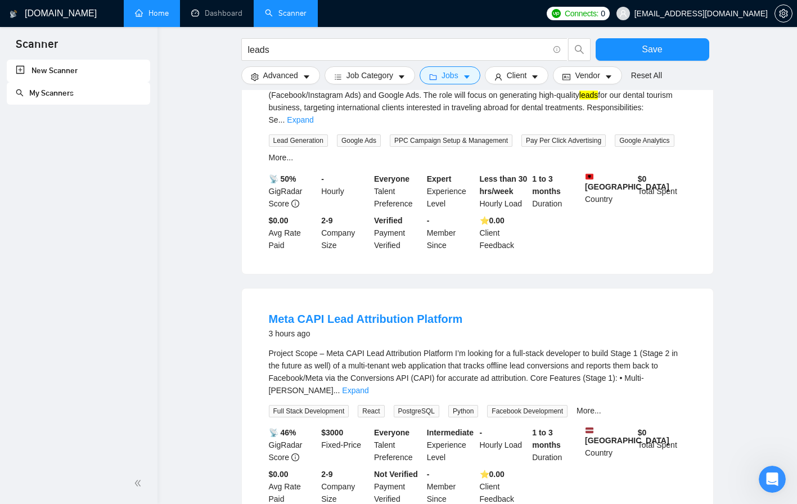
scroll to position [2728, 0]
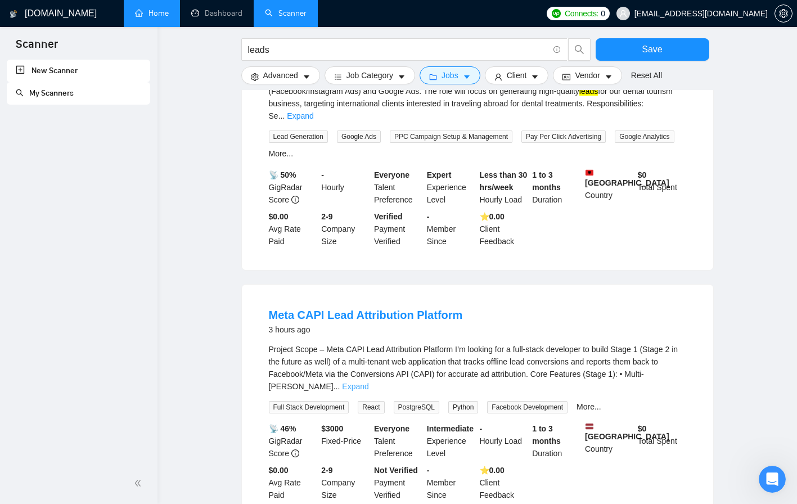
click at [368, 382] on link "Expand" at bounding box center [355, 386] width 26 height 9
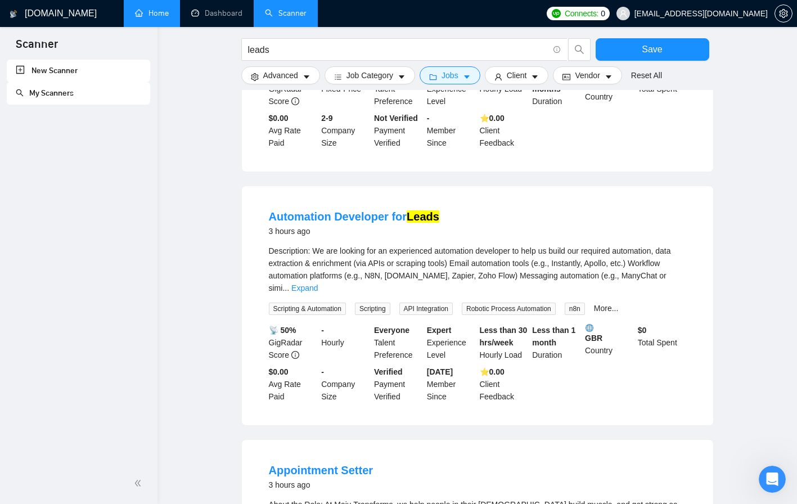
scroll to position [3255, 0]
click at [318, 282] on link "Expand" at bounding box center [304, 286] width 26 height 9
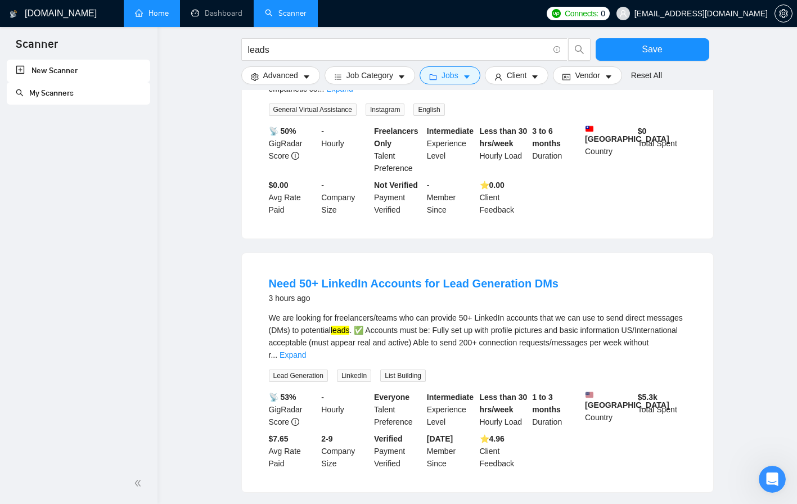
scroll to position [3806, 0]
click at [306, 350] on link "Expand" at bounding box center [293, 354] width 26 height 9
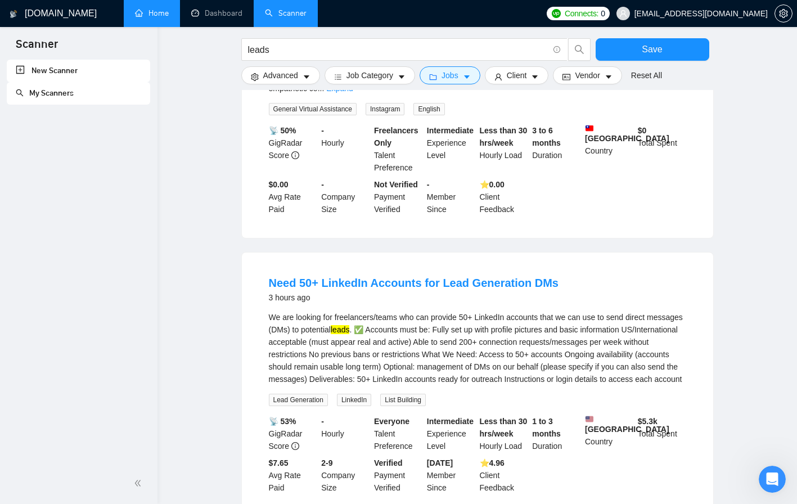
click at [702, 253] on div "Need 50+ LinkedIn Accounts for Lead Generation DMs 3 hours ago We are looking f…" at bounding box center [477, 385] width 471 height 264
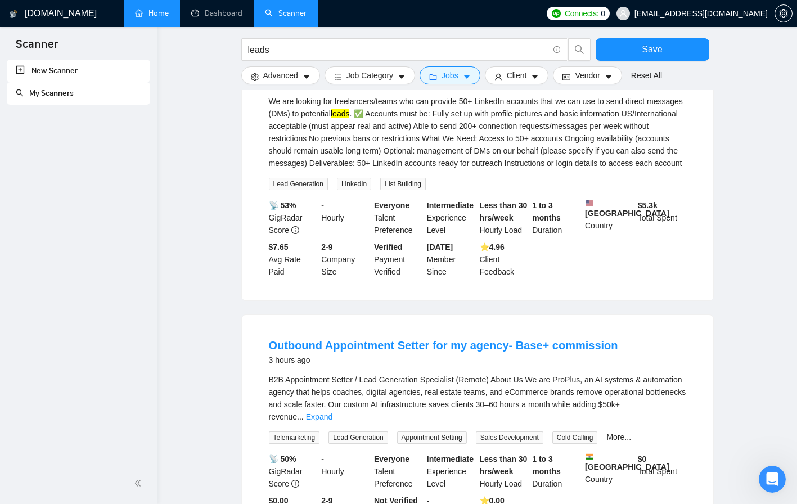
scroll to position [4077, 0]
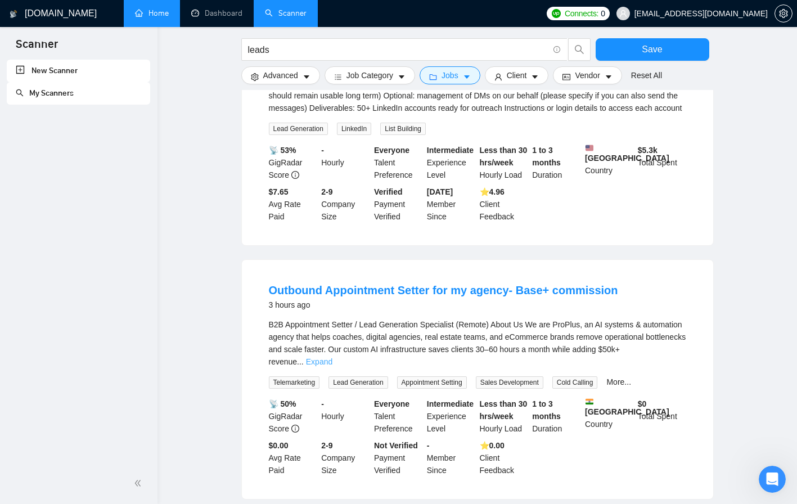
click at [332, 357] on link "Expand" at bounding box center [319, 361] width 26 height 9
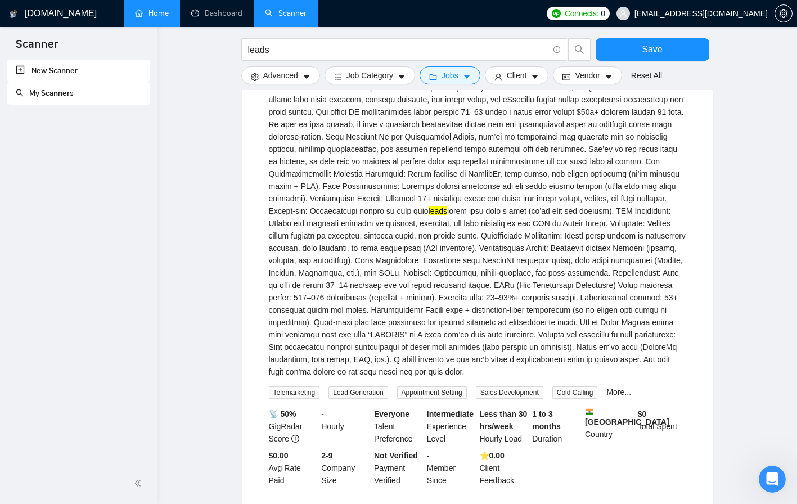
scroll to position [4337, 0]
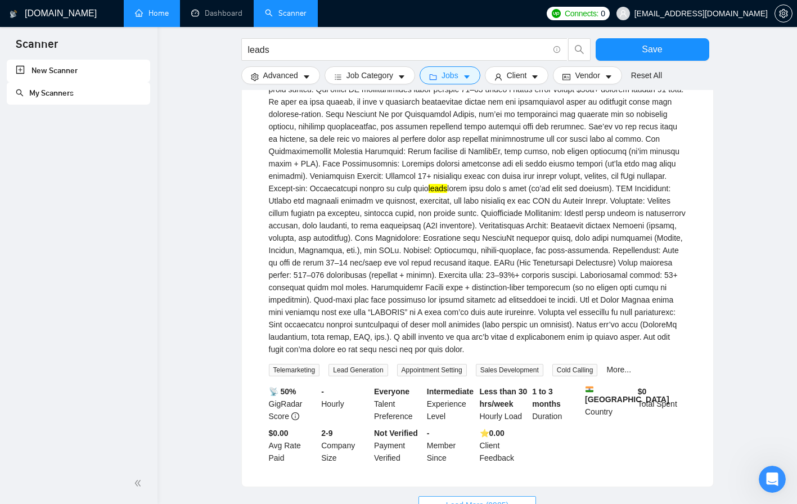
click at [520, 496] on button "Load More (9985)" at bounding box center [477, 505] width 118 height 18
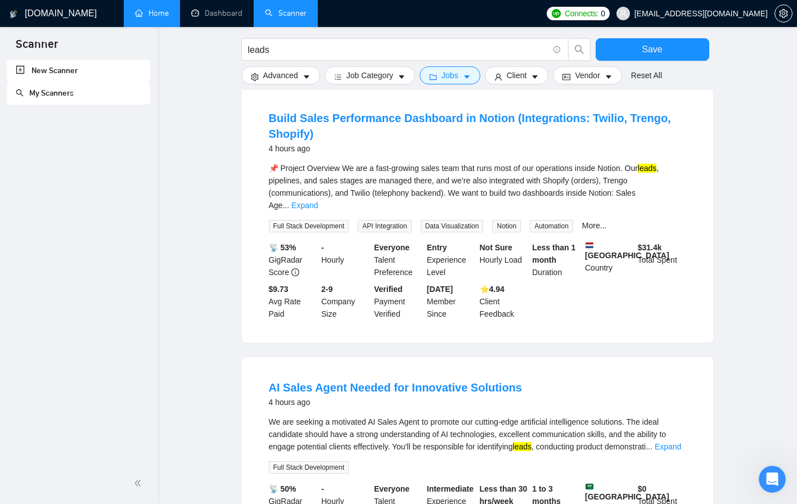
scroll to position [5564, 0]
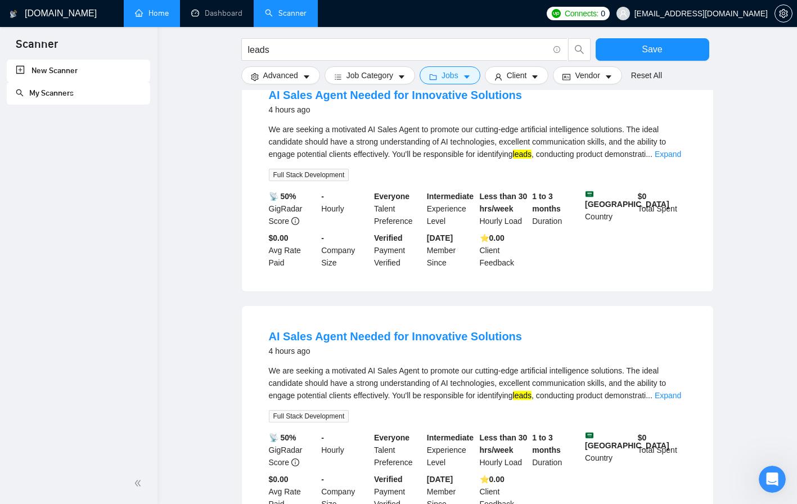
scroll to position [5807, 0]
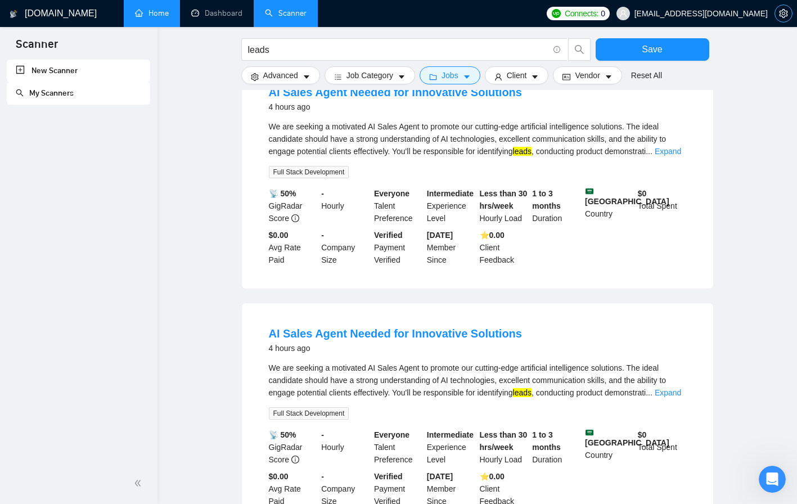
click at [778, 15] on span "setting" at bounding box center [783, 13] width 17 height 9
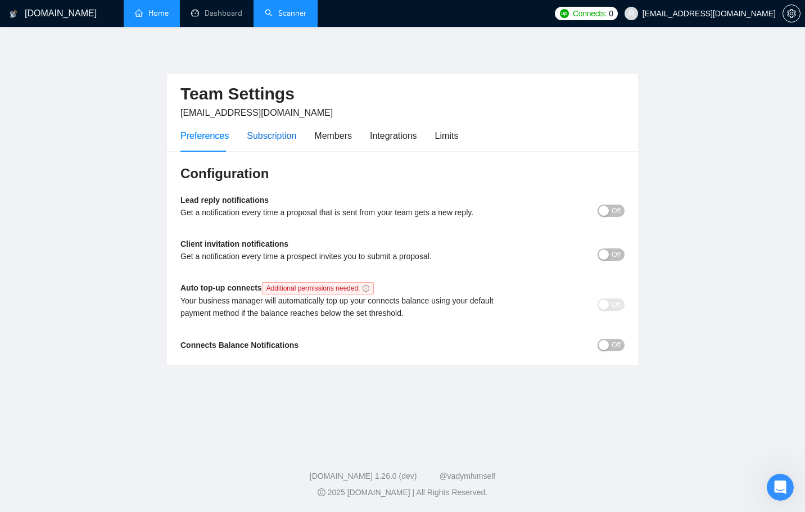
click at [260, 134] on div "Subscription" at bounding box center [271, 136] width 49 height 14
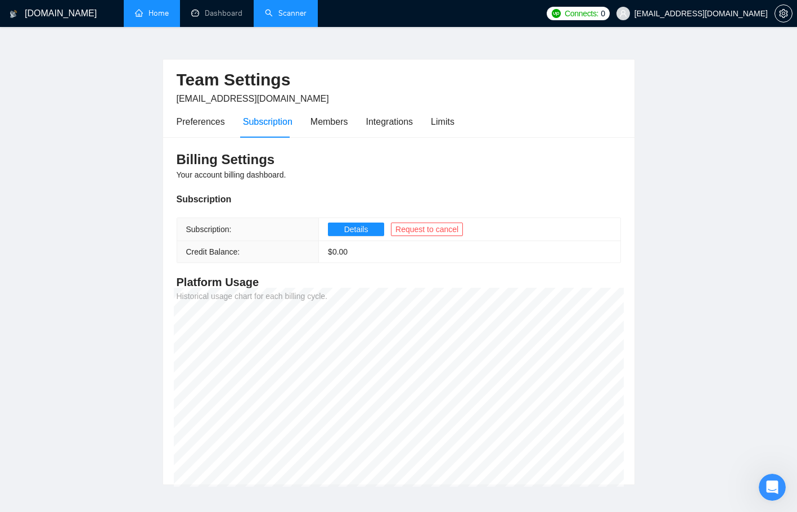
scroll to position [58, 0]
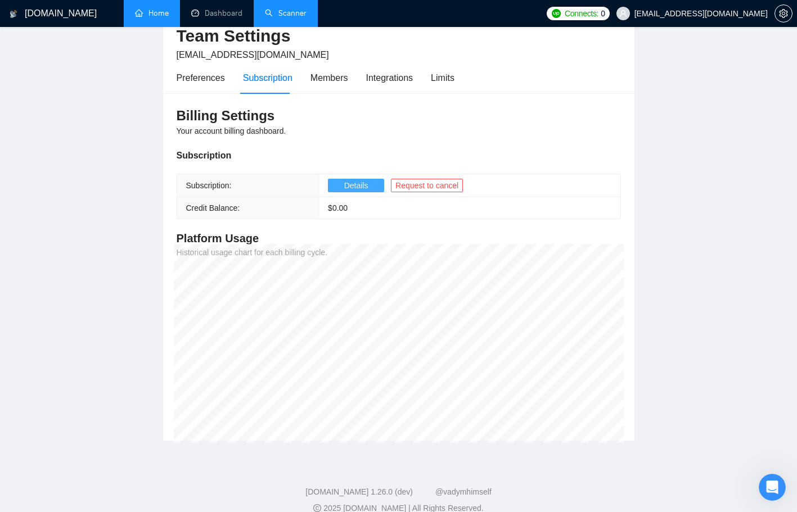
click at [367, 186] on button "Details" at bounding box center [356, 185] width 56 height 13
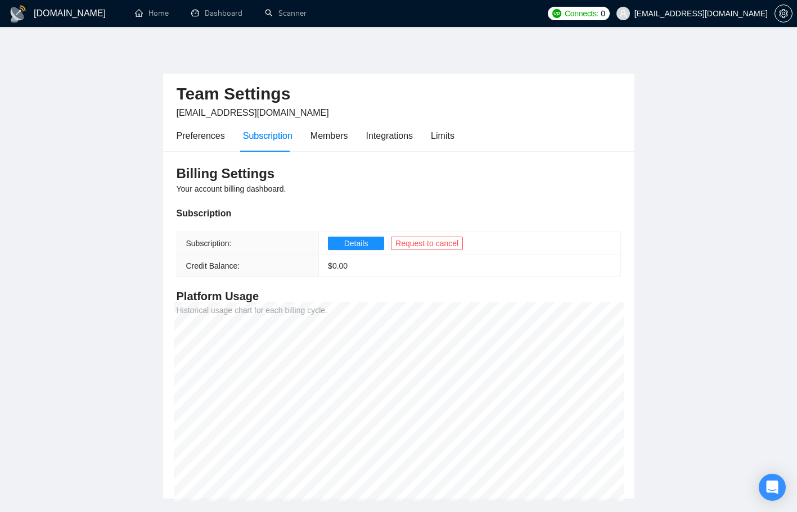
scroll to position [58, 0]
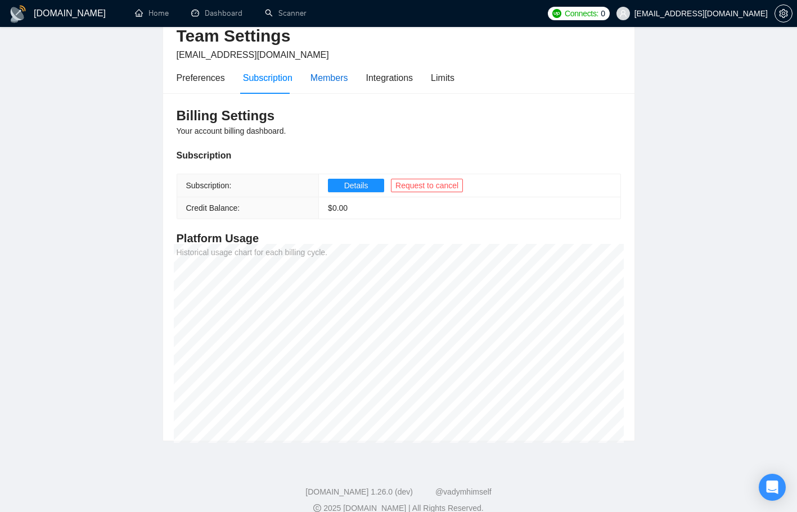
click at [334, 79] on div "Members" at bounding box center [329, 78] width 38 height 14
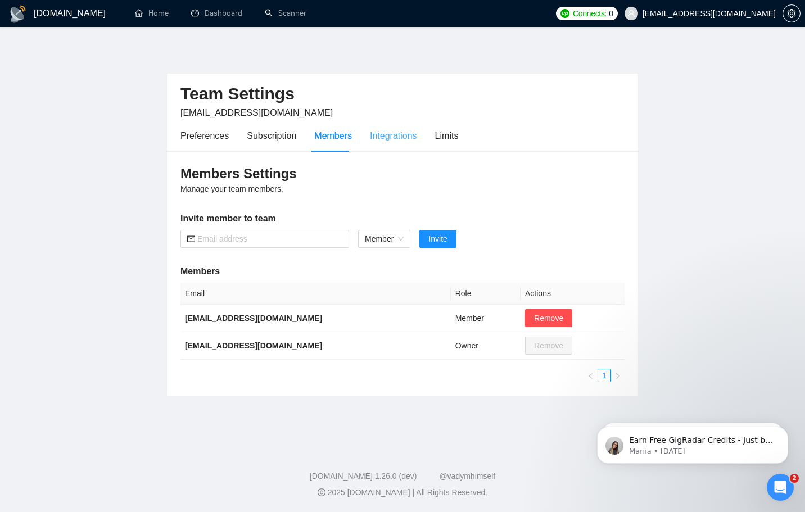
click at [386, 144] on div "Integrations" at bounding box center [393, 136] width 47 height 32
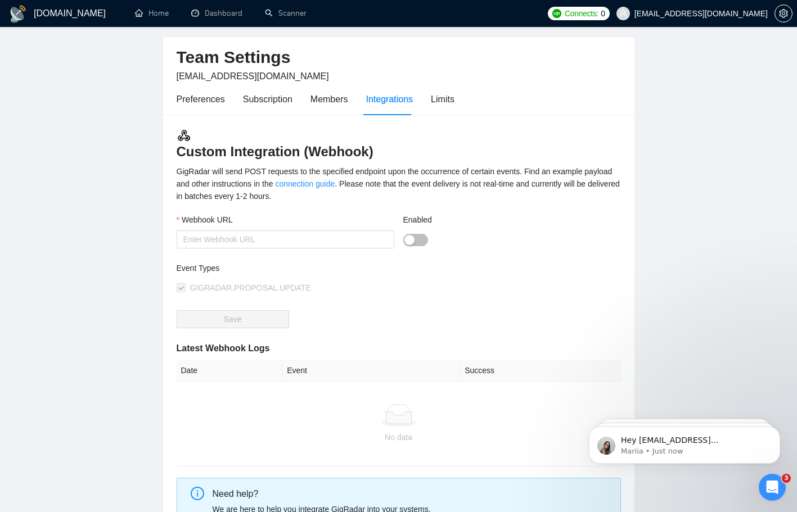
scroll to position [34, 0]
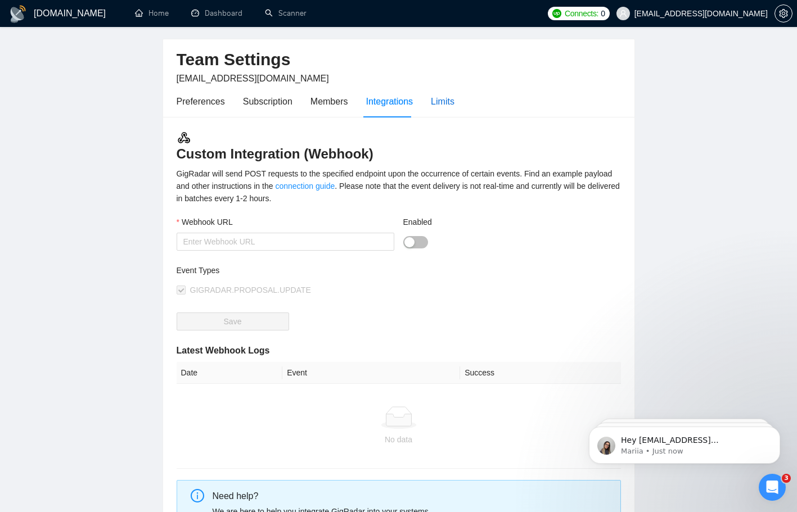
click at [446, 106] on div "Limits" at bounding box center [443, 101] width 24 height 14
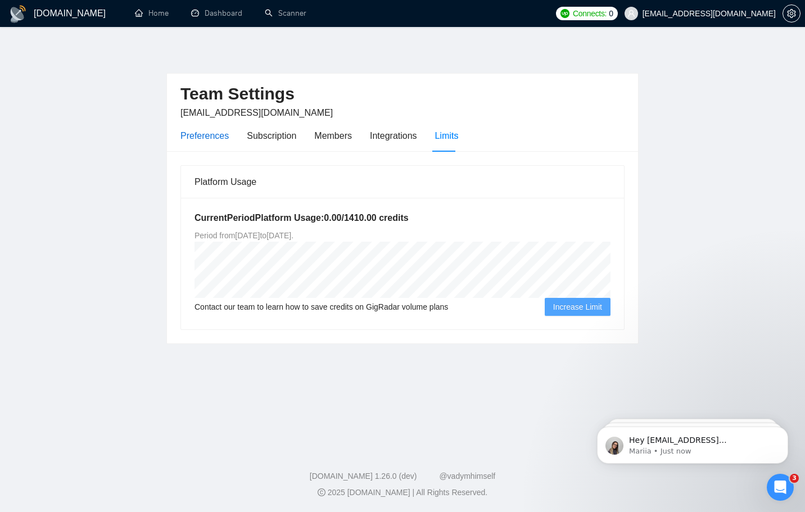
click at [205, 133] on div "Preferences" at bounding box center [205, 136] width 48 height 14
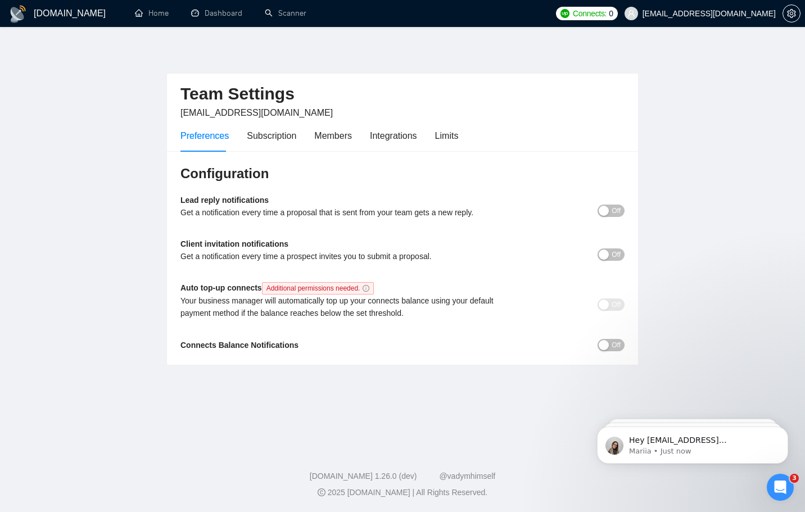
click at [617, 346] on span "Off" at bounding box center [616, 345] width 9 height 12
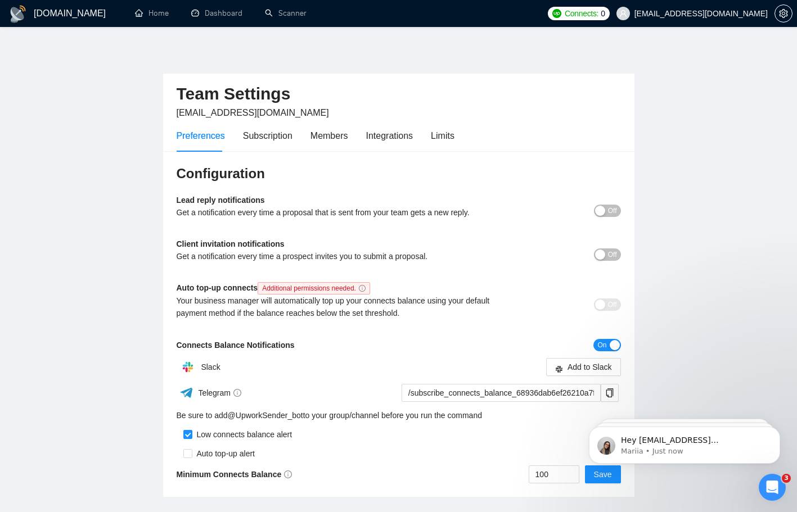
click at [601, 347] on span "On" at bounding box center [601, 345] width 9 height 12
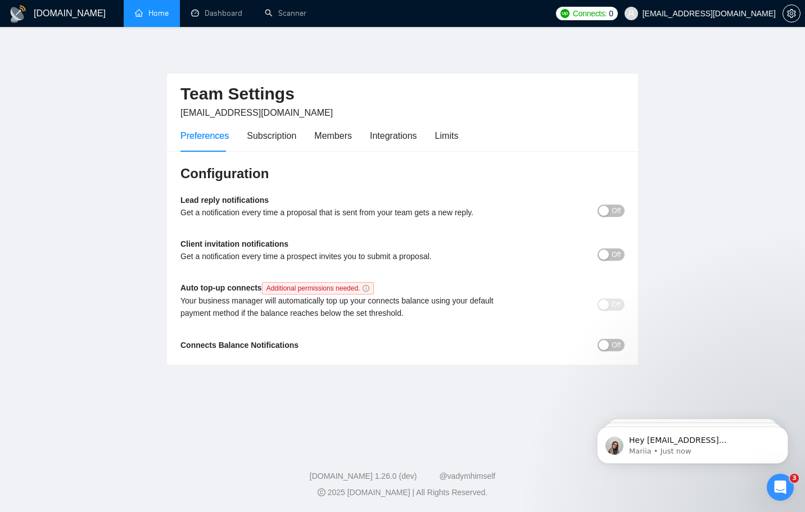
click at [153, 12] on link "Home" at bounding box center [152, 13] width 34 height 10
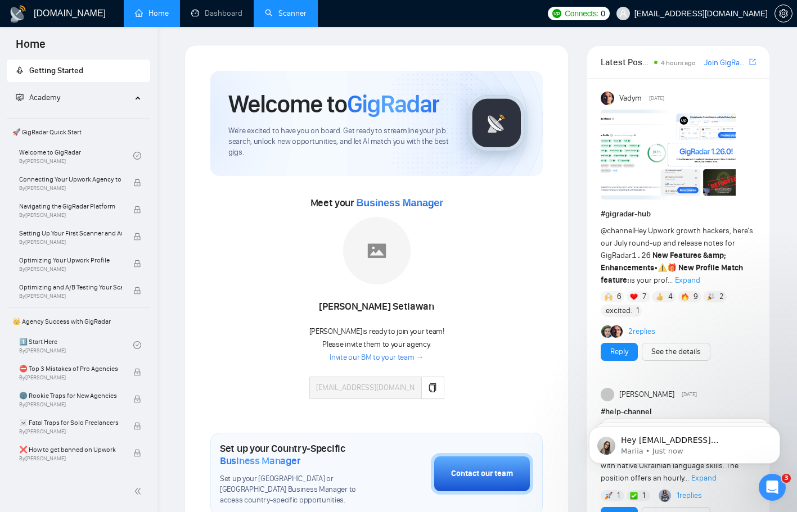
click at [287, 15] on link "Scanner" at bounding box center [286, 13] width 42 height 10
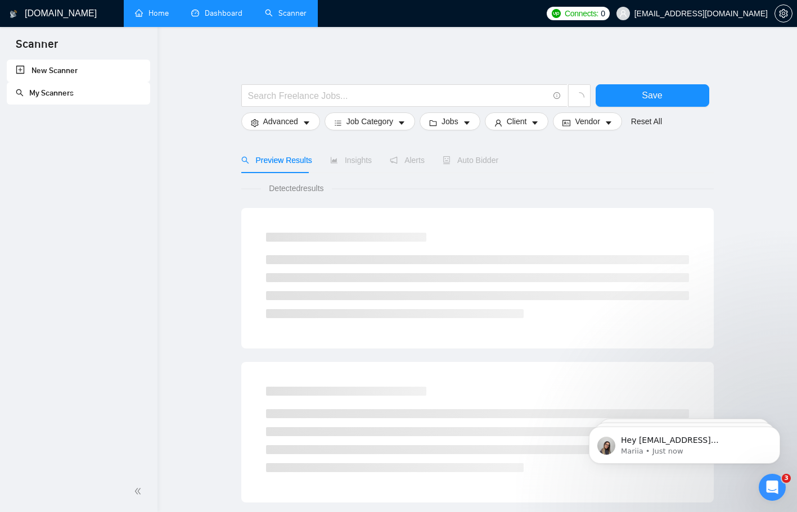
click at [233, 10] on link "Dashboard" at bounding box center [216, 13] width 51 height 10
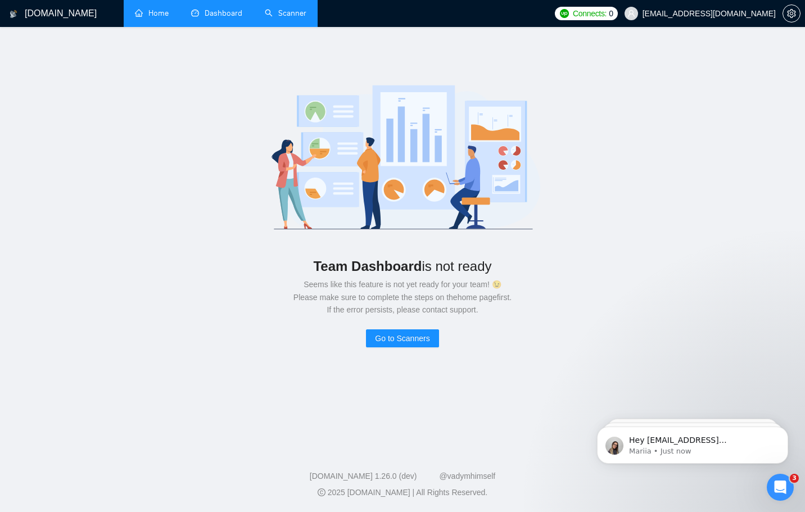
click at [298, 12] on link "Scanner" at bounding box center [286, 13] width 42 height 10
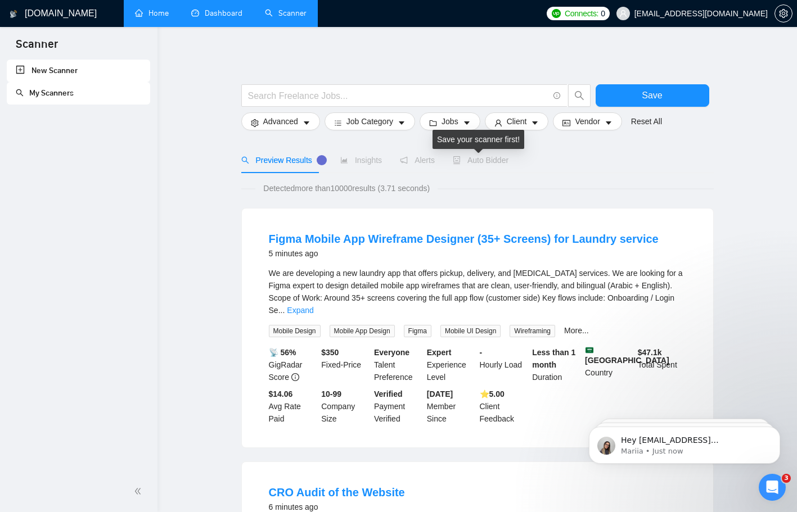
click at [472, 164] on span "Auto Bidder" at bounding box center [481, 160] width 56 height 9
click at [773, 484] on icon "Open Intercom Messenger" at bounding box center [771, 486] width 19 height 19
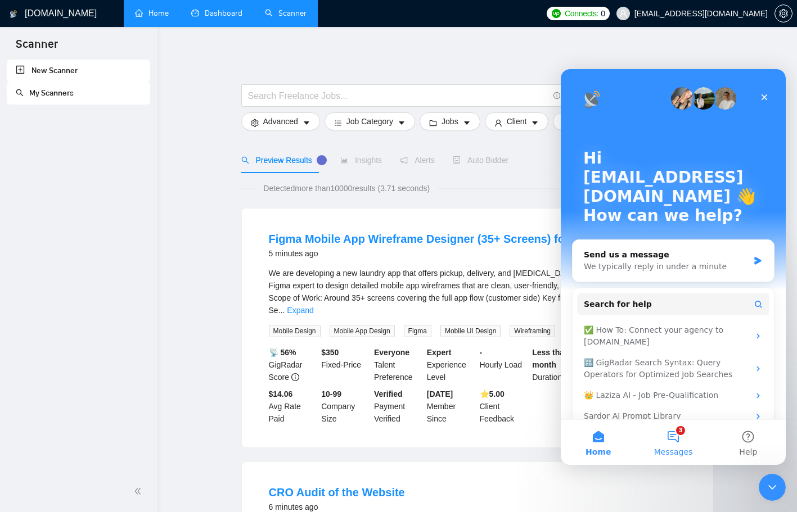
click at [670, 451] on span "Messages" at bounding box center [673, 452] width 39 height 8
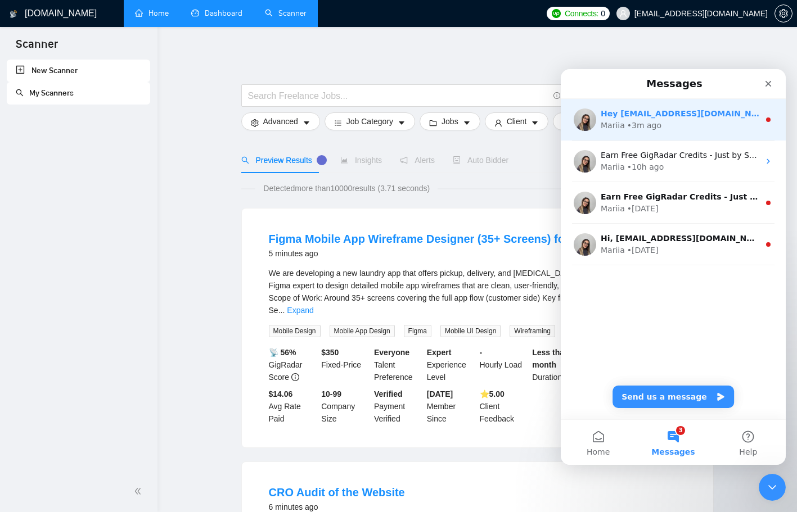
click at [651, 130] on div "• 3m ago" at bounding box center [644, 126] width 34 height 12
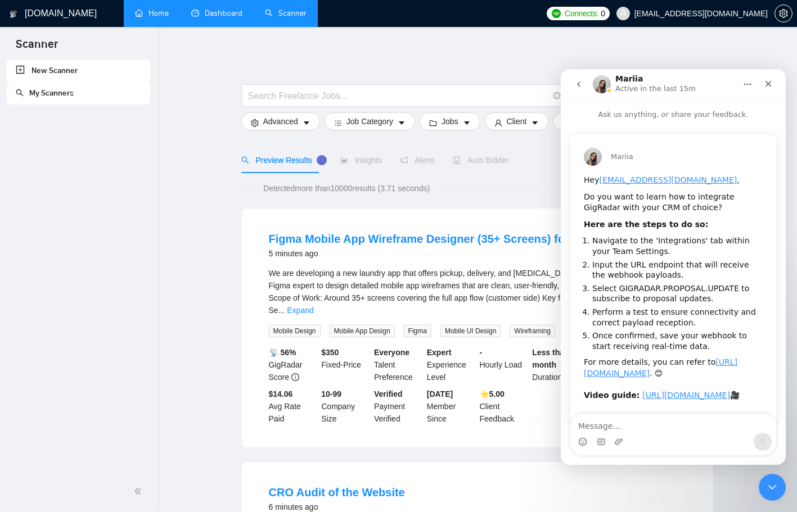
scroll to position [102, 0]
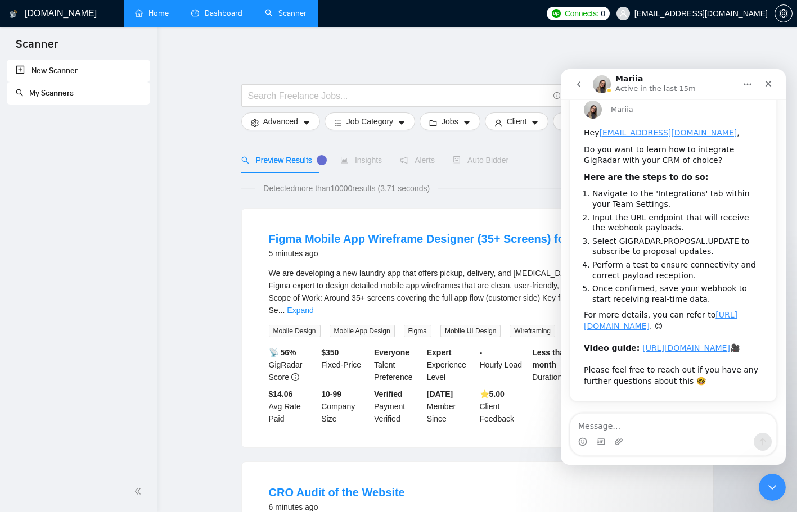
click at [578, 78] on button "go back" at bounding box center [578, 84] width 21 height 21
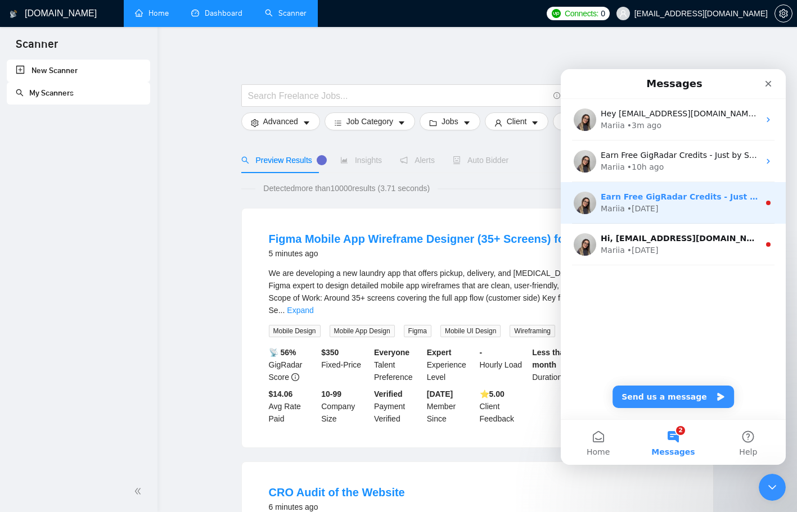
click at [698, 205] on div "Mariia • 1w ago" at bounding box center [680, 209] width 159 height 12
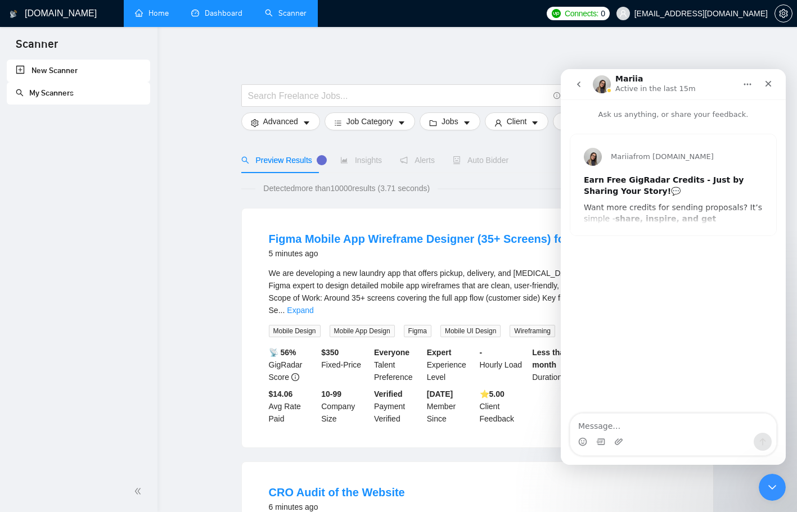
click at [581, 87] on icon "go back" at bounding box center [578, 84] width 9 height 9
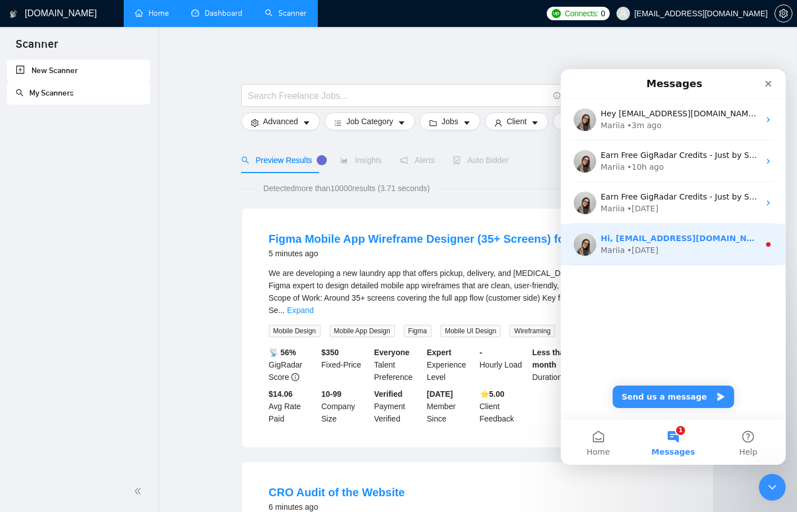
click at [624, 252] on div "Mariia • 1w ago" at bounding box center [680, 251] width 159 height 12
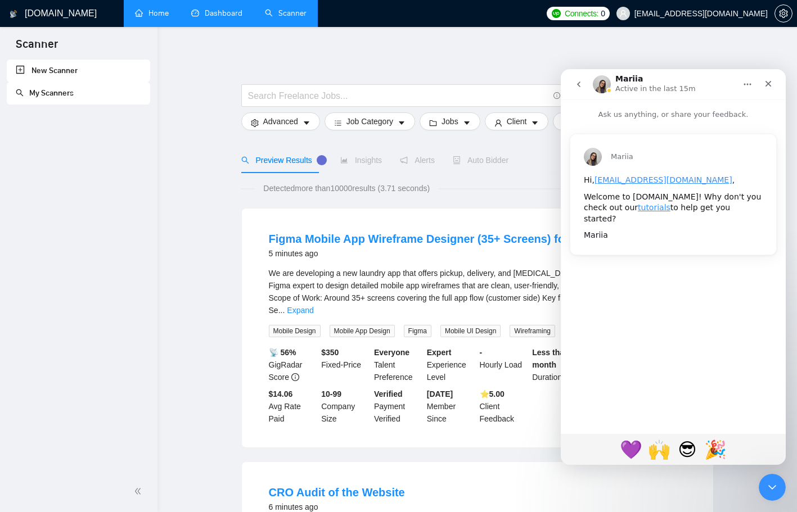
click at [578, 88] on icon "go back" at bounding box center [578, 84] width 9 height 9
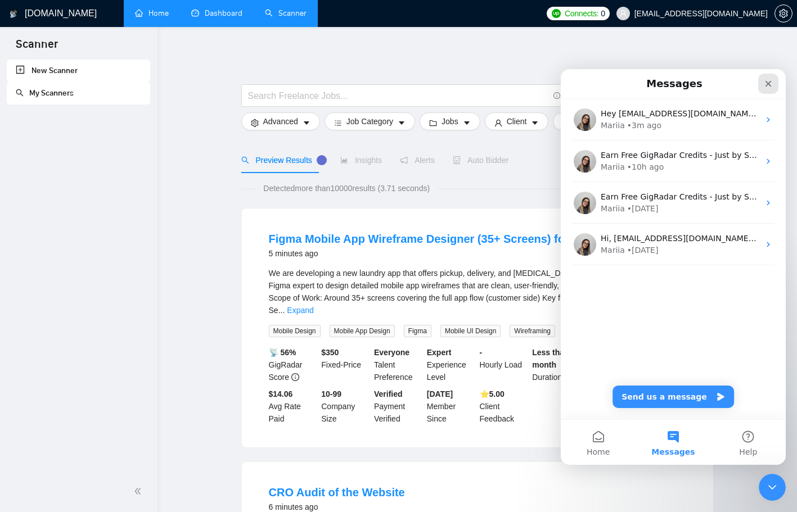
click at [764, 84] on icon "Close" at bounding box center [768, 83] width 9 height 9
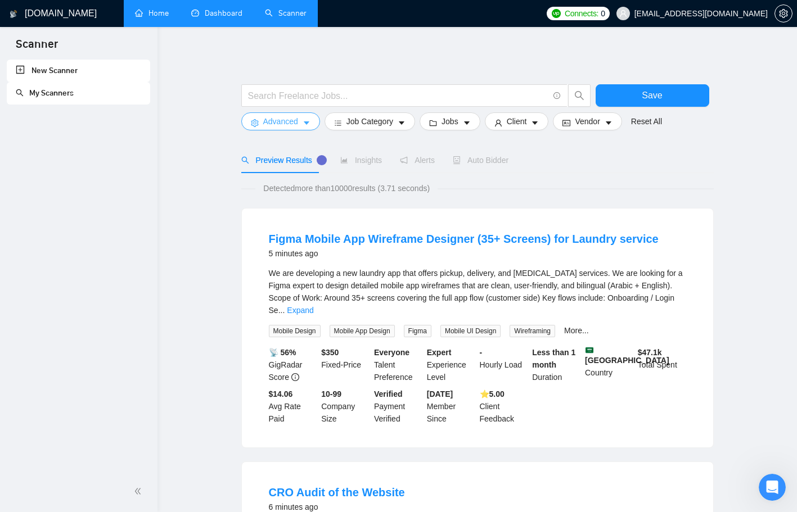
click at [281, 121] on span "Advanced" at bounding box center [280, 121] width 35 height 12
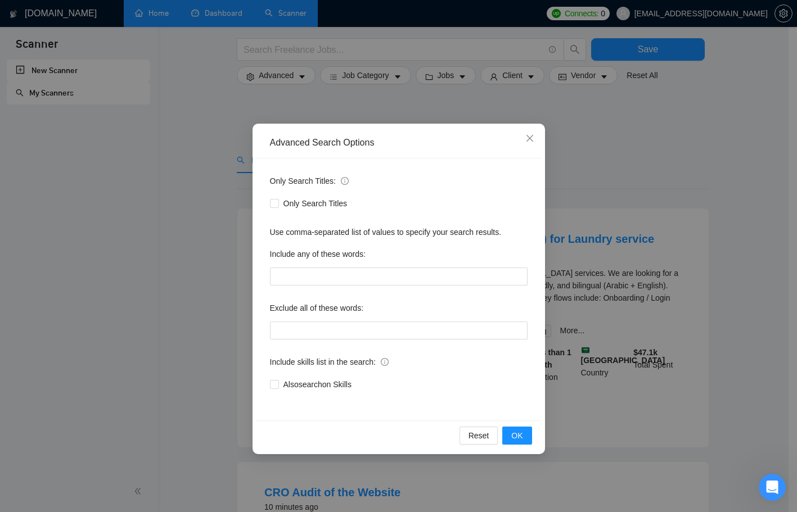
scroll to position [290, 0]
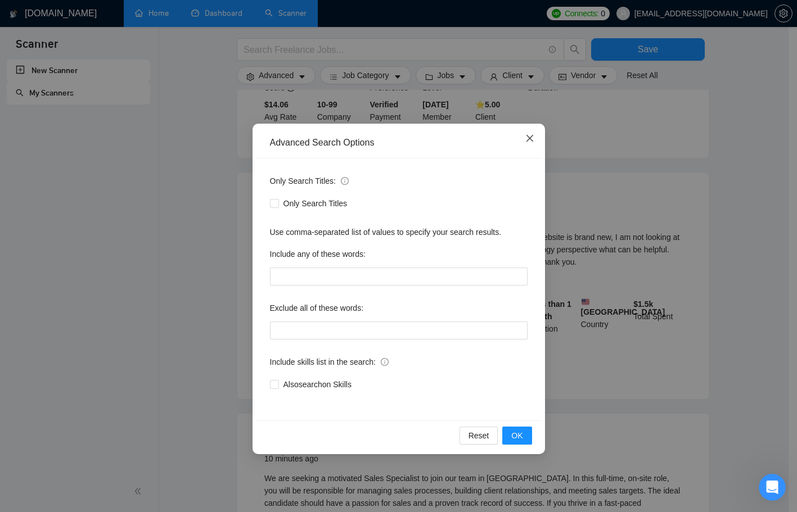
click at [532, 140] on icon "close" at bounding box center [529, 138] width 9 height 9
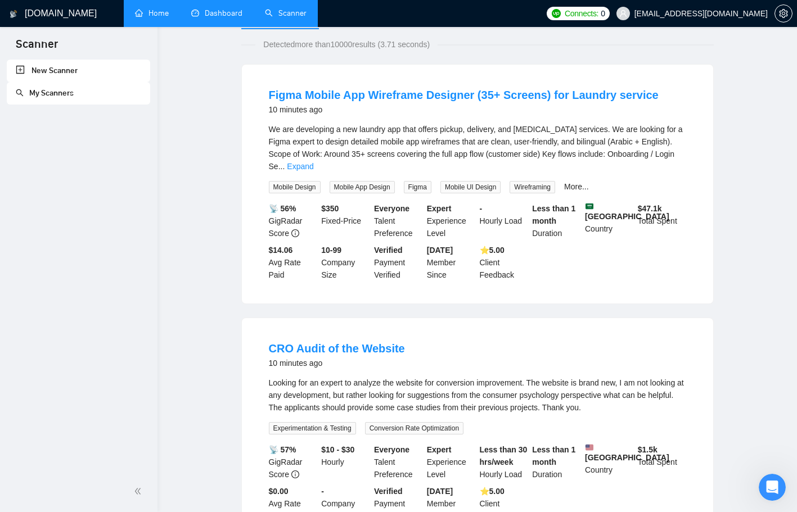
scroll to position [0, 0]
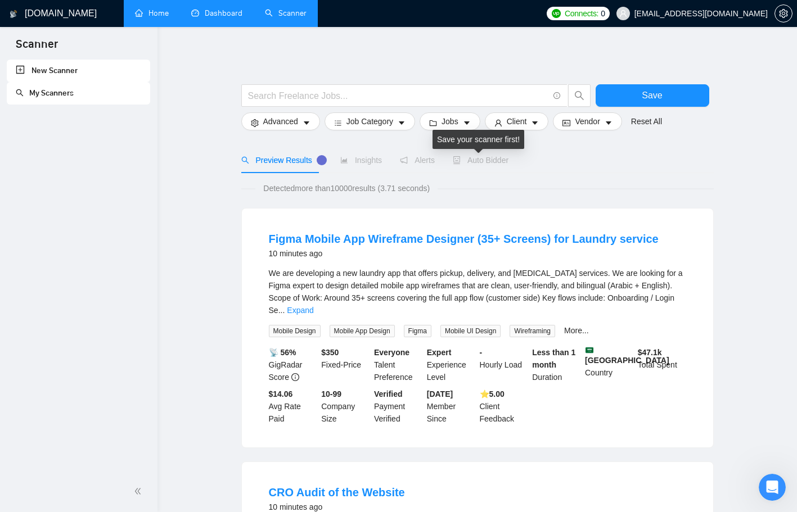
click at [479, 163] on span "Auto Bidder" at bounding box center [481, 160] width 56 height 9
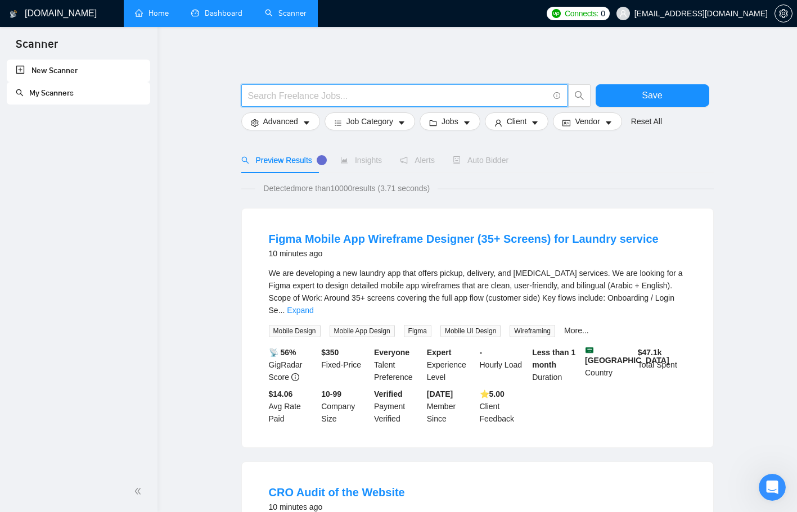
click at [349, 96] on input "text" at bounding box center [398, 96] width 300 height 14
click at [454, 121] on span "Jobs" at bounding box center [450, 121] width 17 height 12
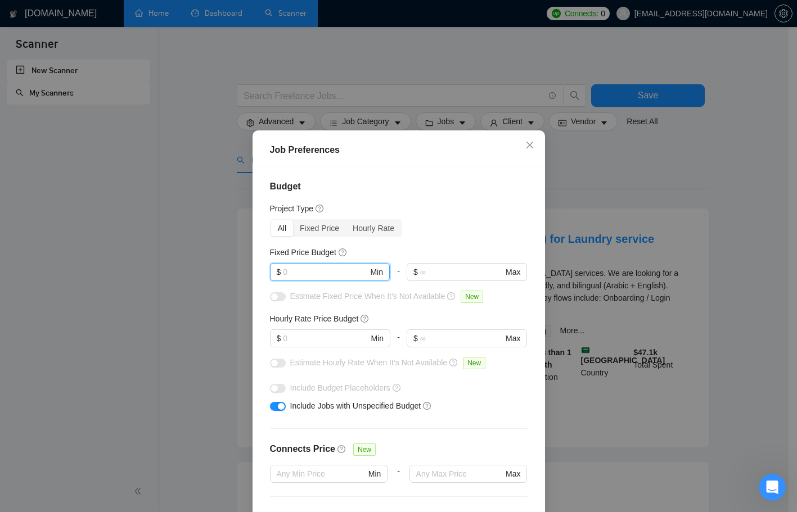
click at [316, 269] on input "text" at bounding box center [325, 272] width 85 height 12
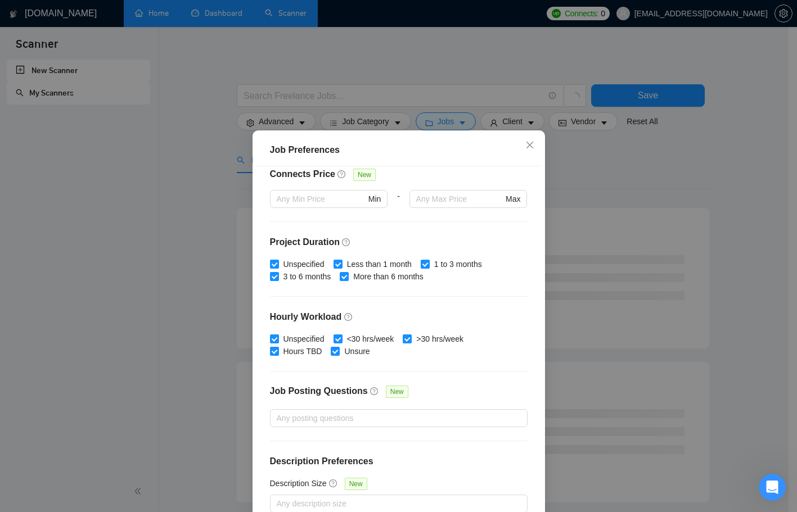
scroll to position [62, 0]
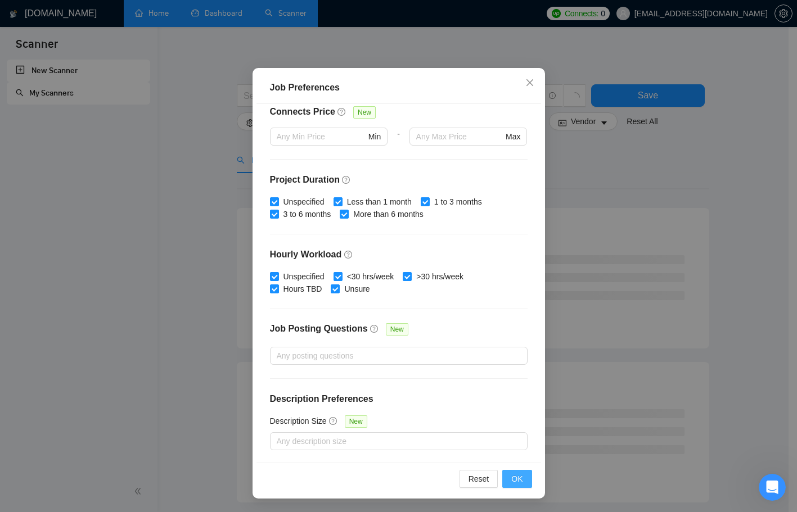
type input "10000"
click at [507, 478] on button "OK" at bounding box center [516, 479] width 29 height 18
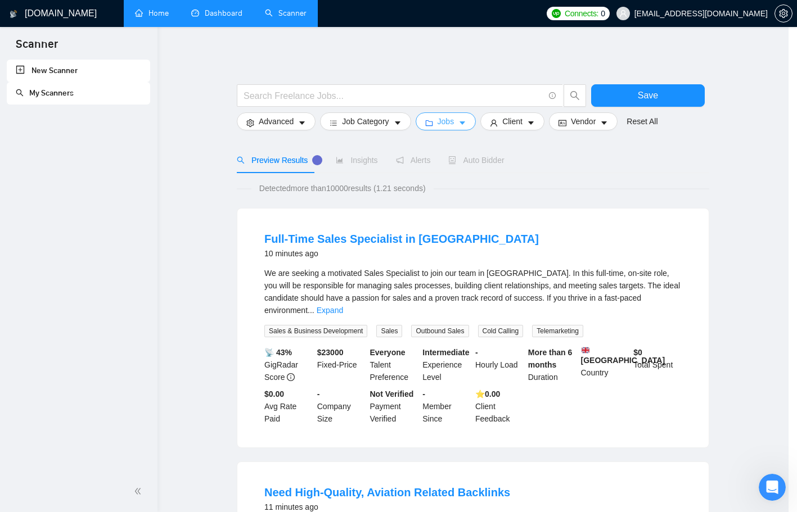
scroll to position [0, 0]
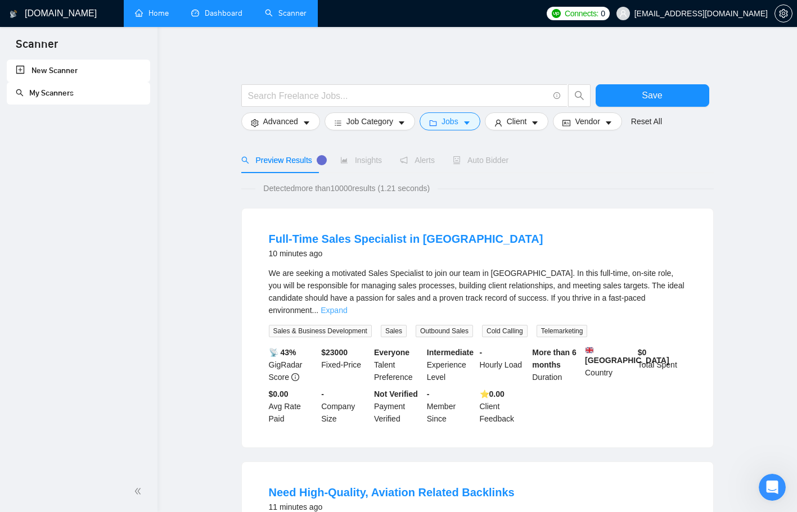
click at [347, 306] on link "Expand" at bounding box center [334, 310] width 26 height 9
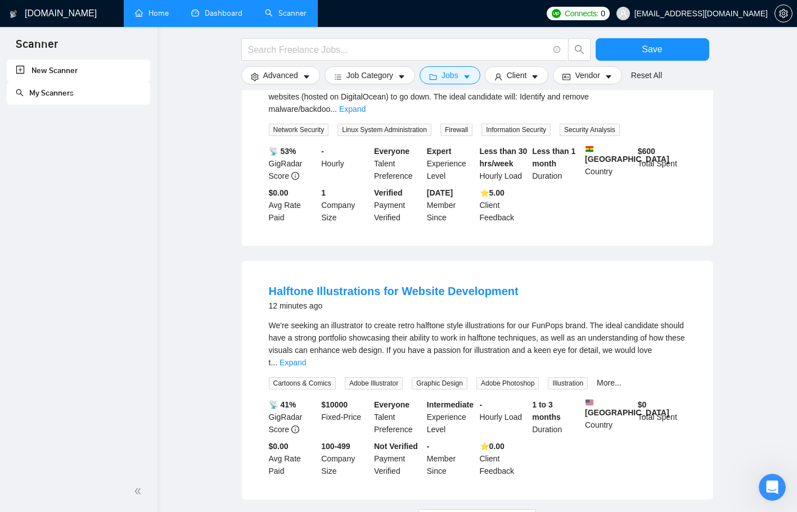
scroll to position [1051, 0]
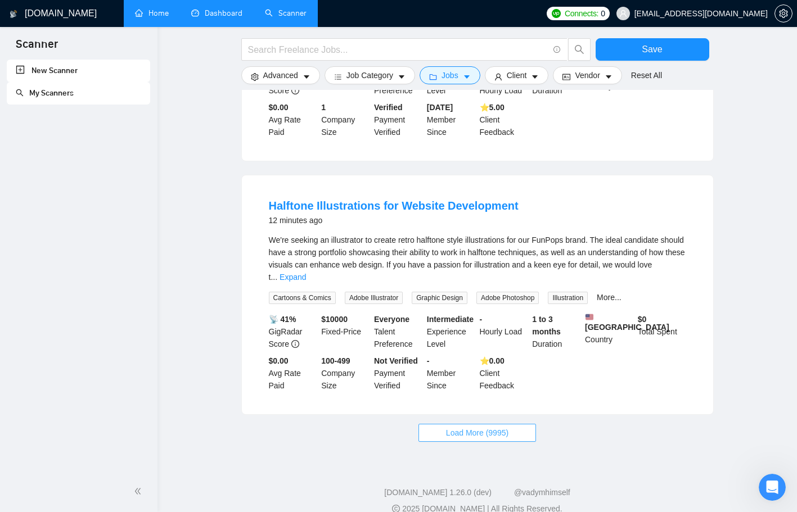
click at [511, 424] on button "Load More (9995)" at bounding box center [477, 433] width 118 height 18
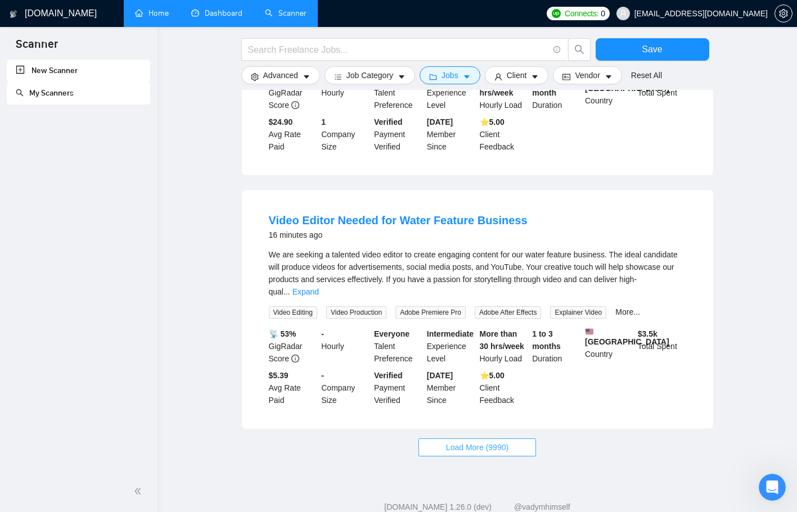
scroll to position [2254, 0]
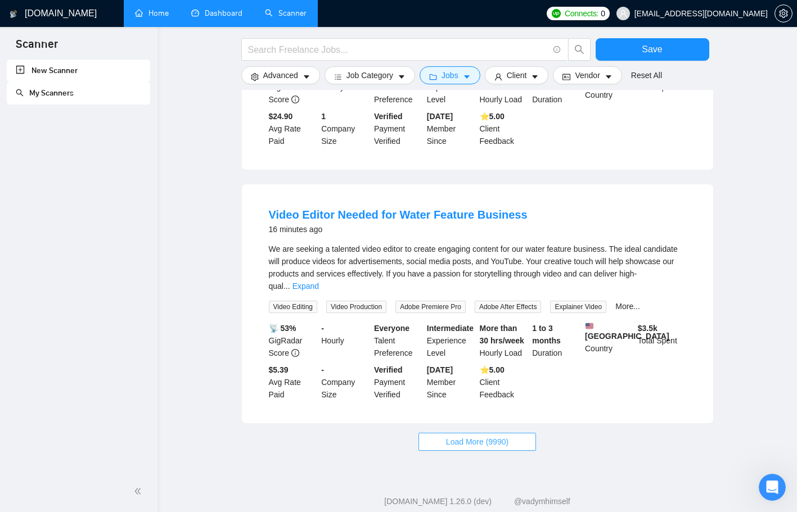
click at [474, 436] on span "Load More (9990)" at bounding box center [477, 442] width 62 height 12
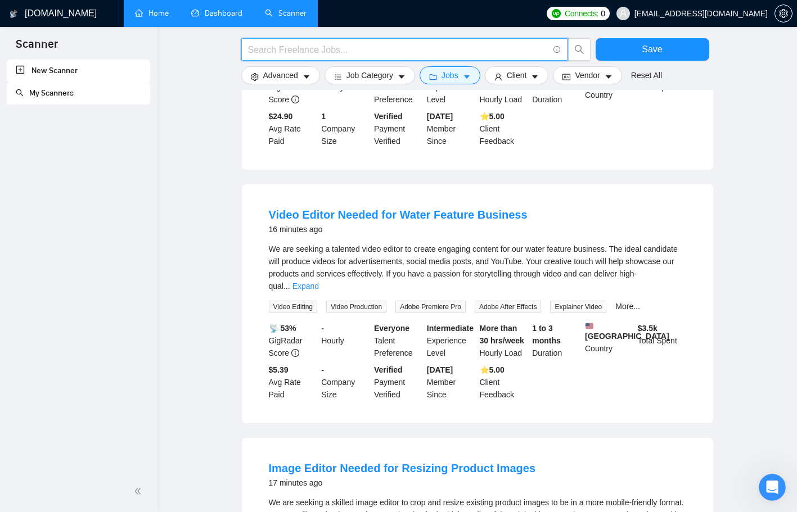
click at [323, 48] on input "text" at bounding box center [398, 50] width 300 height 14
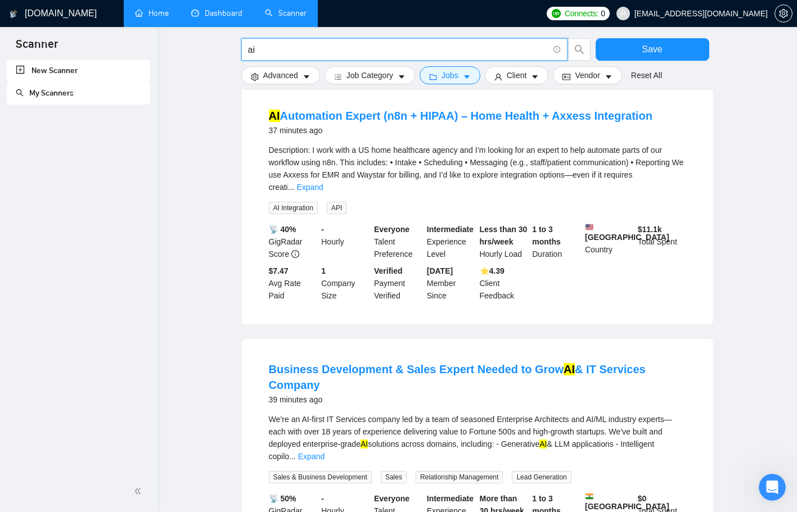
scroll to position [123, 0]
type input "ai"
click at [323, 183] on link "Expand" at bounding box center [309, 187] width 26 height 9
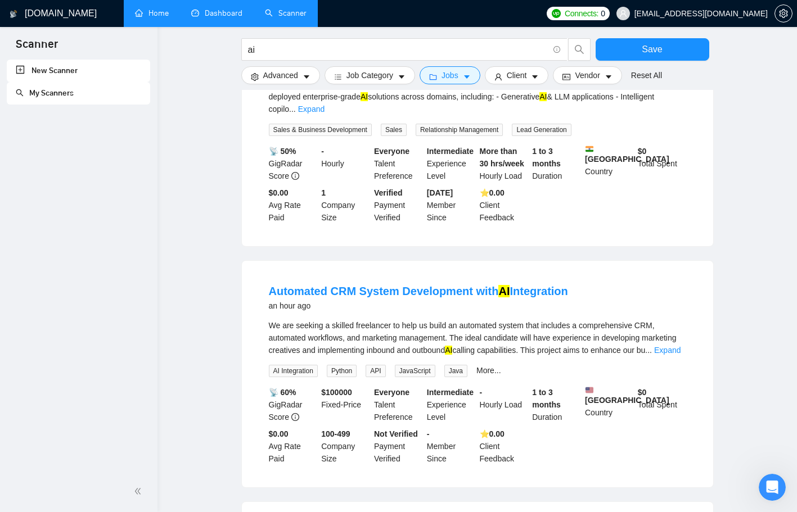
scroll to position [602, 0]
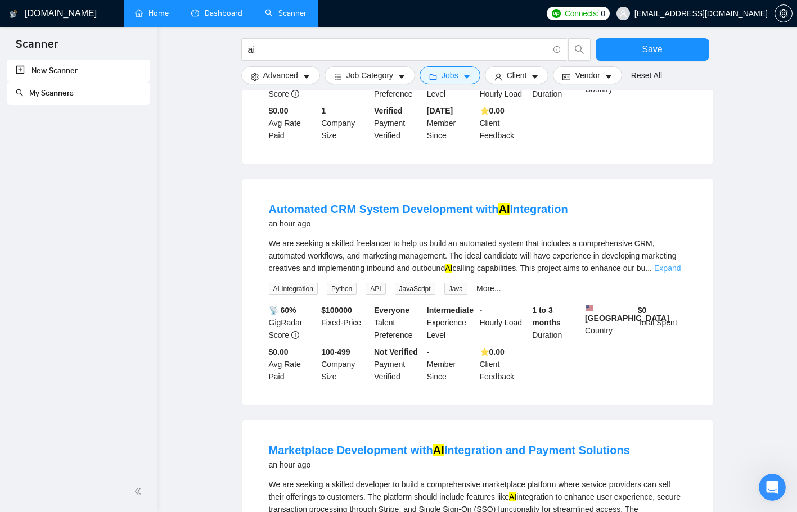
click at [669, 264] on link "Expand" at bounding box center [667, 268] width 26 height 9
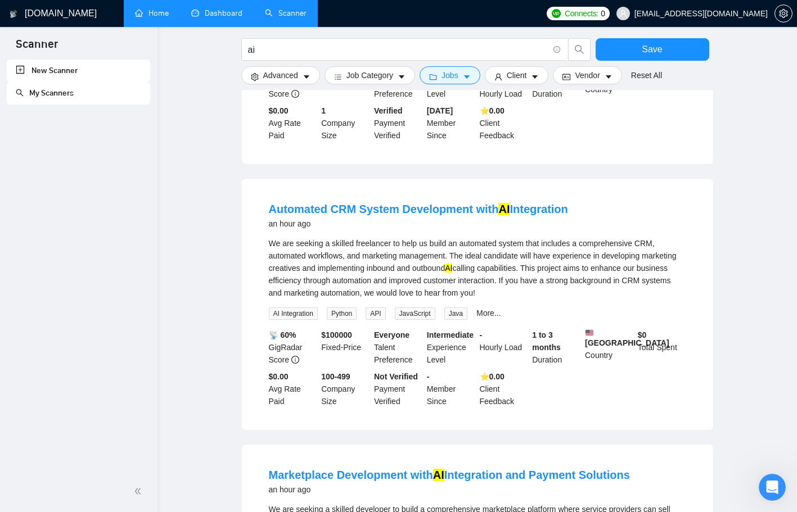
click at [648, 344] on div "$ 0 Total Spent" at bounding box center [662, 347] width 53 height 37
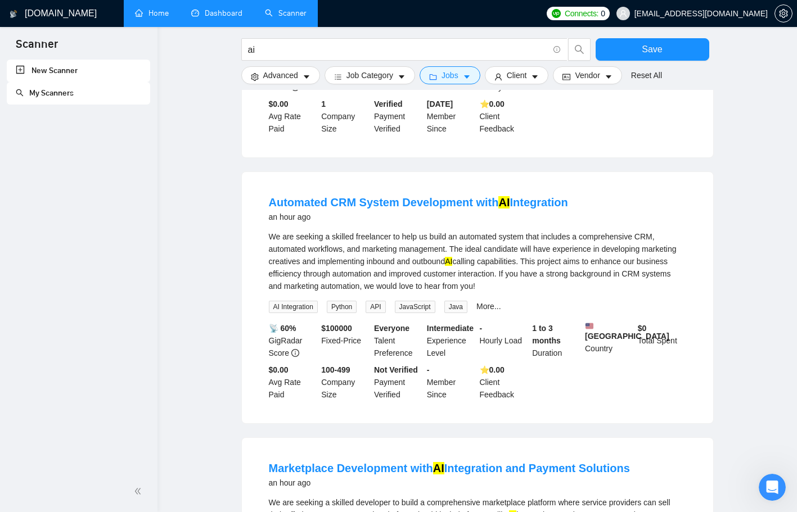
scroll to position [661, 0]
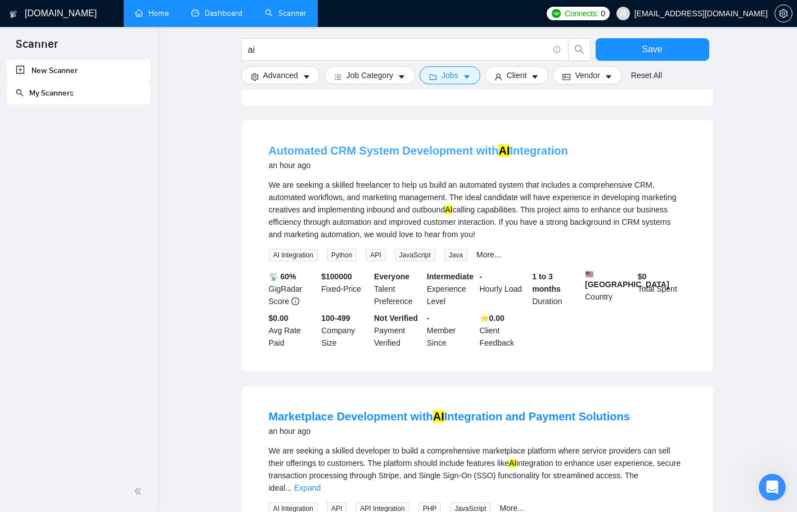
click at [510, 145] on link "Automated CRM System Development with AI Integration" at bounding box center [418, 151] width 299 height 12
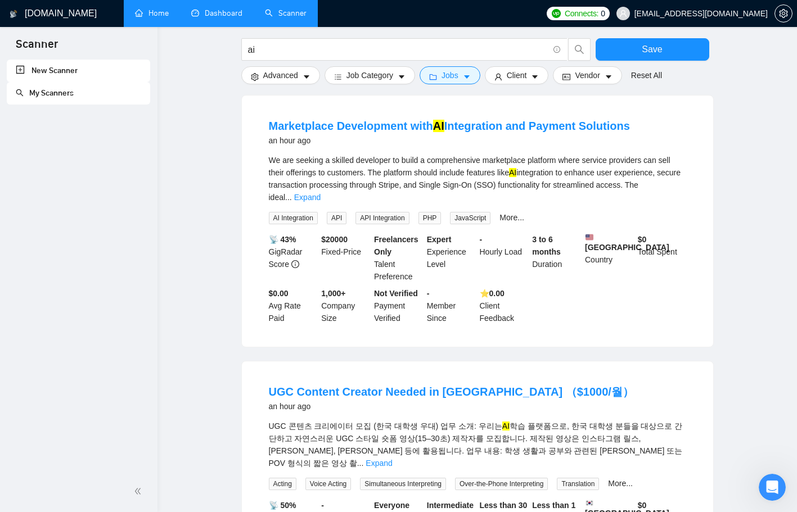
scroll to position [951, 0]
click at [321, 194] on link "Expand" at bounding box center [307, 198] width 26 height 9
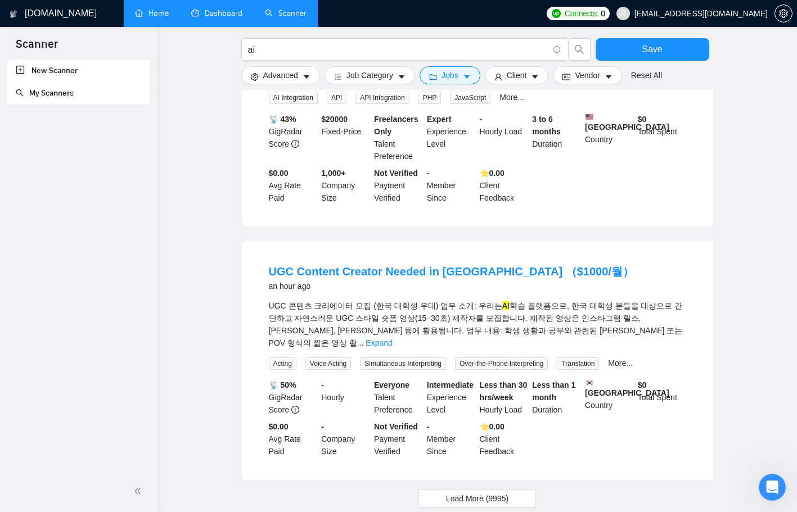
scroll to position [1151, 0]
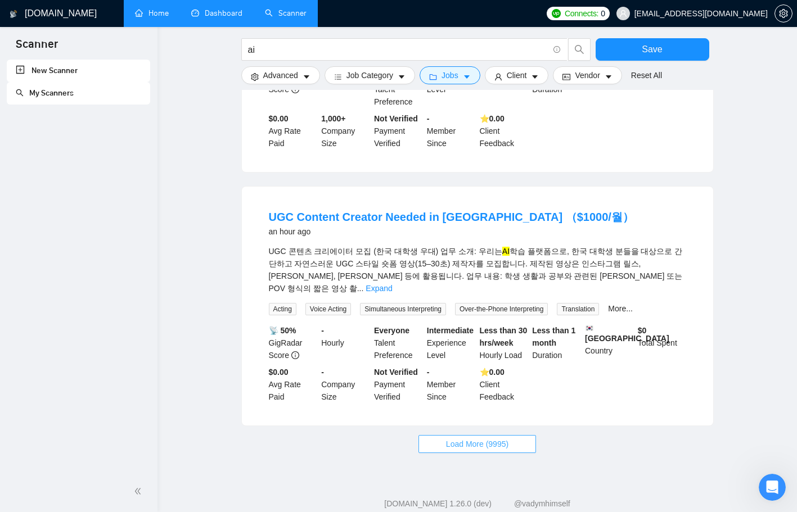
click at [502, 438] on span "Load More (9995)" at bounding box center [477, 444] width 62 height 12
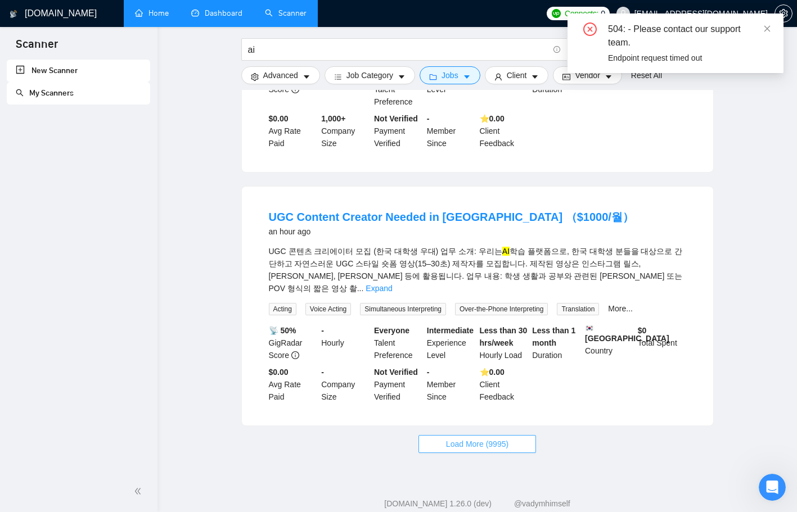
click at [490, 438] on span "Load More (9995)" at bounding box center [477, 444] width 62 height 12
click at [768, 29] on icon "close" at bounding box center [767, 28] width 6 height 6
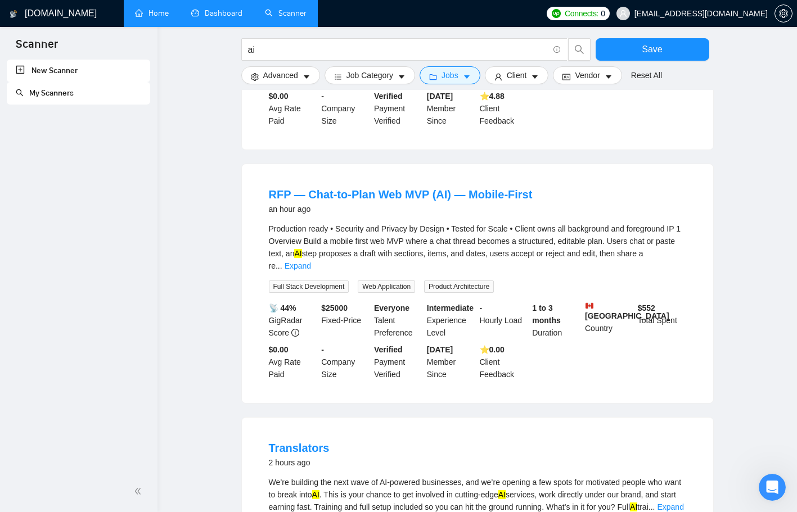
scroll to position [1681, 0]
click at [311, 262] on link "Expand" at bounding box center [298, 266] width 26 height 9
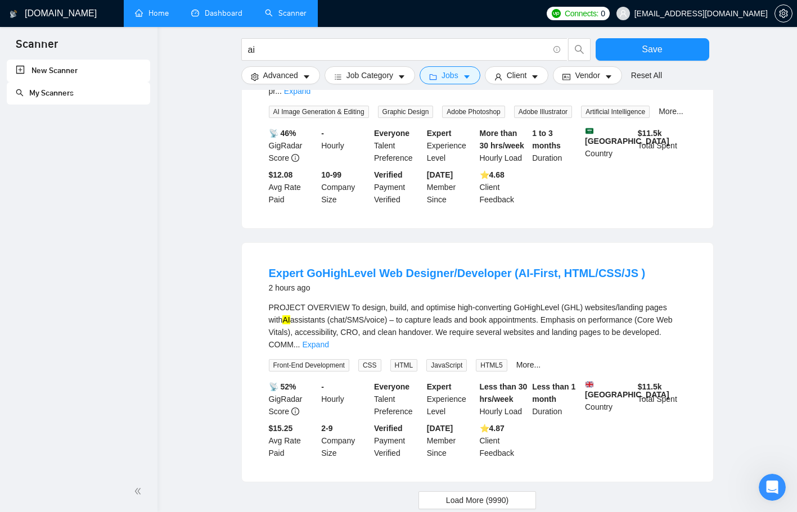
scroll to position [3670, 0]
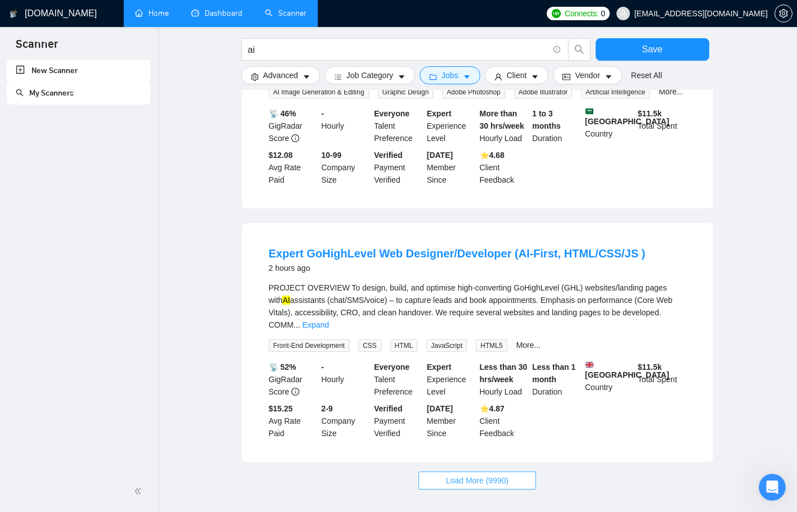
click at [492, 475] on span "Load More (9990)" at bounding box center [477, 481] width 62 height 12
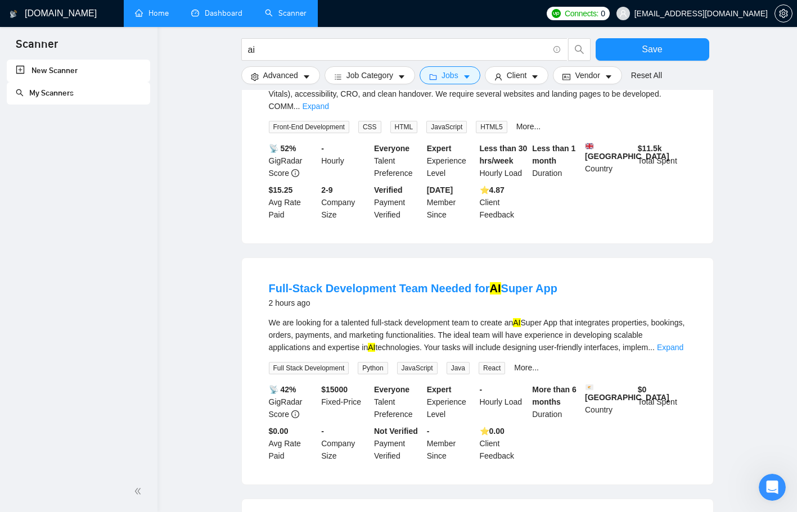
scroll to position [3890, 0]
click at [672, 343] on link "Expand" at bounding box center [670, 347] width 26 height 9
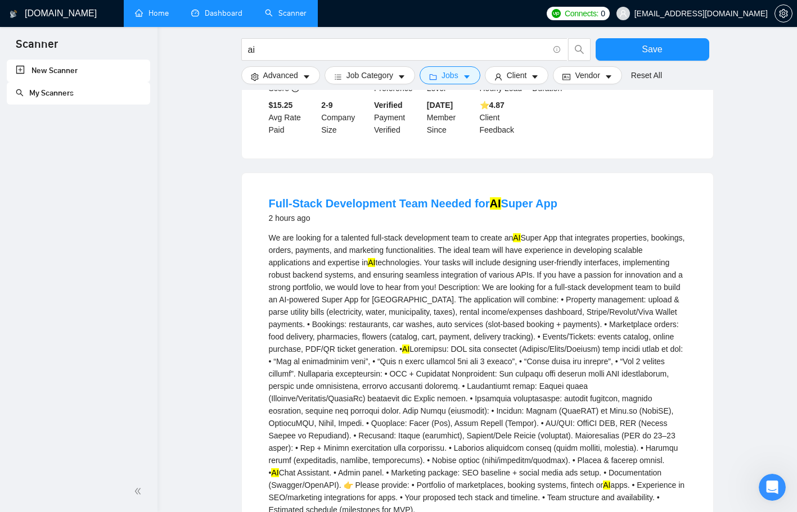
scroll to position [3975, 0]
click at [697, 280] on li "Full-Stack Development Team Needed for AI Super App 2 hours ago We are looking …" at bounding box center [477, 409] width 444 height 447
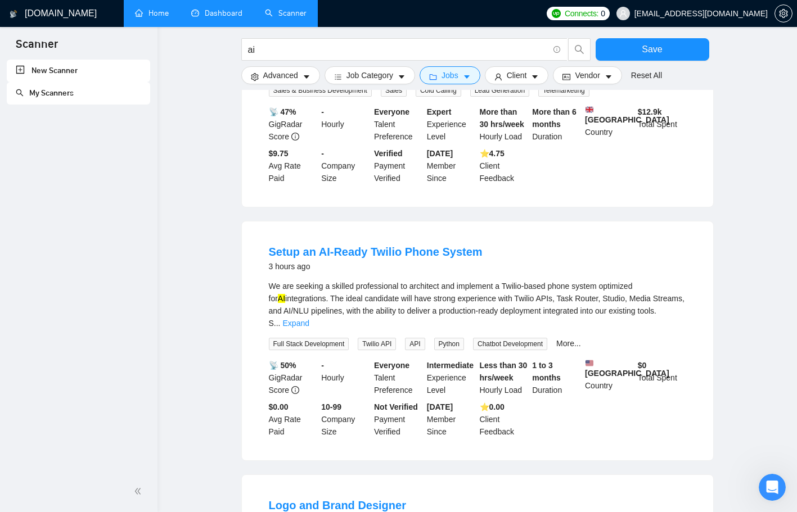
scroll to position [4673, 0]
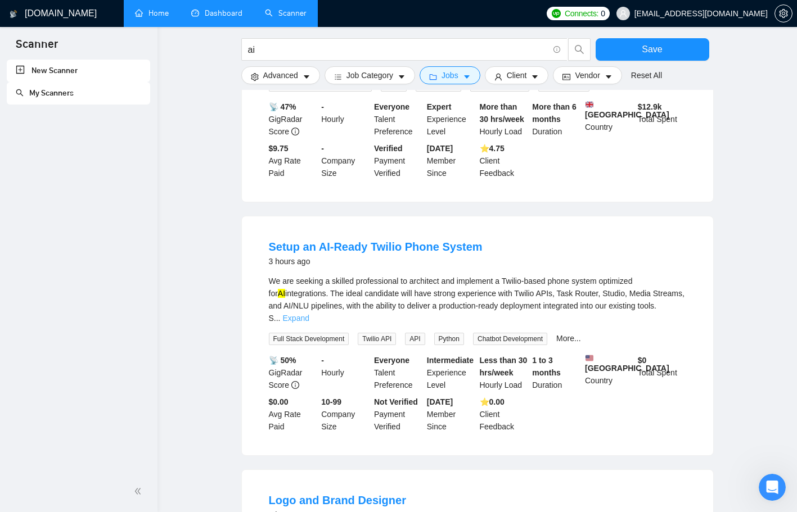
click at [309, 314] on link "Expand" at bounding box center [296, 318] width 26 height 9
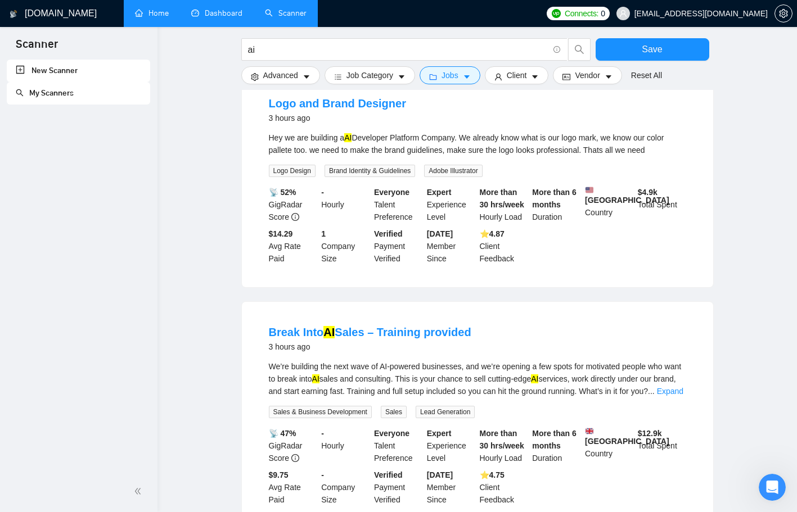
scroll to position [5512, 0]
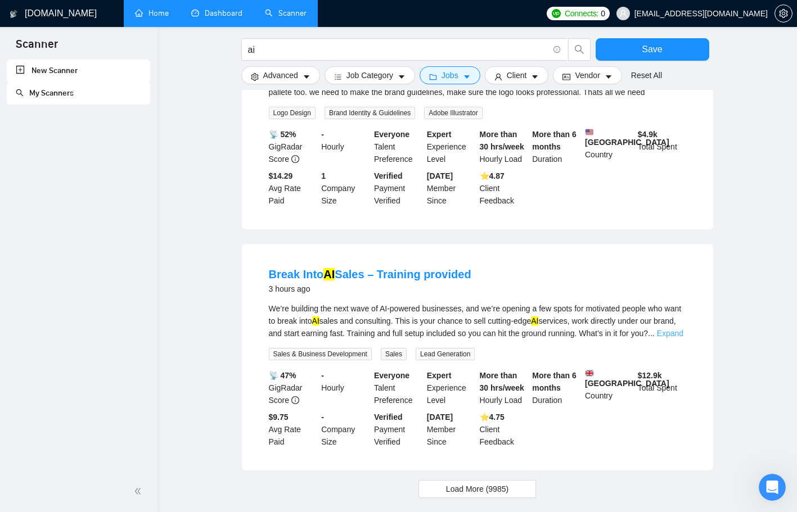
click at [672, 329] on link "Expand" at bounding box center [670, 333] width 26 height 9
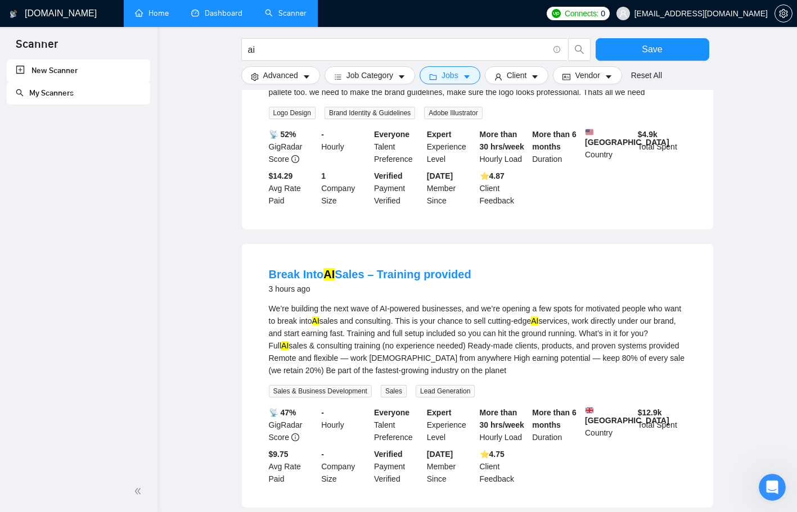
scroll to position [5549, 0]
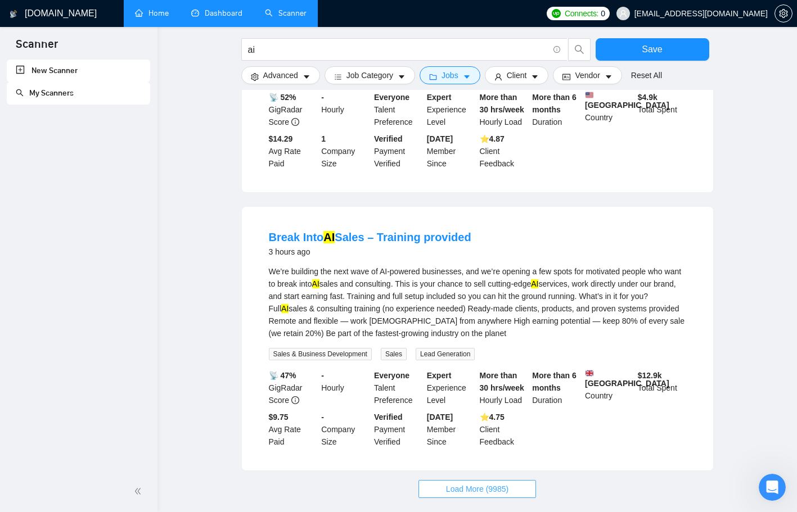
click at [520, 480] on button "Load More (9985)" at bounding box center [477, 489] width 118 height 18
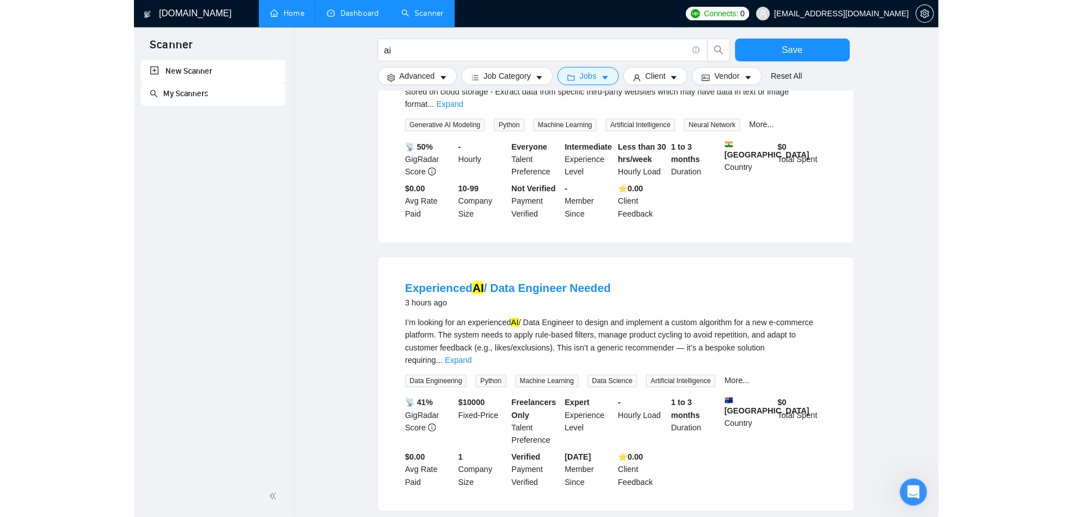
scroll to position [6038, 0]
